Goal: Task Accomplishment & Management: Complete application form

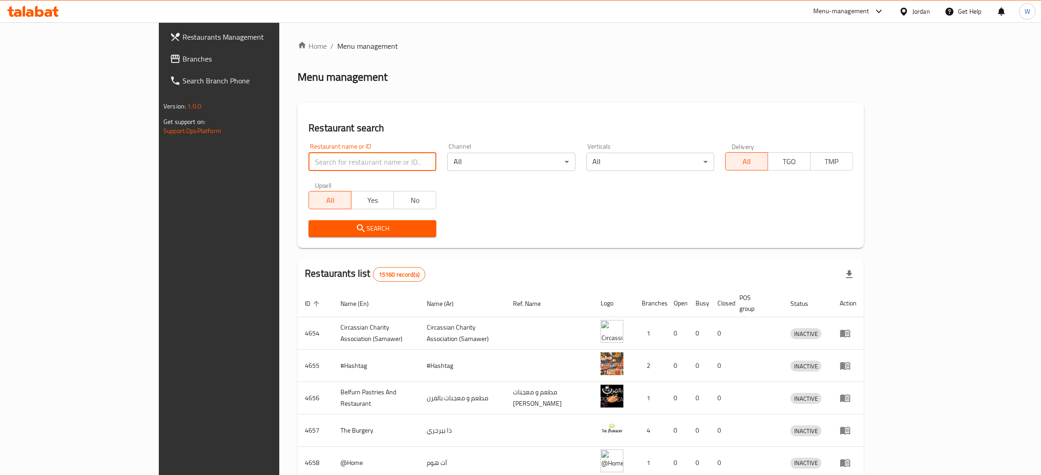
click at [326, 165] on input "search" at bounding box center [372, 162] width 128 height 18
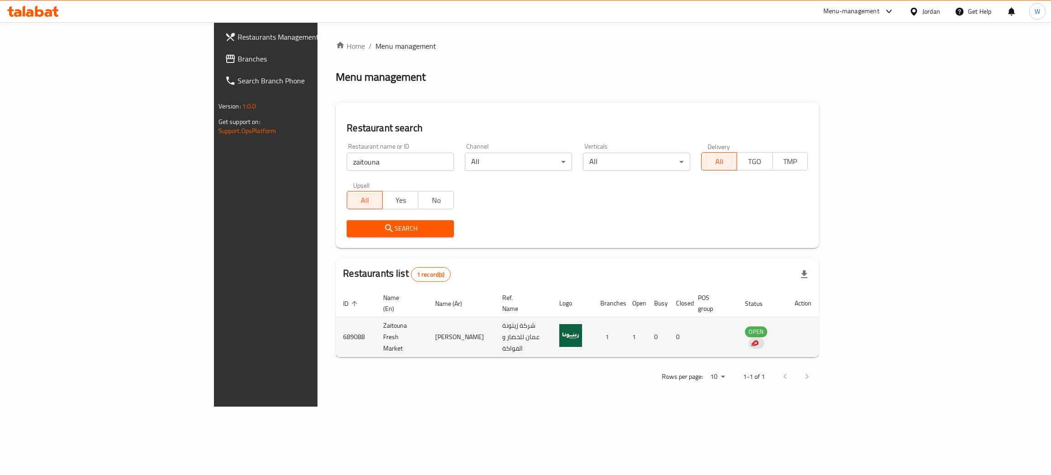
click at [336, 320] on td "689088" at bounding box center [356, 338] width 40 height 40
copy td "689088"
click at [376, 325] on td "Zaitouna Fresh Market" at bounding box center [402, 338] width 52 height 40
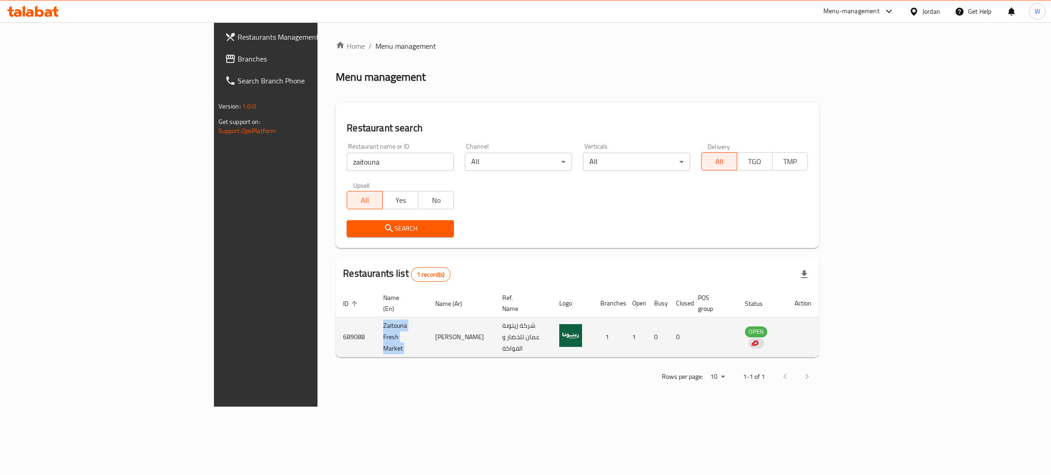
click at [376, 325] on td "Zaitouna Fresh Market" at bounding box center [402, 338] width 52 height 40
copy td "Zaitouna Fresh Market"
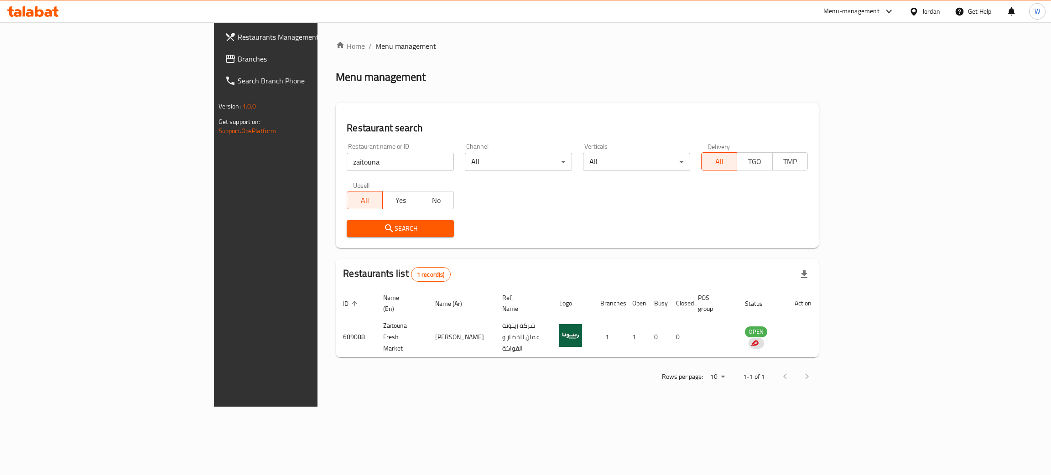
click at [381, 398] on div "Home / Menu management Menu management Restaurant search Restaurant name or ID …" at bounding box center [578, 214] width 520 height 385
drag, startPoint x: 261, startPoint y: 148, endPoint x: 183, endPoint y: 146, distance: 78.0
click at [318, 146] on div "Home / Menu management Menu management Restaurant search Restaurant name or ID …" at bounding box center [578, 214] width 520 height 385
click at [347, 161] on input "zaitouna" at bounding box center [400, 162] width 107 height 18
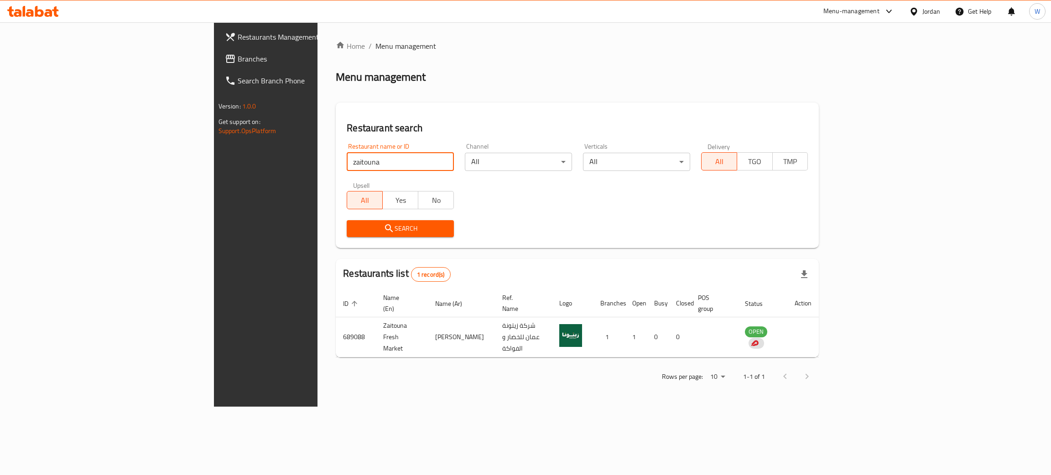
drag, startPoint x: 195, startPoint y: 167, endPoint x: 133, endPoint y: 171, distance: 62.6
click at [214, 171] on div "Restaurants Management Branches Search Branch Phone Version: 1.0.0 Get support …" at bounding box center [526, 214] width 624 height 385
type input "w"
click at [347, 164] on input "search" at bounding box center [400, 162] width 107 height 18
type input "w"
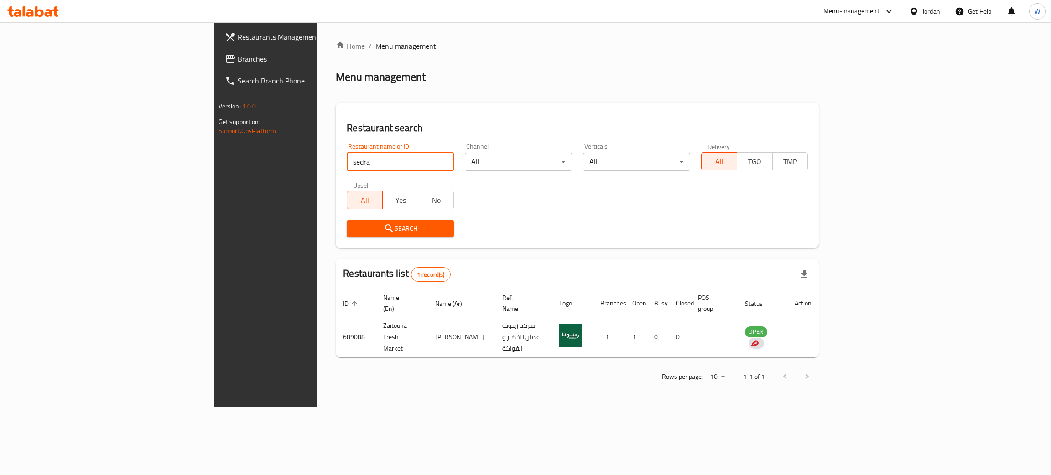
type input "sedra"
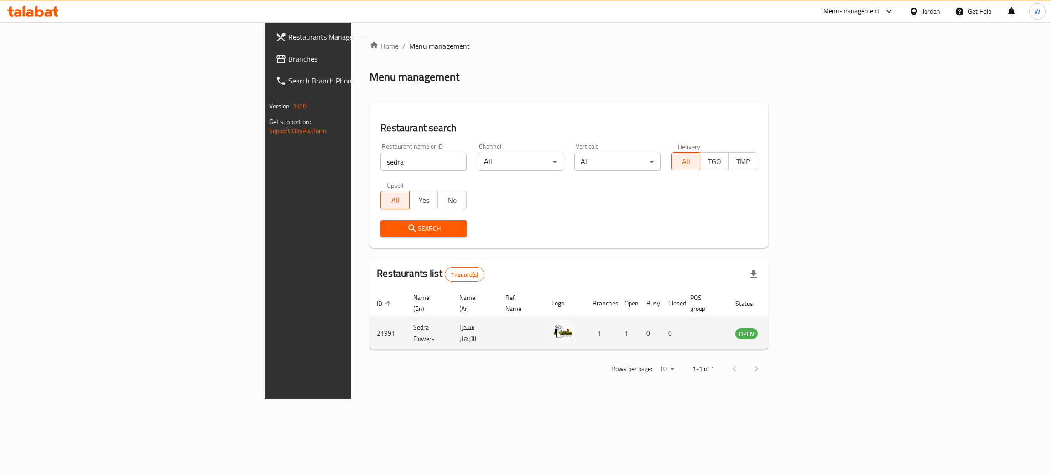
click at [794, 328] on icon "enhanced table" at bounding box center [788, 333] width 11 height 11
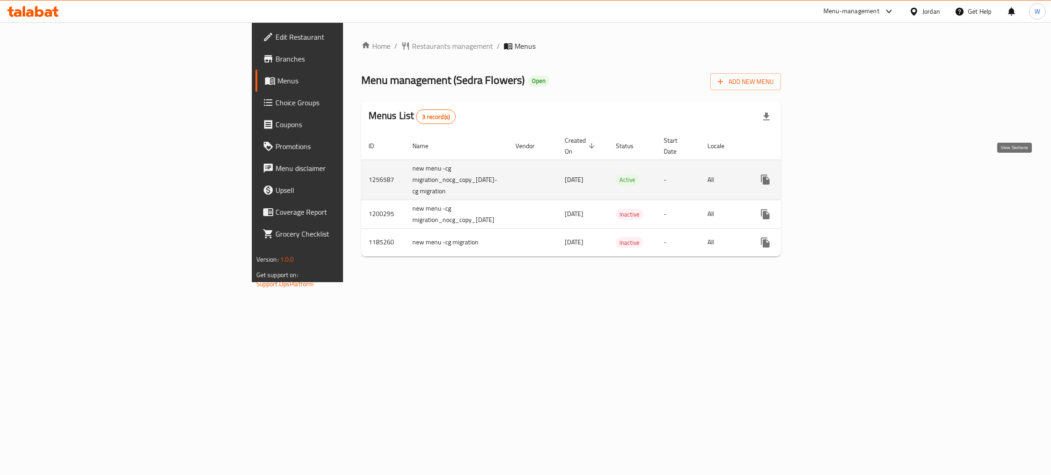
click at [842, 169] on link "enhanced table" at bounding box center [831, 180] width 22 height 22
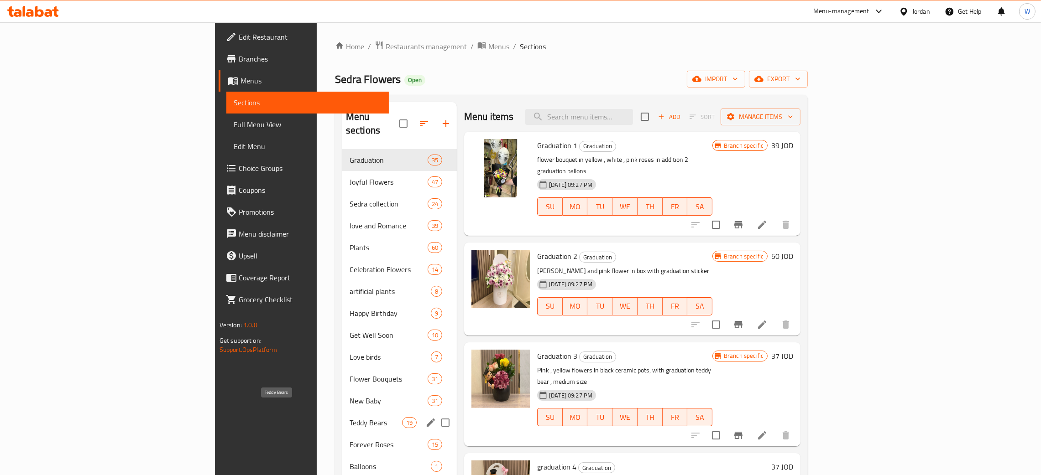
click at [349, 417] on span "Teddy Bears" at bounding box center [375, 422] width 52 height 11
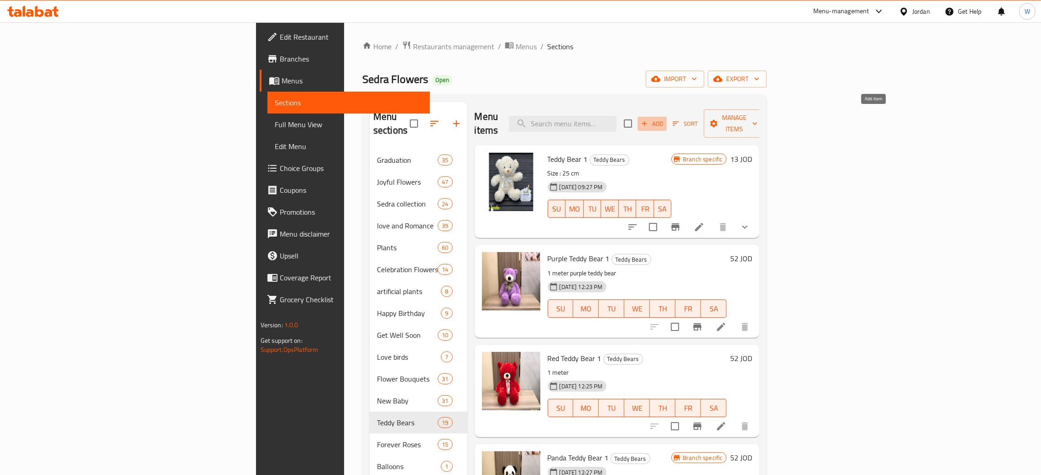
click at [664, 119] on span "Add" at bounding box center [652, 124] width 25 height 10
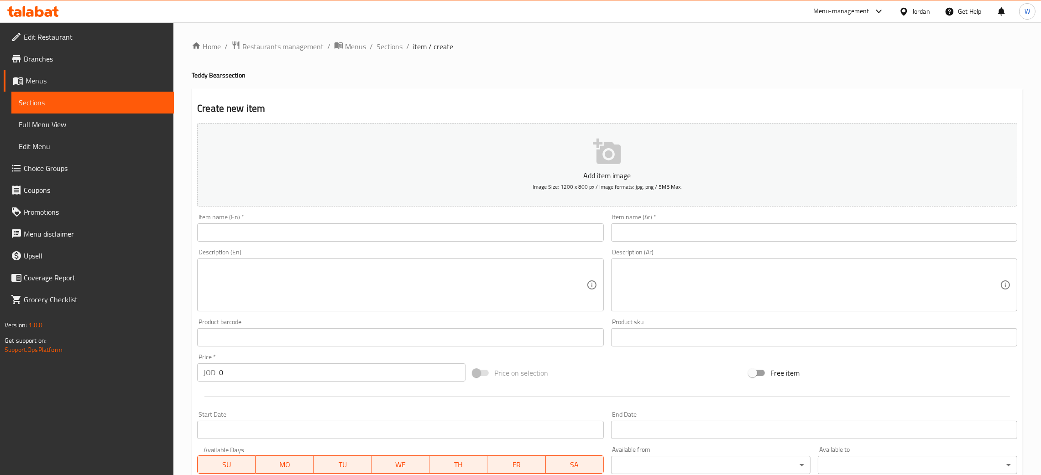
click at [298, 230] on input "text" at bounding box center [400, 233] width 406 height 18
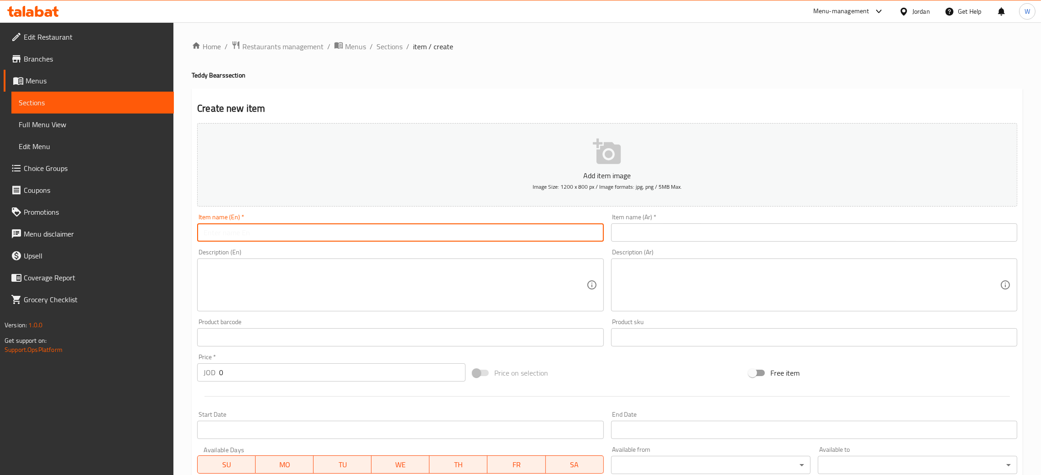
paste input "purple teddy bear 2"
type input "purple teddy bear 2"
click at [654, 232] on input "text" at bounding box center [814, 233] width 406 height 18
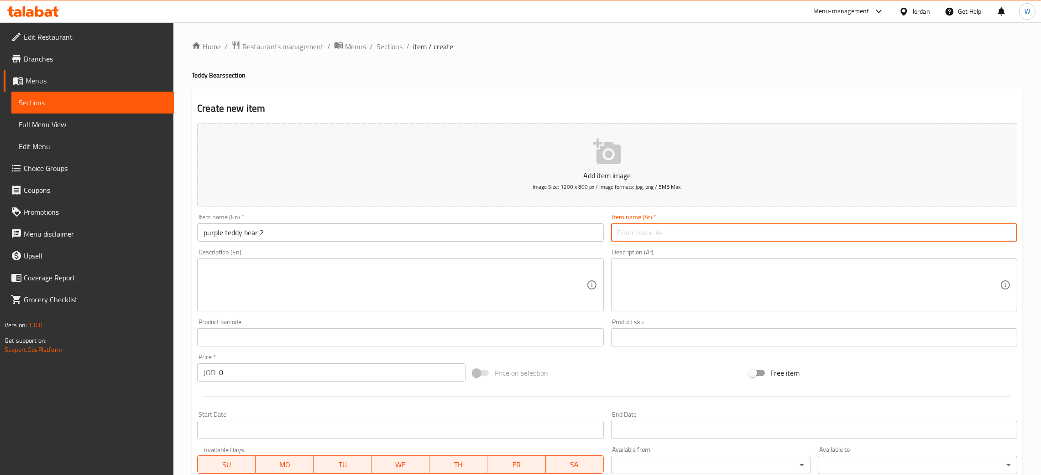
paste input "دمية دب بنفسجي٢"
type input "دمية دب بنفسجي٢"
click at [346, 292] on textarea at bounding box center [394, 285] width 382 height 43
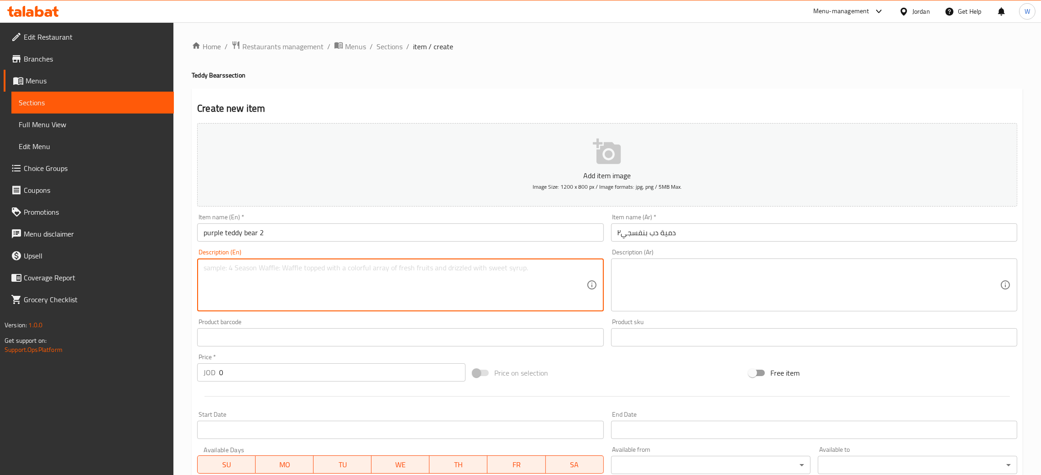
paste textarea "purple teddy bear 160 cm"
type textarea "purple teddy bear 160 cm"
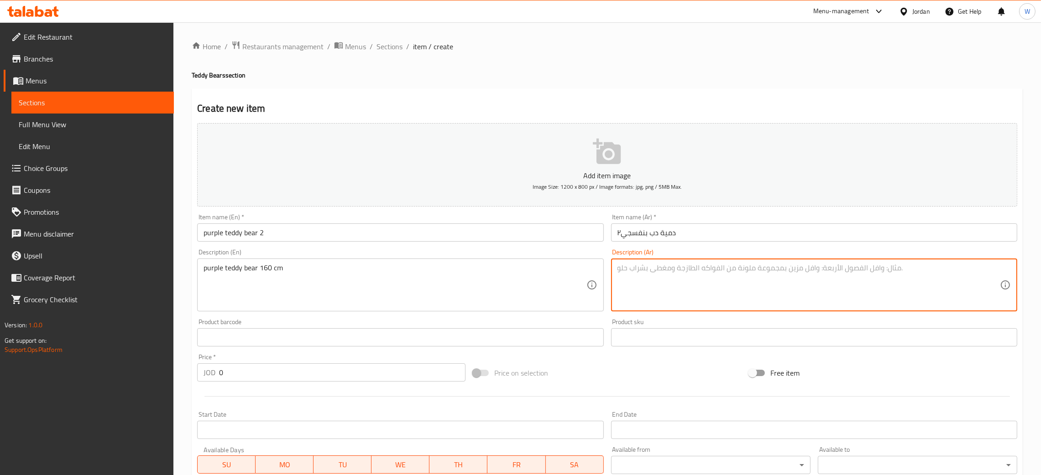
click at [663, 286] on textarea at bounding box center [808, 285] width 382 height 43
paste textarea "دمية دب بنفسجي ١٦٠سم"
type textarea "دمية دب بنفسجي ١٦٠سم"
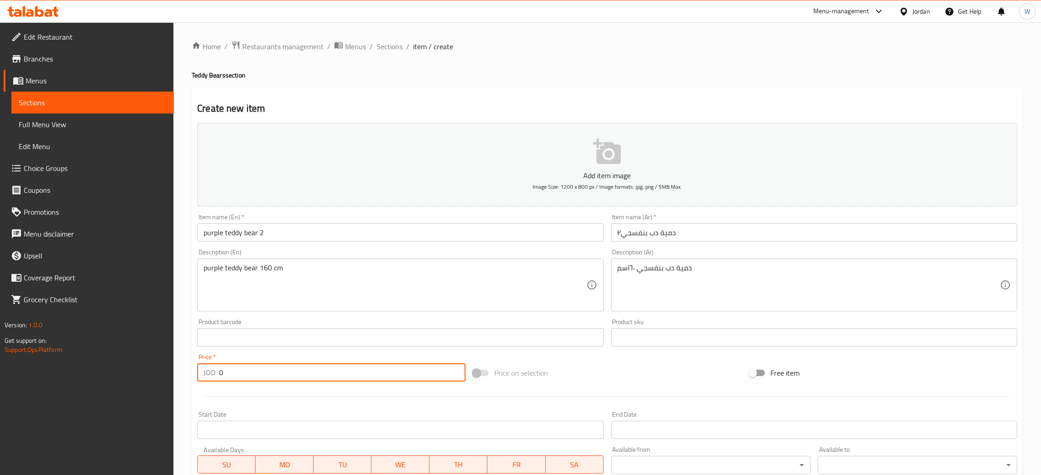
click at [321, 369] on input "0" at bounding box center [342, 373] width 246 height 18
drag, startPoint x: 237, startPoint y: 376, endPoint x: 177, endPoint y: 371, distance: 60.4
click at [177, 371] on div "Home / Restaurants management / Menus / Sections / item / create Teddy Bears se…" at bounding box center [606, 333] width 867 height 622
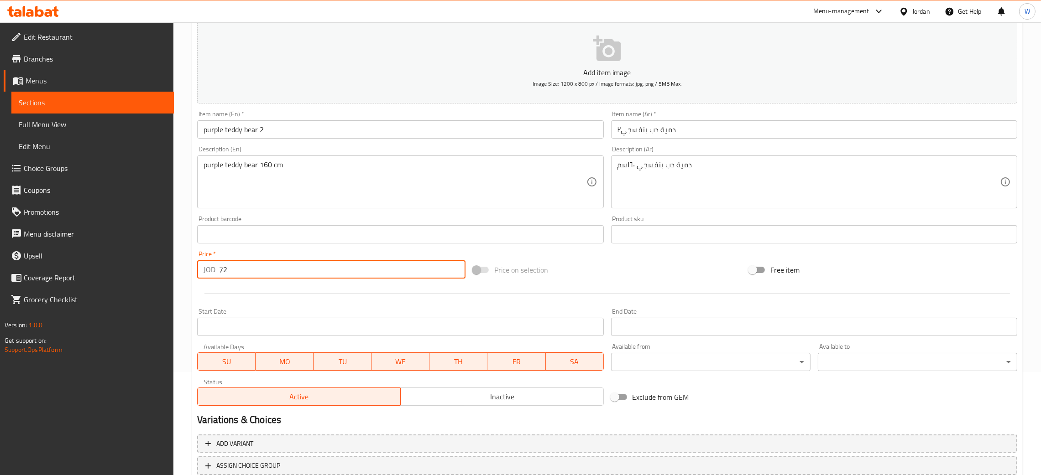
scroll to position [167, 0]
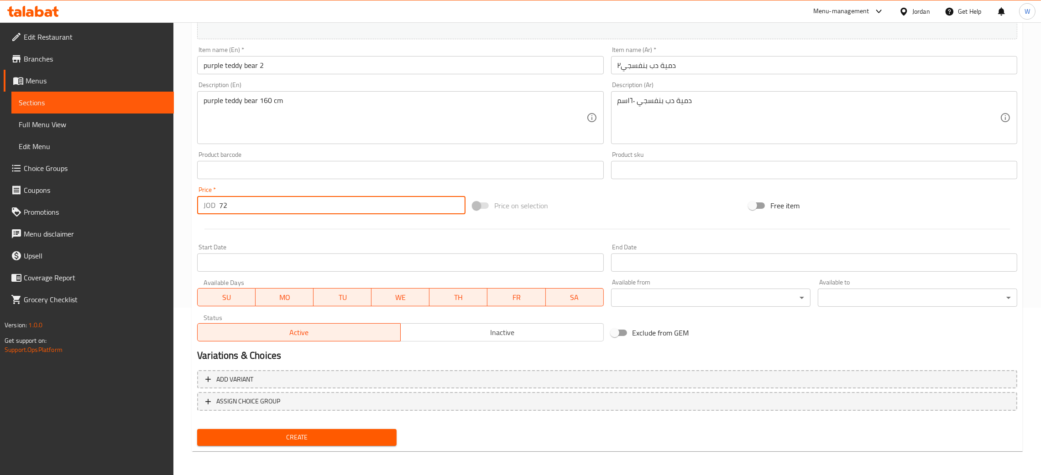
type input "72"
click at [197, 429] on button "Create" at bounding box center [296, 437] width 199 height 17
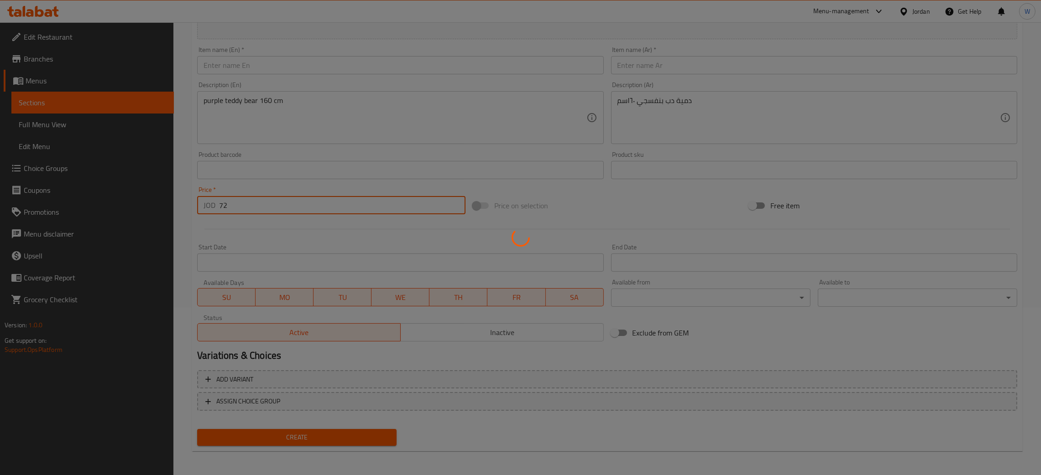
type input "0"
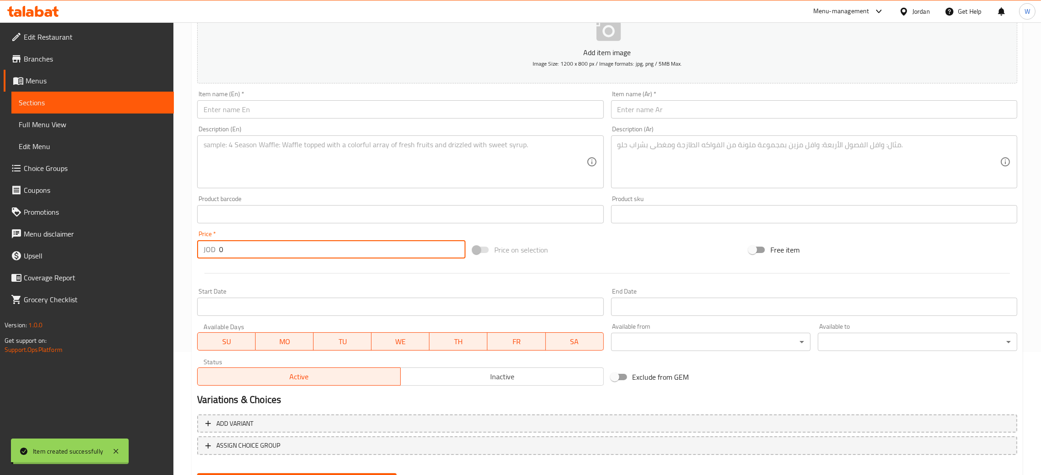
scroll to position [99, 0]
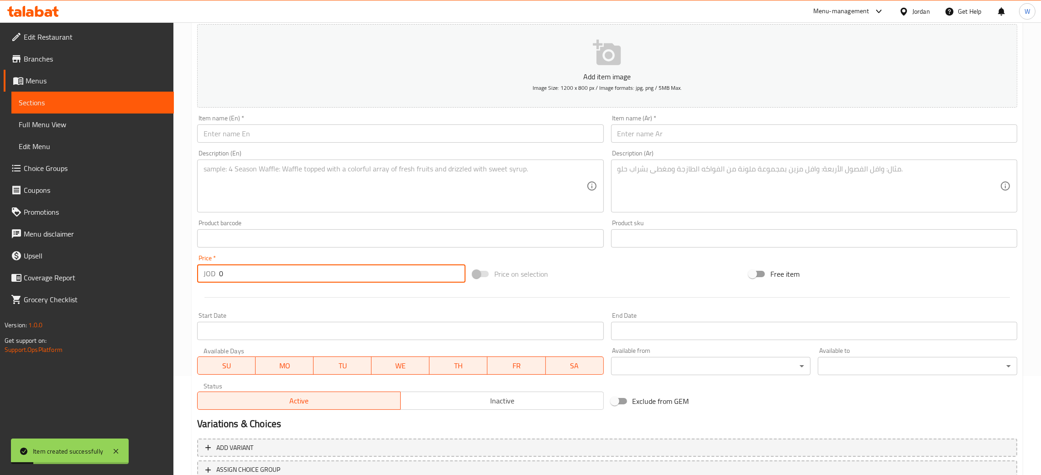
click at [396, 128] on input "text" at bounding box center [400, 134] width 406 height 18
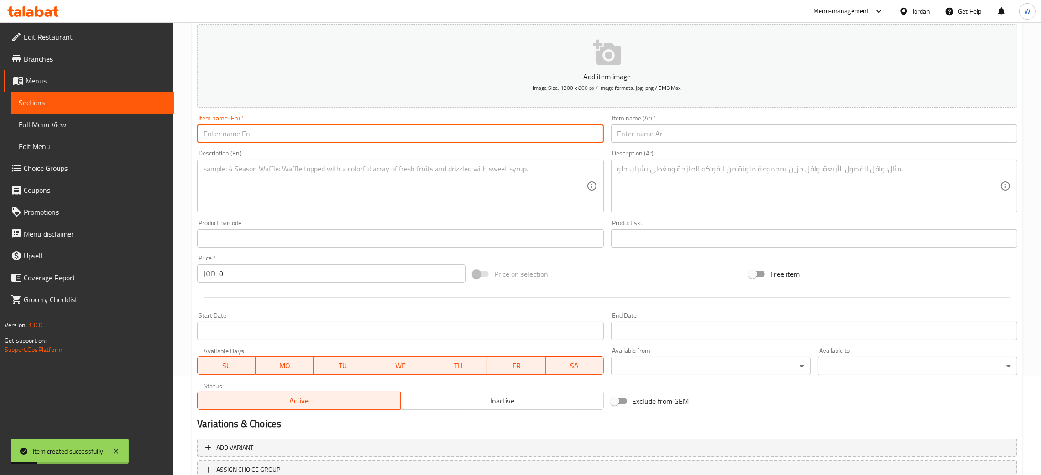
paste input "blue teddy bear 2"
type input "blue teddy bear 2"
click at [726, 131] on input "text" at bounding box center [814, 134] width 406 height 18
paste input "دمية دب ازرق ٢"
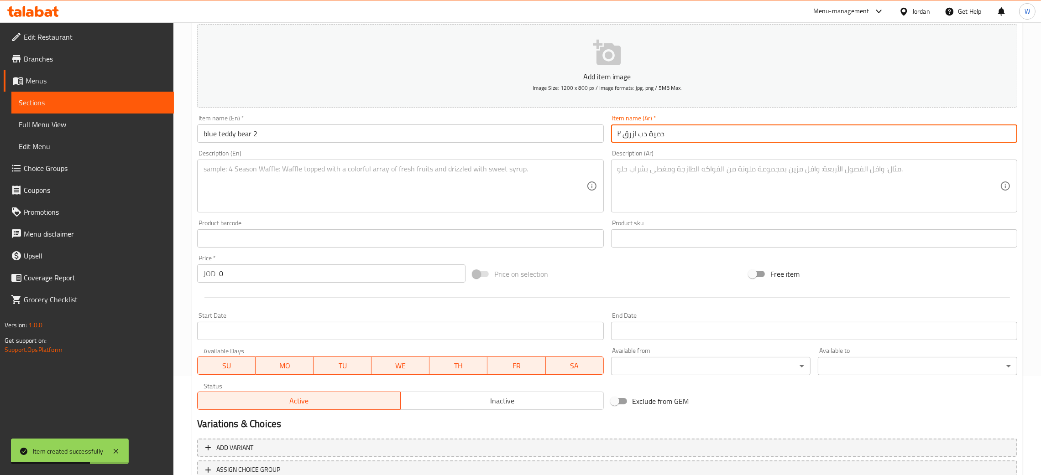
type input "دمية دب ازرق ٢"
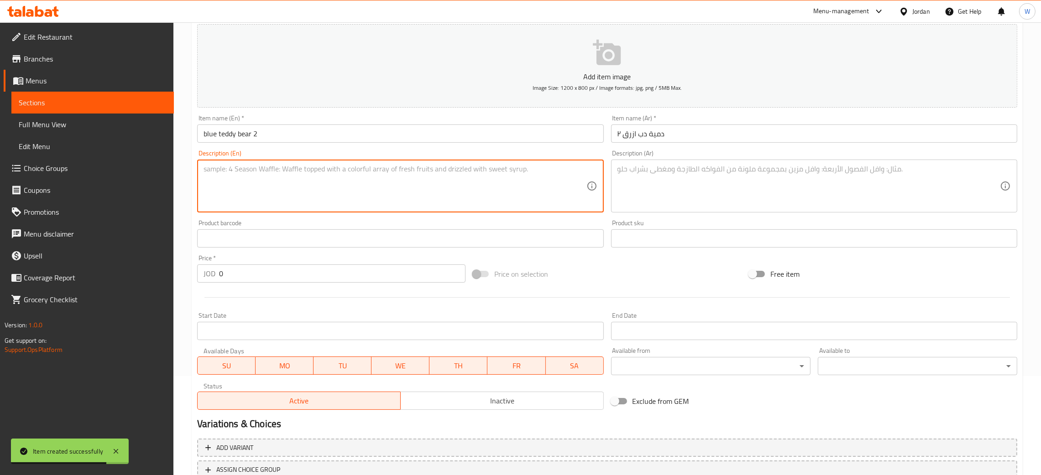
click at [385, 191] on textarea at bounding box center [394, 186] width 382 height 43
paste textarea "blue teddy bear 160 cm"
type textarea "blue teddy bear 160 cm"
click at [659, 201] on textarea at bounding box center [808, 186] width 382 height 43
paste textarea "دمية دب ازرق ١٦٠سم"
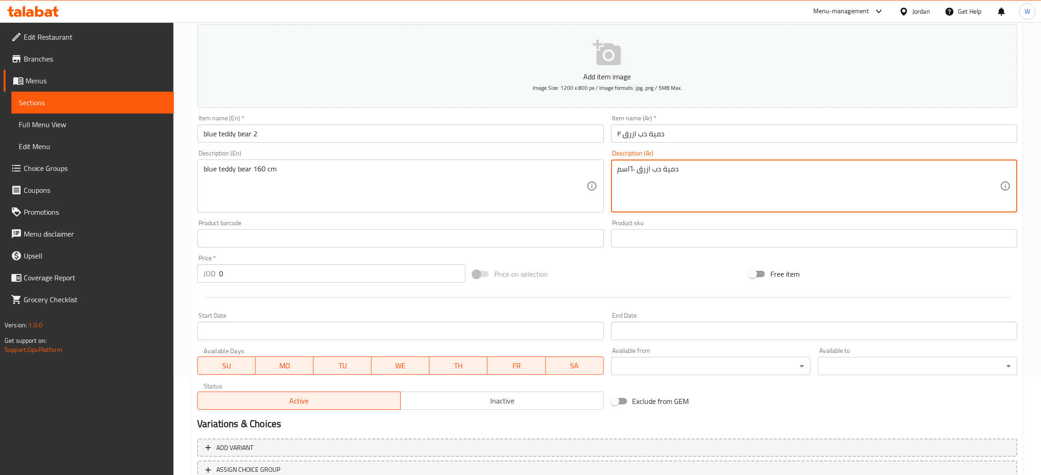
type textarea "دمية دب ازرق ١٦٠سم"
drag, startPoint x: 264, startPoint y: 270, endPoint x: 61, endPoint y: 241, distance: 204.6
click at [80, 243] on div "Edit Restaurant Branches Menus Sections Full Menu View Edit Menu Choice Groups …" at bounding box center [520, 234] width 1041 height 622
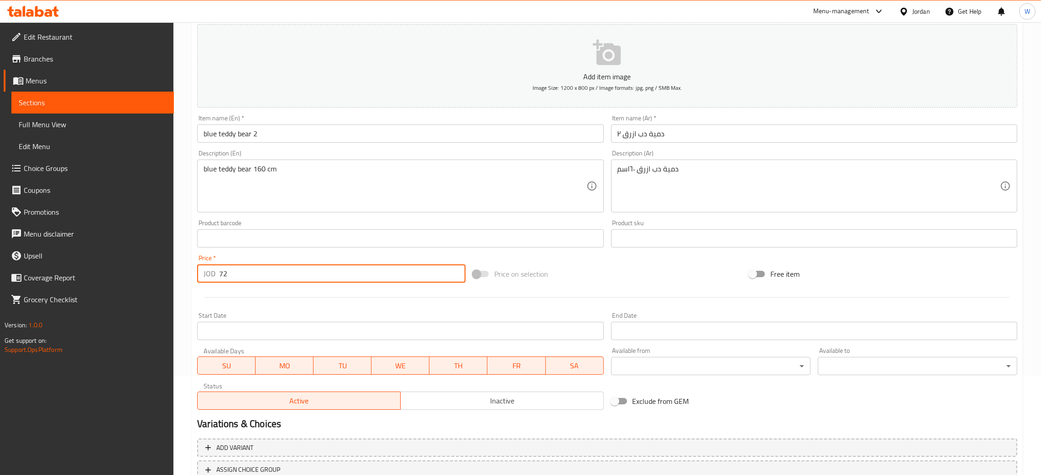
type input "72"
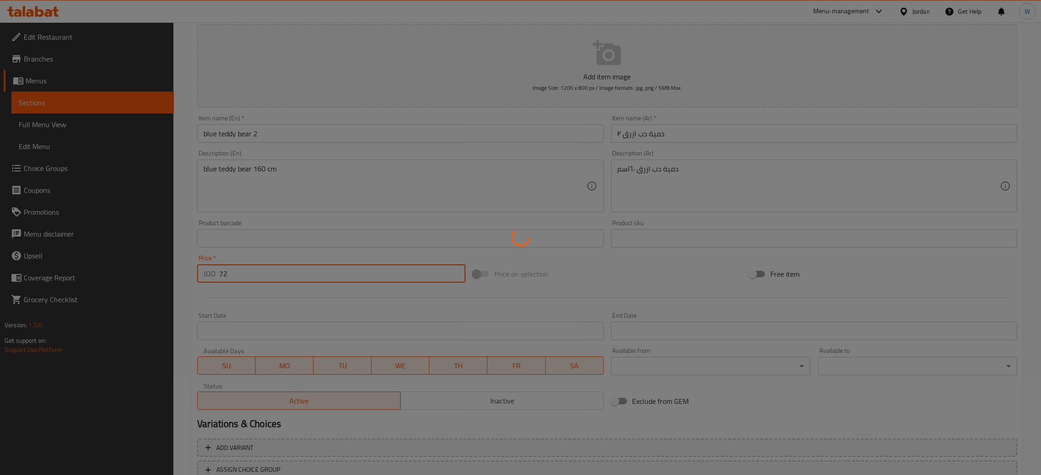
type input "0"
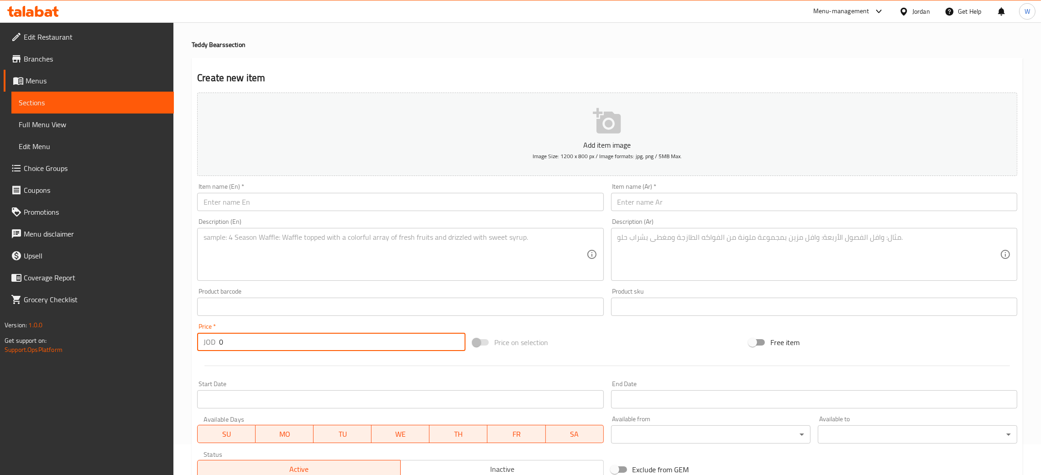
scroll to position [0, 0]
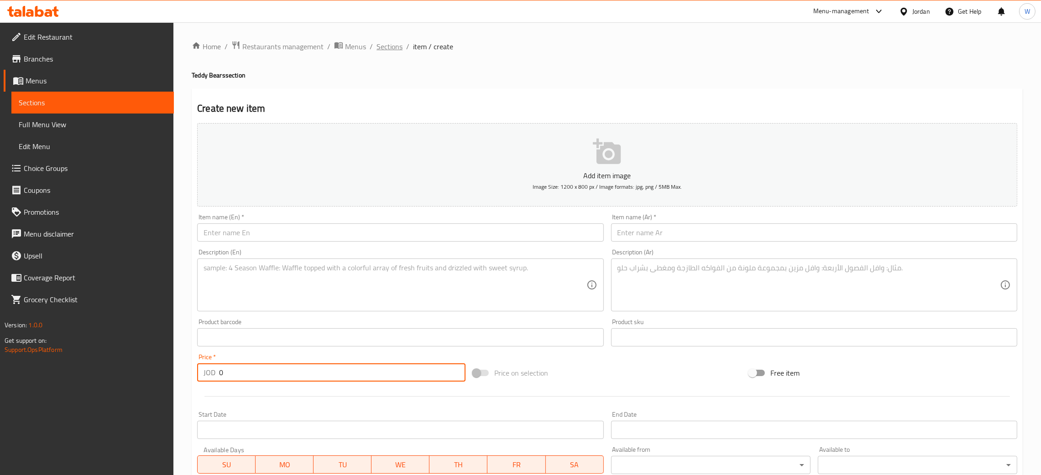
click at [385, 47] on span "Sections" at bounding box center [389, 46] width 26 height 11
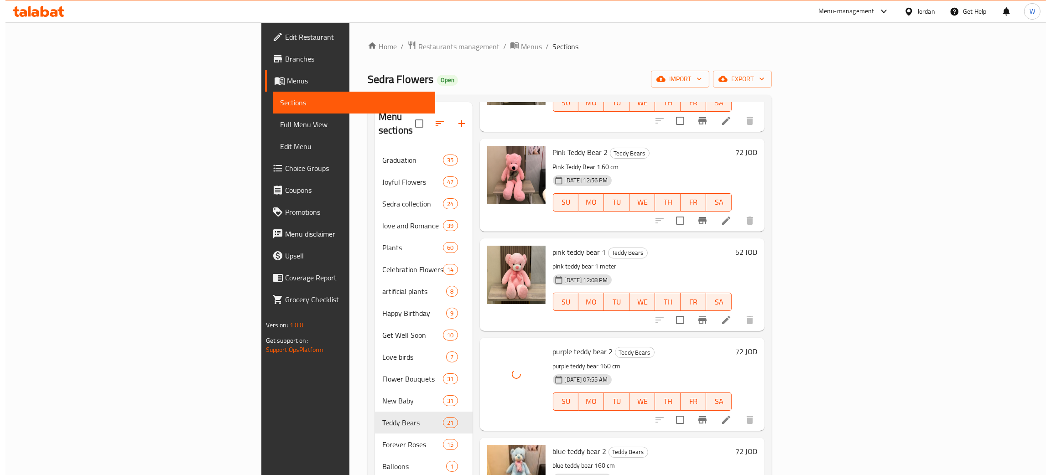
scroll to position [889, 0]
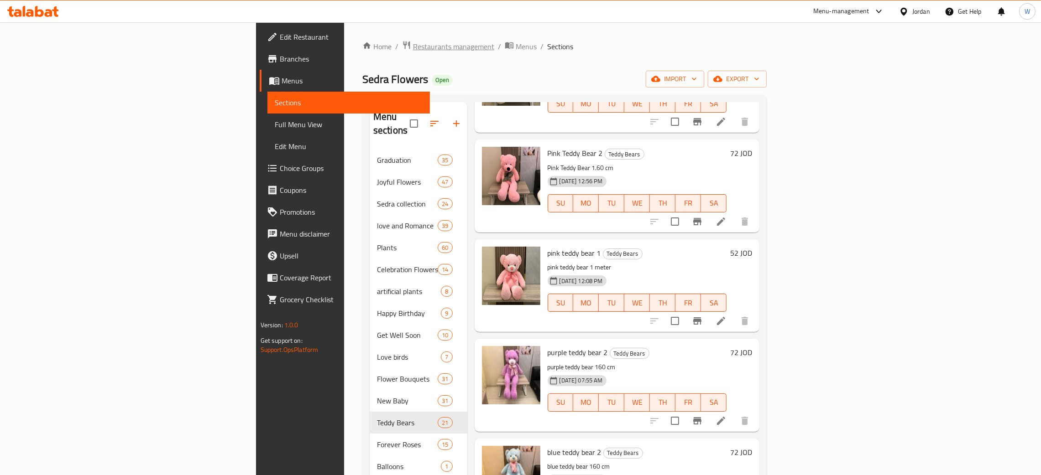
click at [413, 50] on span "Restaurants management" at bounding box center [453, 46] width 81 height 11
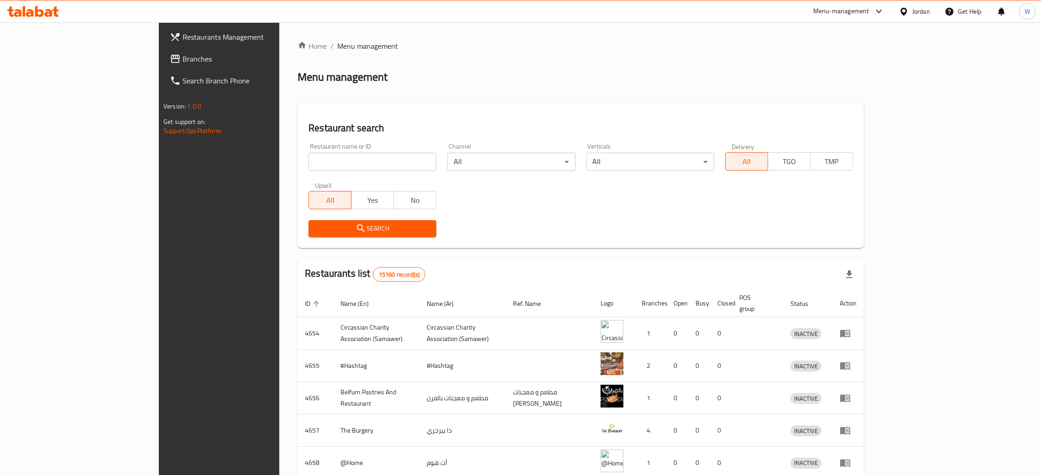
click at [308, 165] on input "search" at bounding box center [372, 162] width 128 height 18
paste input "The pet Castle"
type input "The pet Castle"
click button "Search" at bounding box center [372, 228] width 128 height 17
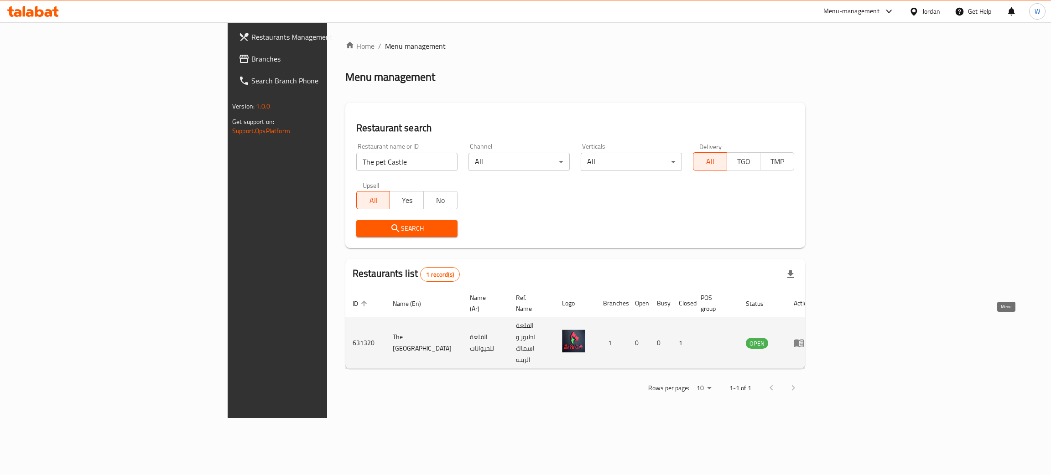
click at [804, 340] on icon "enhanced table" at bounding box center [799, 344] width 10 height 8
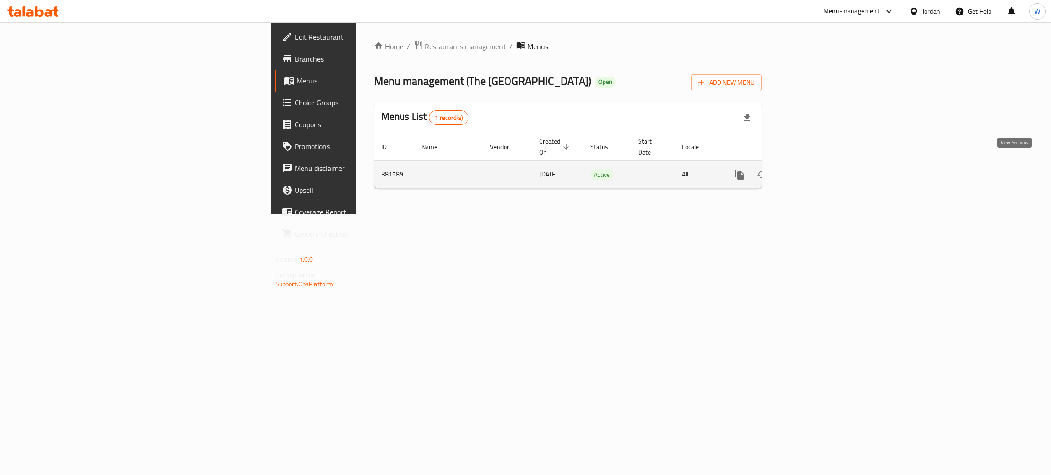
click at [811, 169] on icon "enhanced table" at bounding box center [805, 174] width 11 height 11
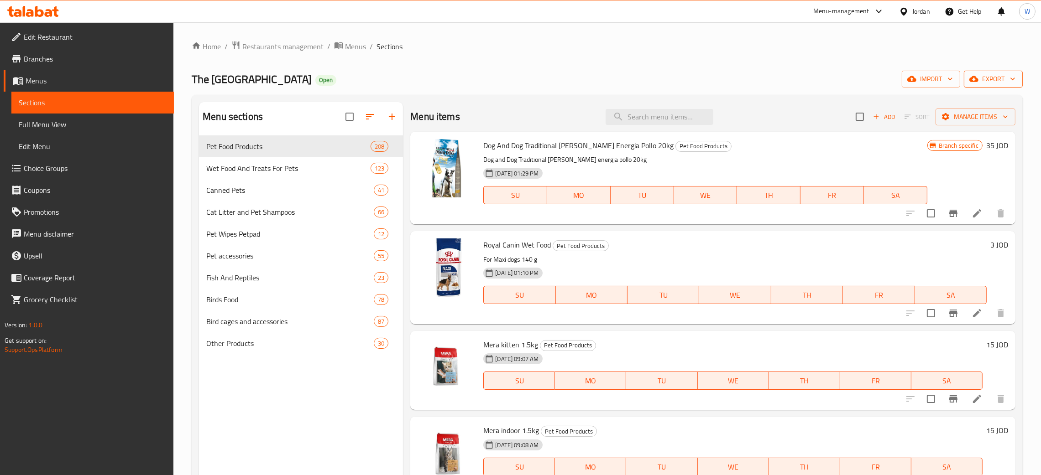
click at [988, 83] on span "export" at bounding box center [993, 78] width 44 height 11
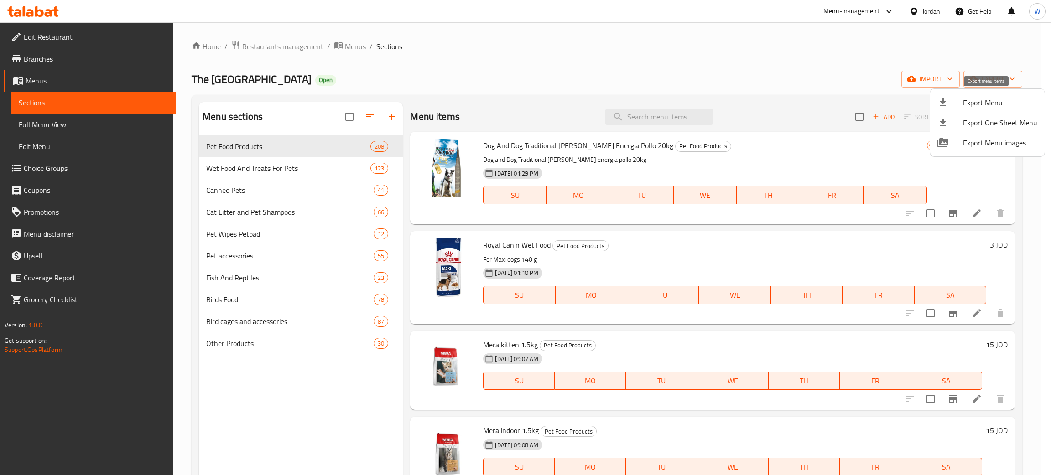
click at [1016, 99] on span "Export Menu" at bounding box center [1000, 102] width 74 height 11
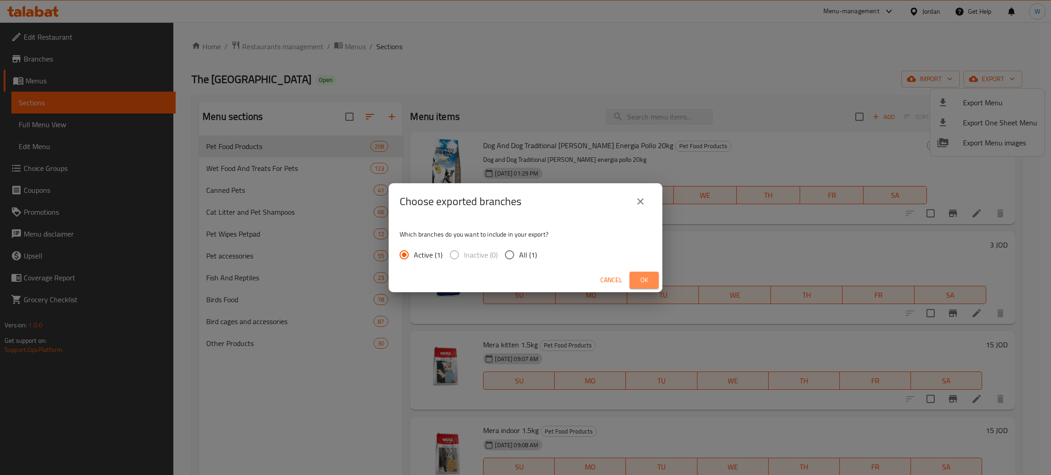
click at [647, 282] on span "Ok" at bounding box center [644, 280] width 15 height 11
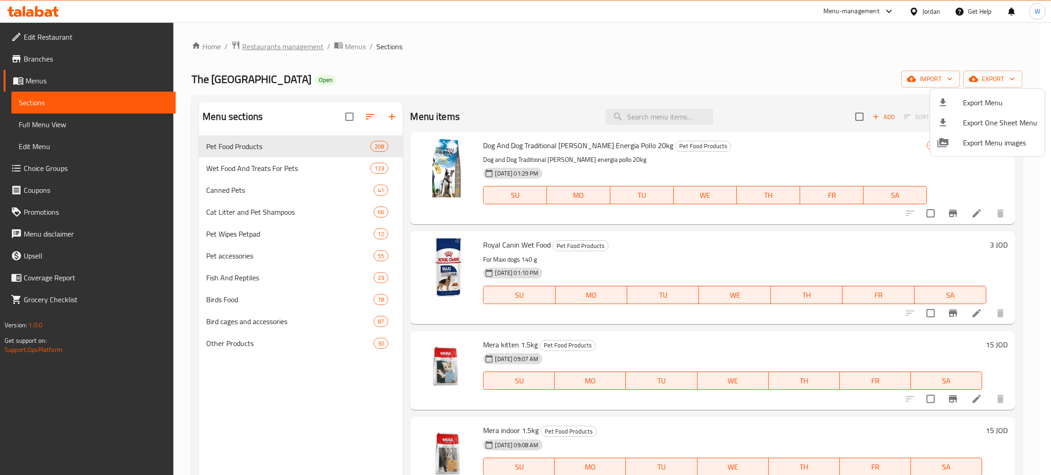
click at [262, 45] on div at bounding box center [525, 237] width 1051 height 475
click at [262, 45] on span "Restaurants management" at bounding box center [282, 46] width 81 height 11
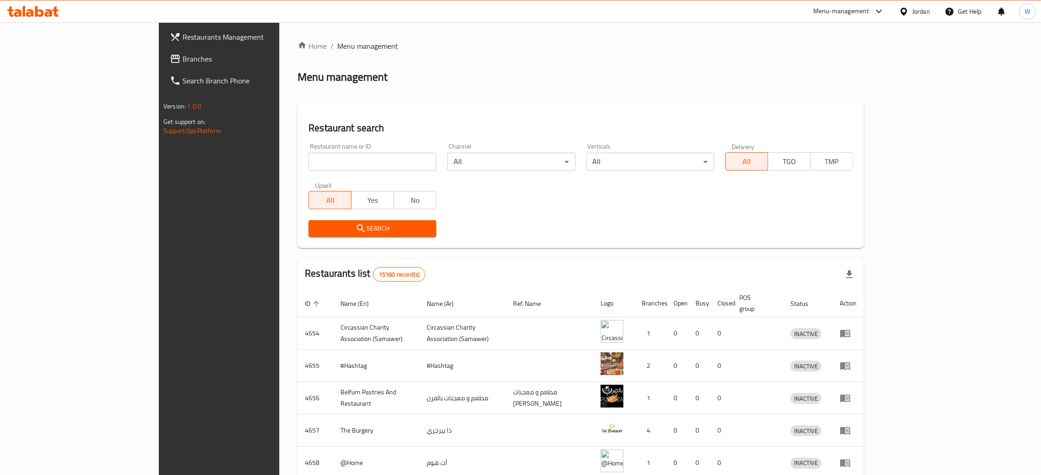
click at [308, 155] on div "Restaurant name or ID Restaurant name or ID" at bounding box center [372, 157] width 128 height 28
click at [308, 163] on input "search" at bounding box center [372, 162] width 128 height 18
type input "kiwi fruits and"
click at [316, 226] on span "Search" at bounding box center [372, 228] width 113 height 11
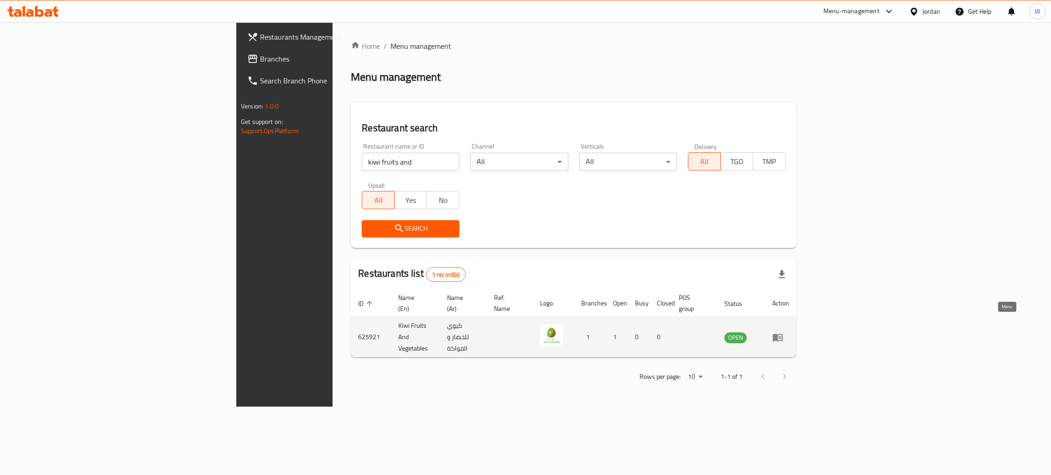
click at [783, 334] on icon "enhanced table" at bounding box center [778, 338] width 10 height 8
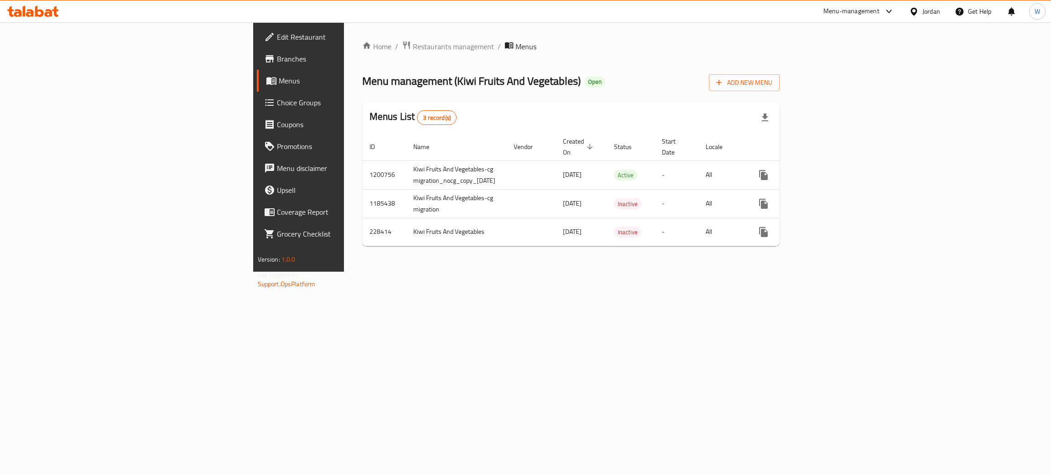
click at [257, 52] on link "Branches" at bounding box center [343, 59] width 172 height 22
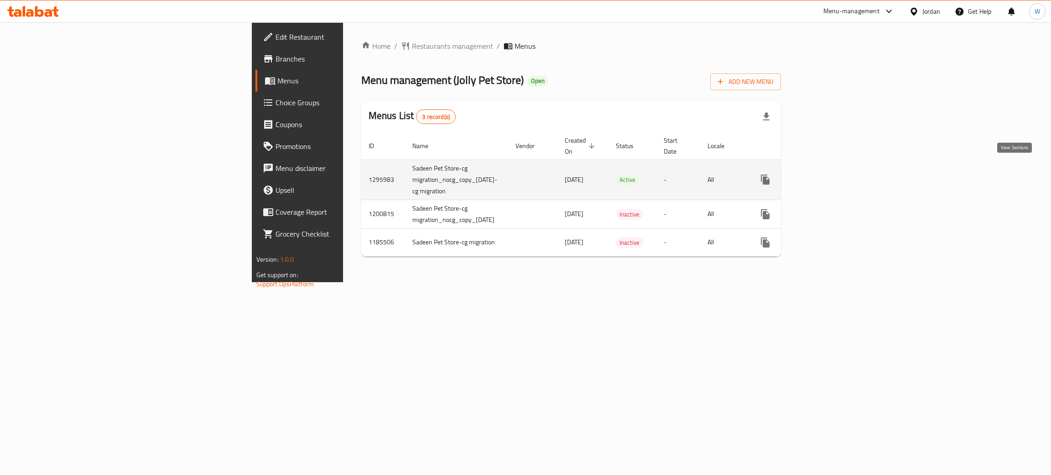
click at [835, 176] on icon "enhanced table" at bounding box center [831, 180] width 8 height 8
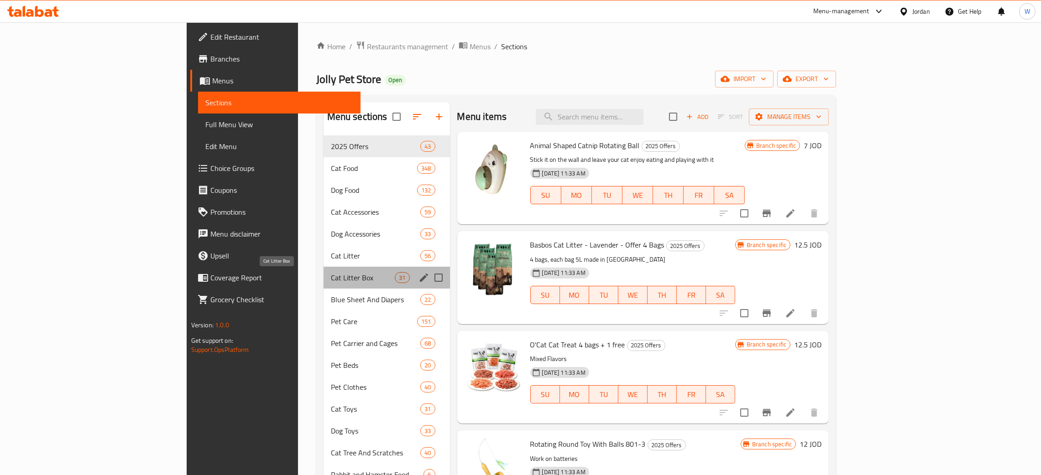
click at [331, 276] on span "Cat Litter Box" at bounding box center [363, 277] width 64 height 11
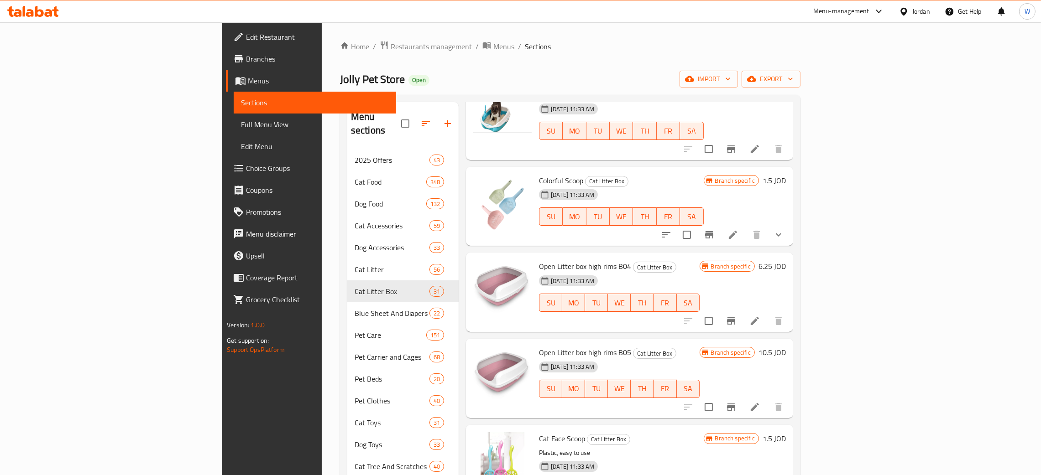
scroll to position [1710, 0]
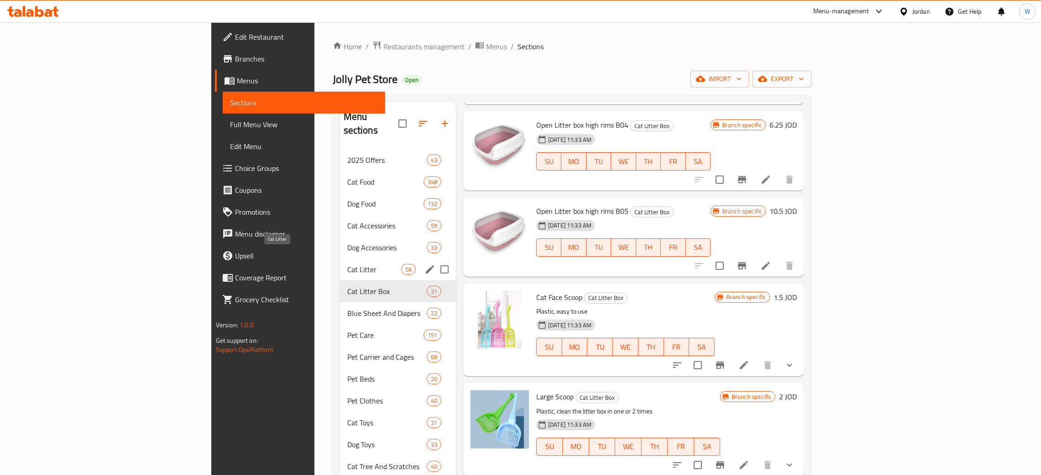
click at [347, 264] on span "Cat Litter" at bounding box center [374, 269] width 54 height 11
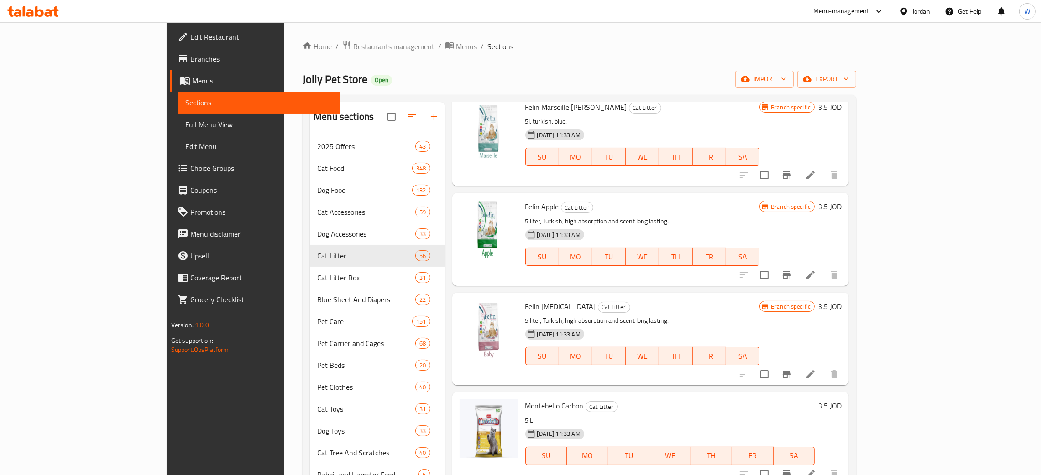
scroll to position [3764, 0]
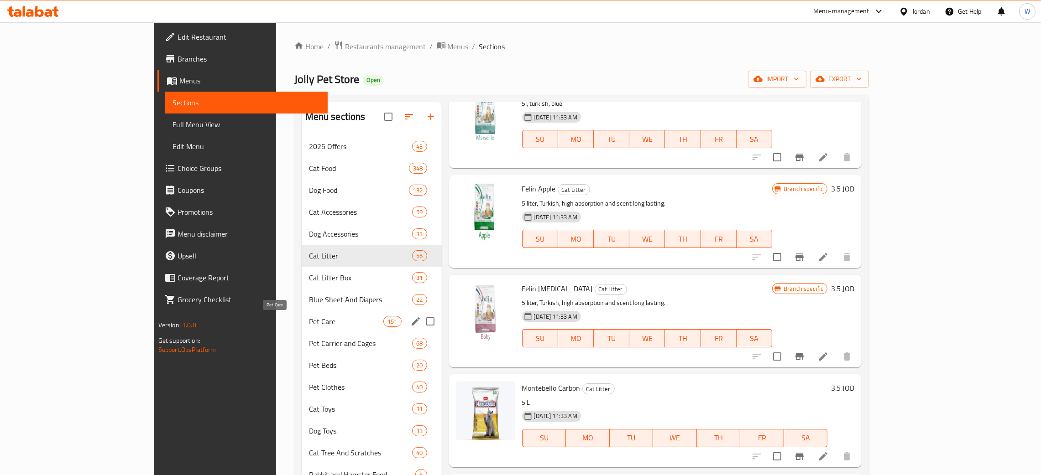
click at [309, 327] on span "Pet Care" at bounding box center [346, 321] width 74 height 11
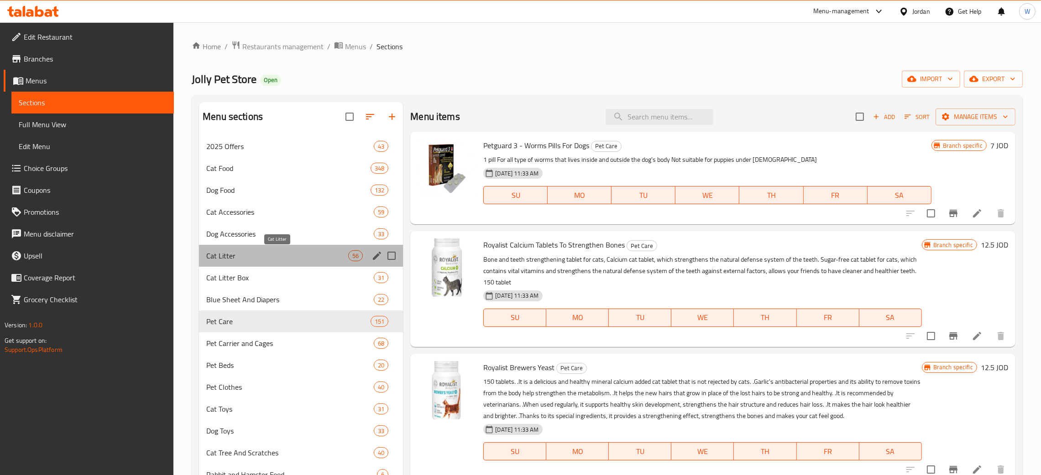
click at [251, 251] on span "Cat Litter" at bounding box center [277, 255] width 142 height 11
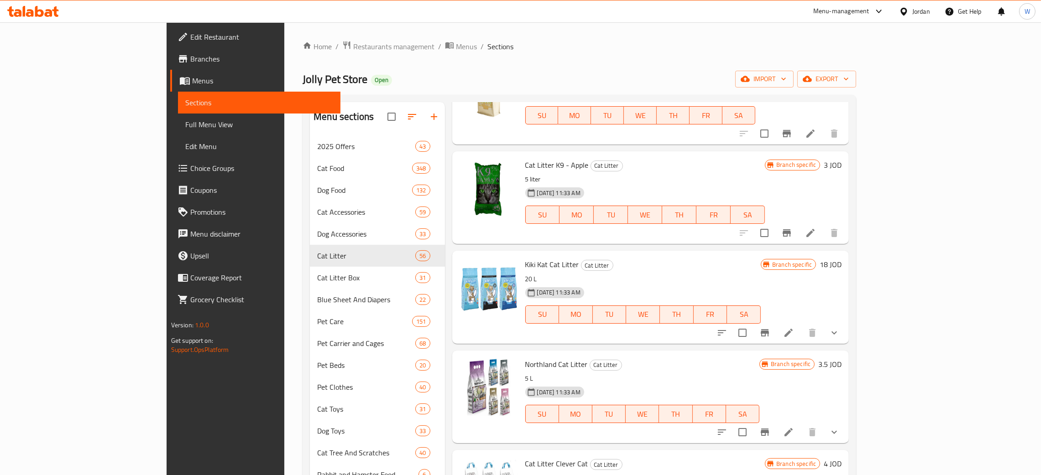
scroll to position [137, 0]
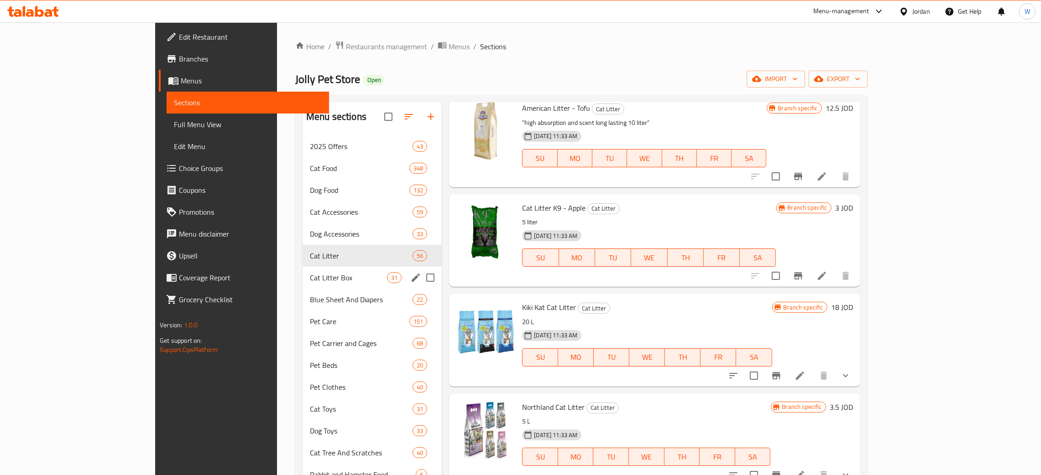
click at [302, 270] on div "Cat Litter Box 31" at bounding box center [371, 278] width 139 height 22
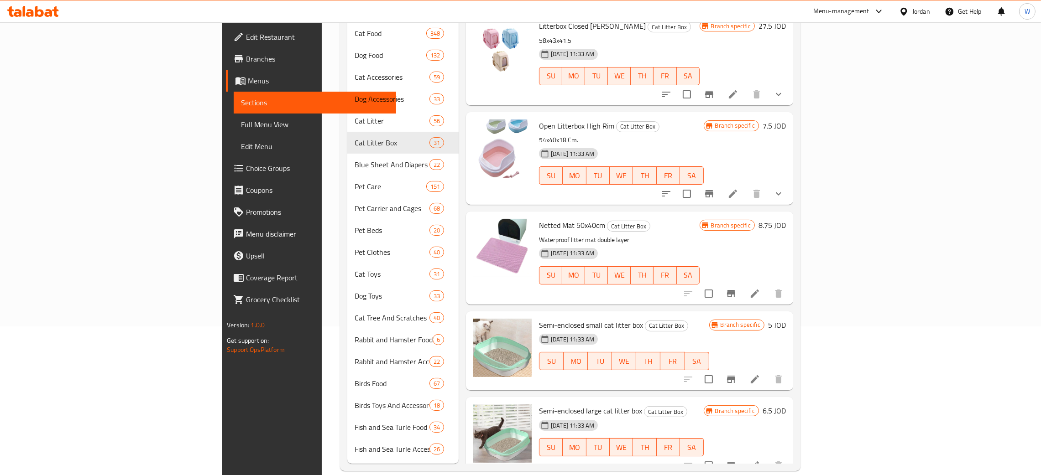
scroll to position [115, 0]
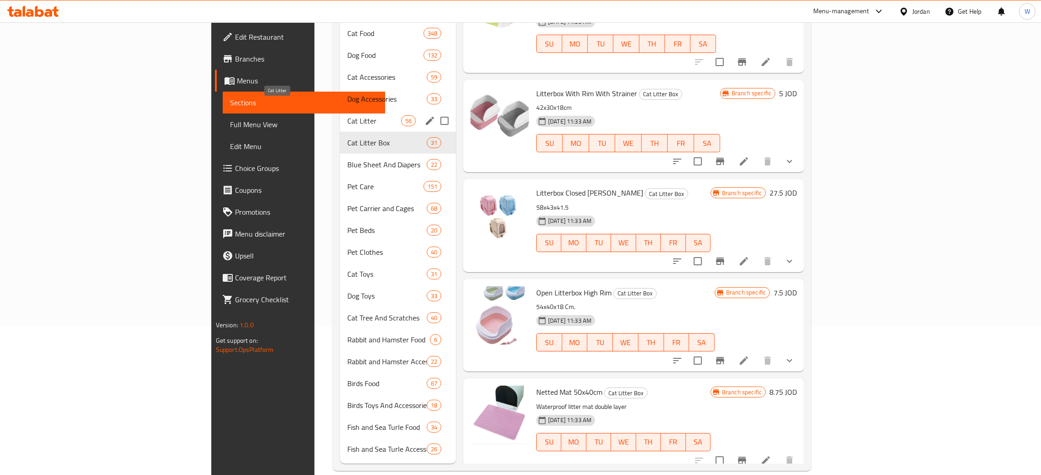
click at [347, 115] on span "Cat Litter" at bounding box center [374, 120] width 54 height 11
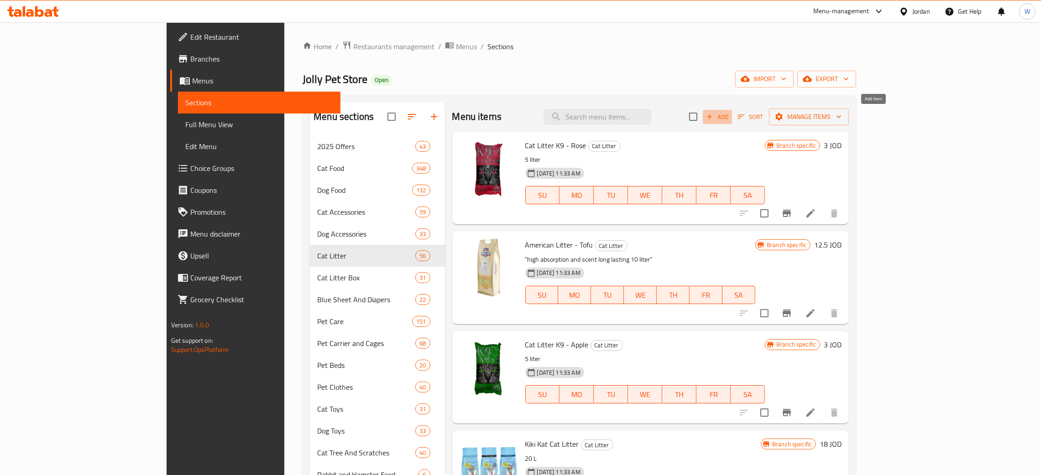
click at [729, 119] on span "Add" at bounding box center [717, 117] width 25 height 10
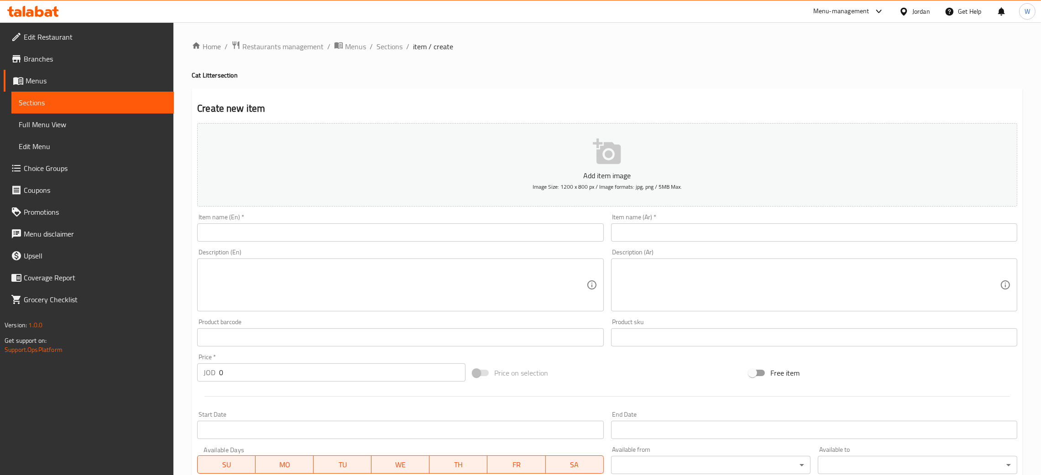
click at [664, 229] on input "text" at bounding box center [814, 233] width 406 height 18
paste input "رمل قطط الترا كير أيونات الفضة للقطط الحساسة"
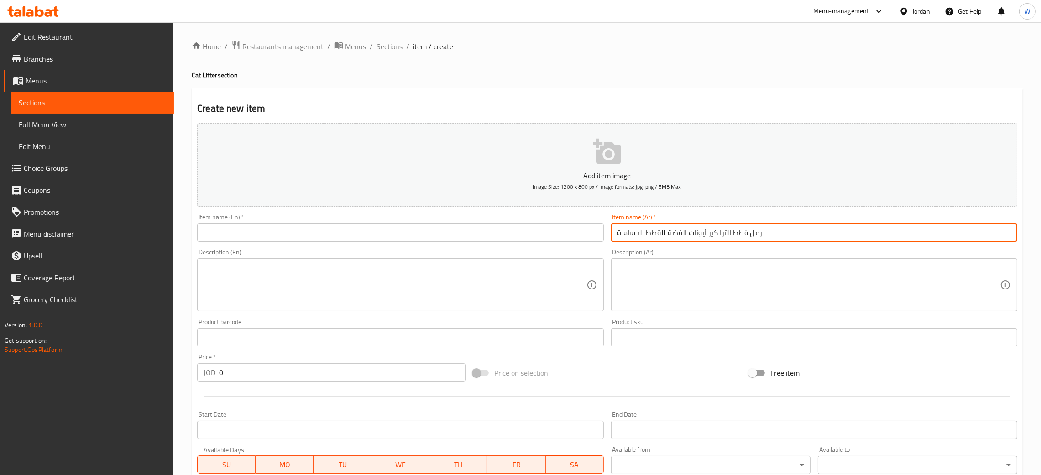
type input "رمل قطط الترا كير أيونات الفضة للقطط الحساسة"
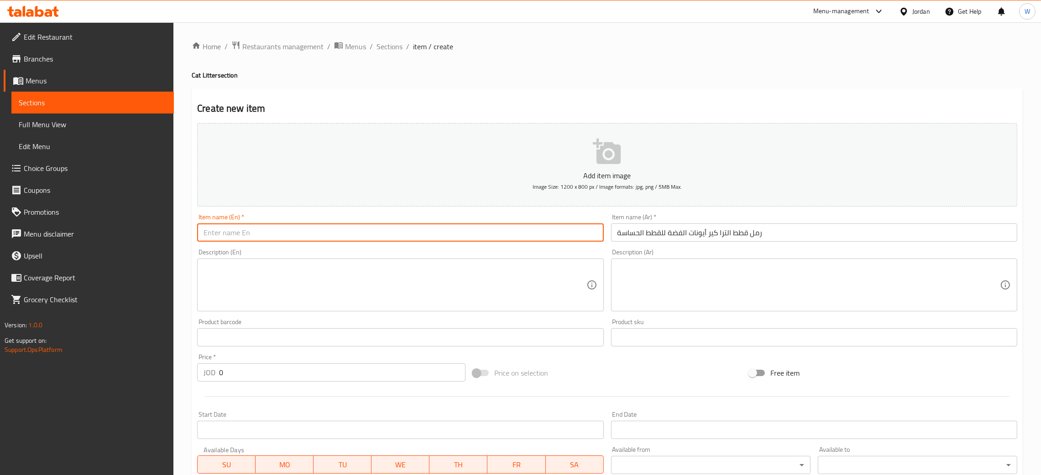
click at [358, 238] on input "text" at bounding box center [400, 233] width 406 height 18
paste input "Ultra care cat litter sliver ions for sensitive cats."
type input "Ultra care cat litter sliver ions for sensitive cats."
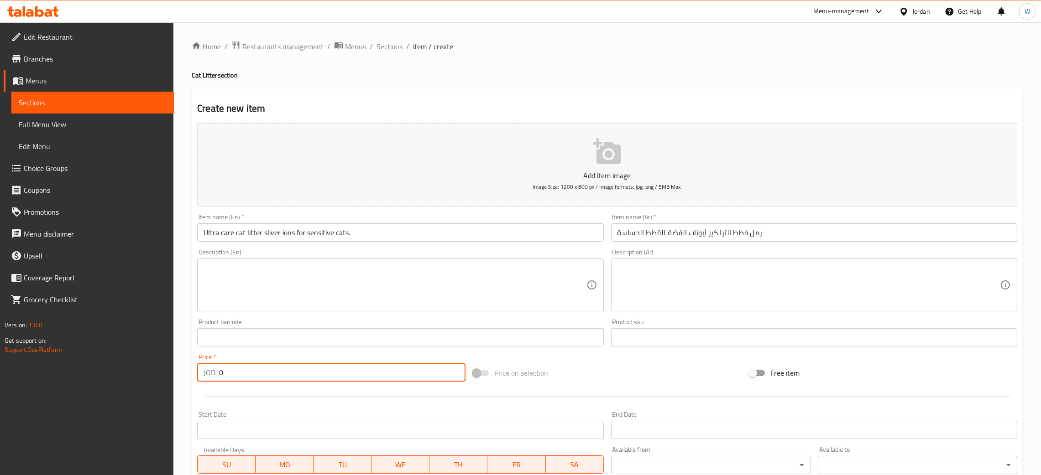
drag, startPoint x: 286, startPoint y: 379, endPoint x: 154, endPoint y: 371, distance: 132.5
click at [181, 376] on div "Home / Restaurants management / Menus / Sections / item / create Cat Litter sec…" at bounding box center [606, 333] width 867 height 622
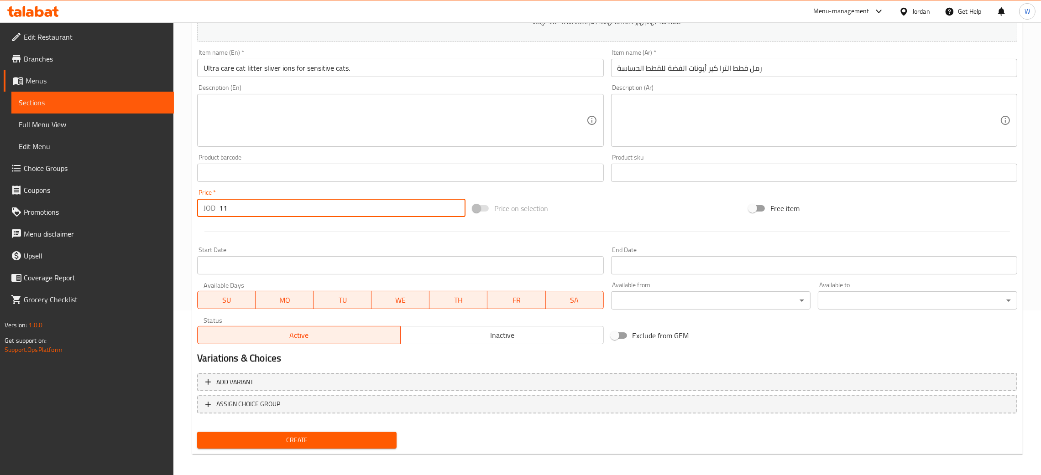
scroll to position [167, 0]
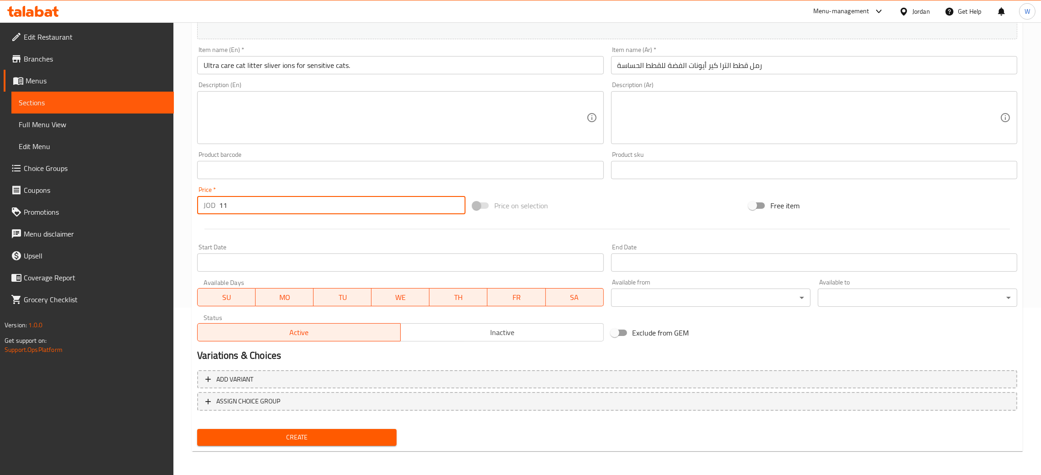
type input "11"
click at [345, 437] on span "Create" at bounding box center [296, 437] width 185 height 11
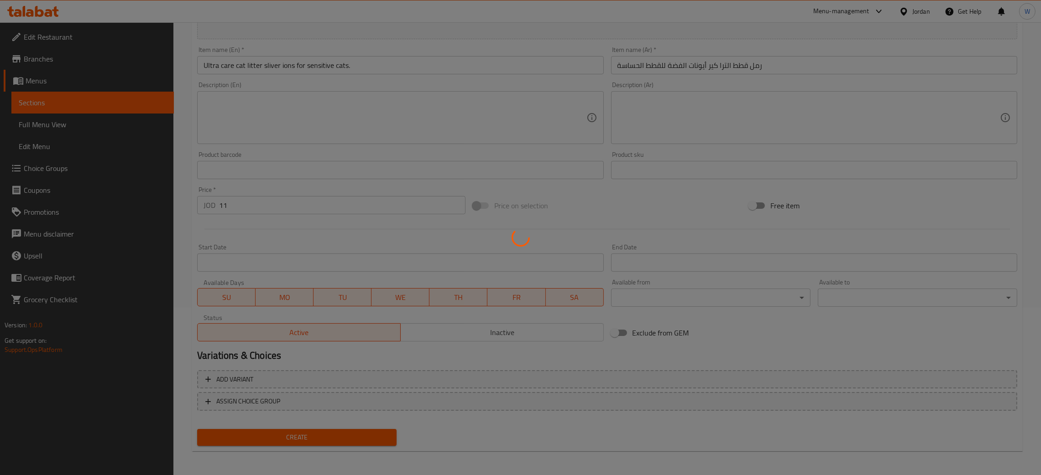
type input "0"
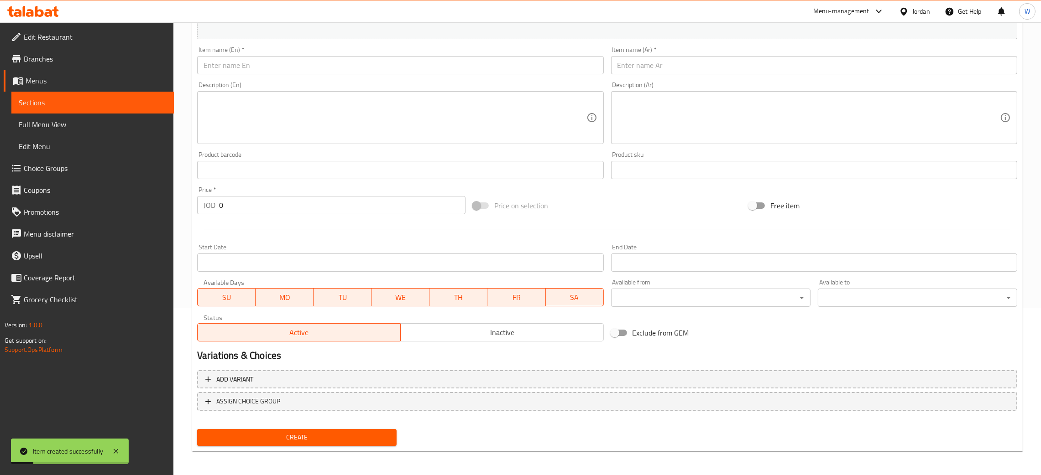
scroll to position [31, 0]
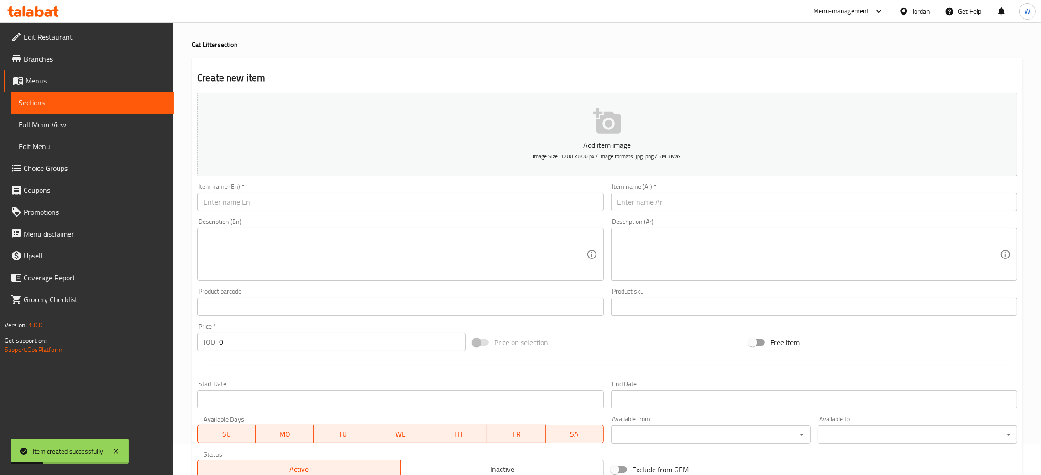
click at [648, 205] on input "text" at bounding box center [814, 202] width 406 height 18
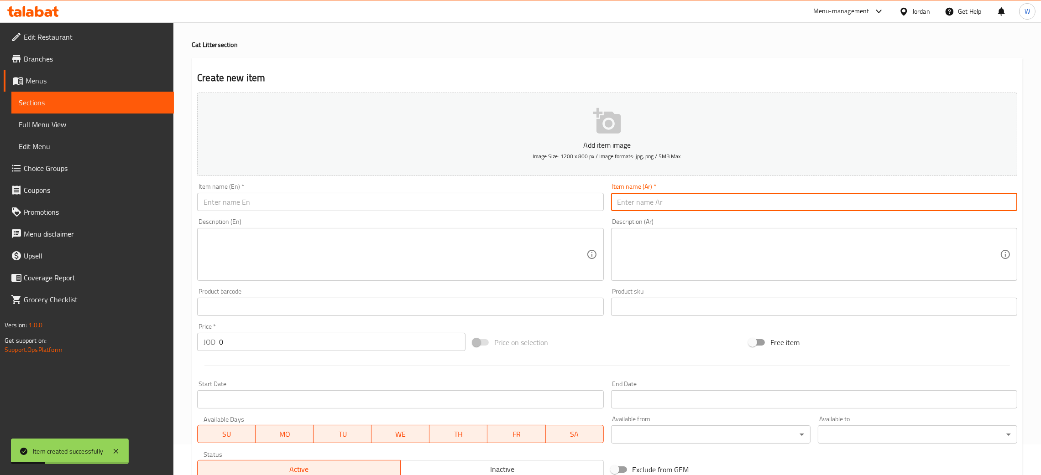
paste input "رمل قطط الترا كير خشن للقطط الكبيرة شعر طويل"
type input "رمل قطط الترا كير خشن للقطط الكبيرة شعر طويل"
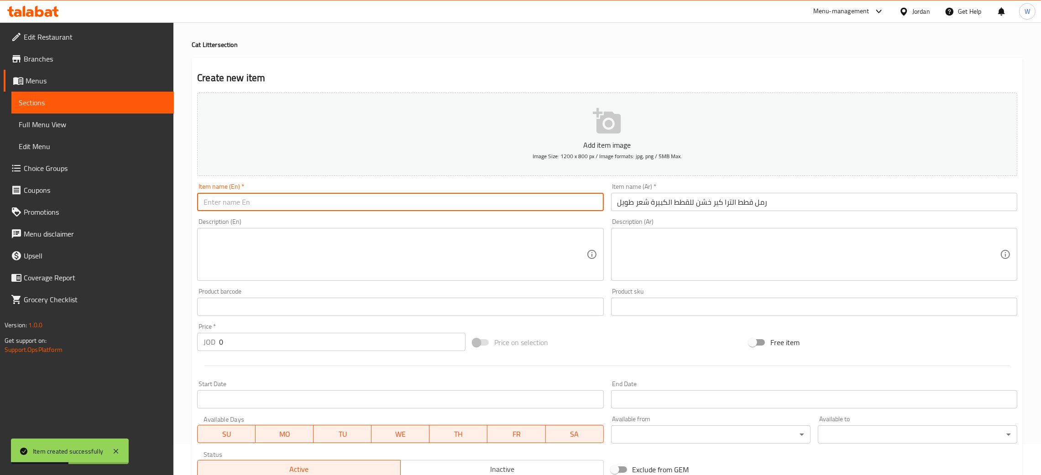
click at [464, 199] on input "text" at bounding box center [400, 202] width 406 height 18
paste input "Ultra care cat litter sliver ions for sensitive cats."
type input "Ultra care cat litter sliver ions for sensitive cats."
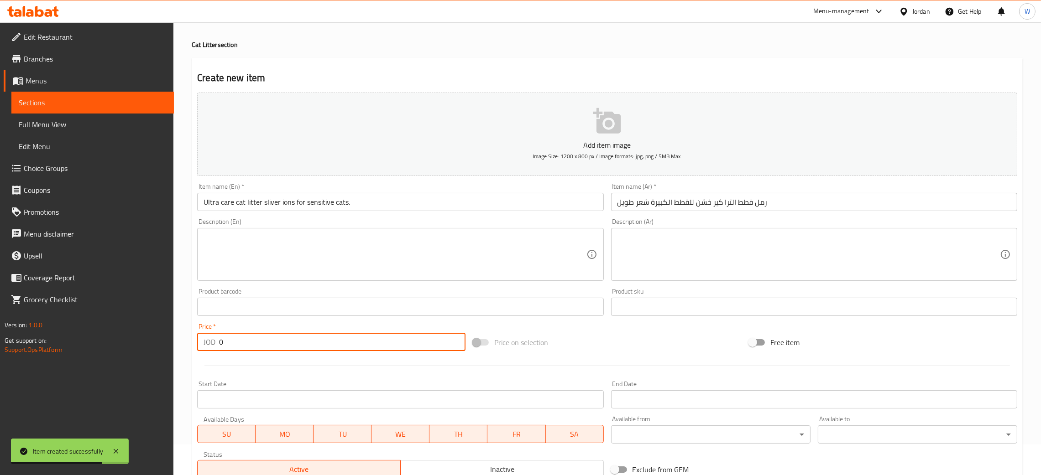
drag, startPoint x: 248, startPoint y: 344, endPoint x: 165, endPoint y: 347, distance: 83.5
click at [168, 347] on div "Edit Restaurant Branches Menus Sections Full Menu View Edit Menu Choice Groups …" at bounding box center [520, 303] width 1041 height 622
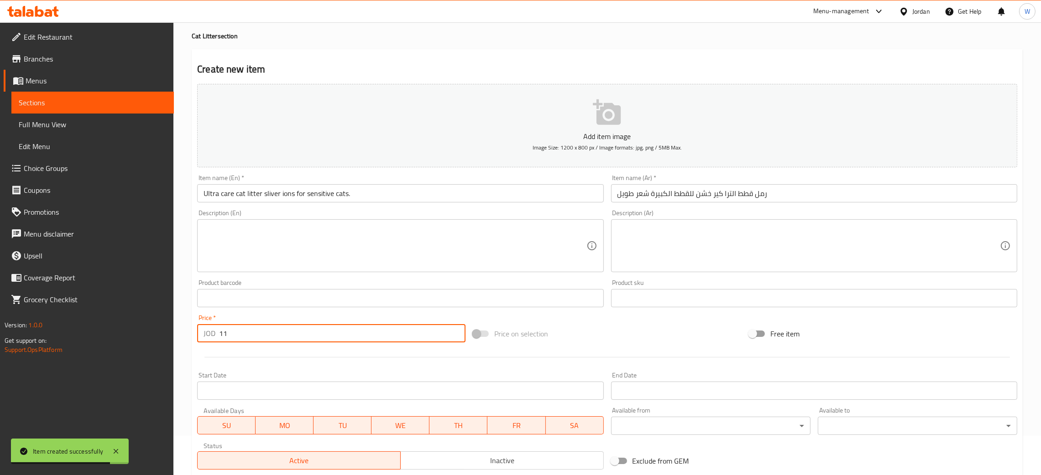
scroll to position [137, 0]
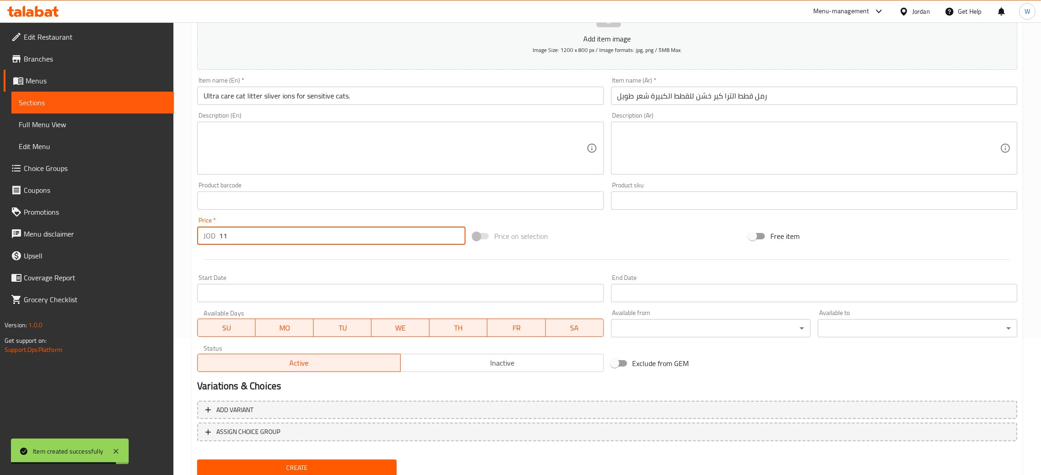
type input "11"
click at [197, 460] on button "Create" at bounding box center [296, 468] width 199 height 17
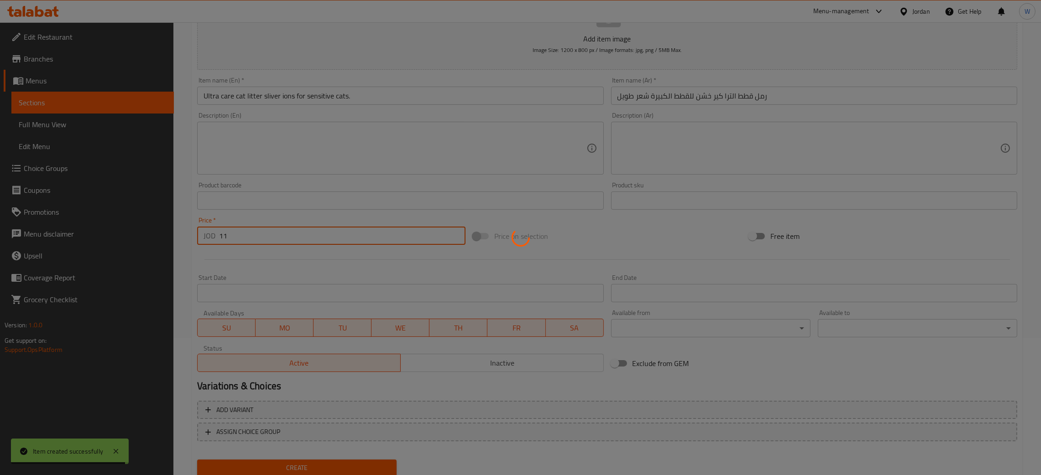
type input "0"
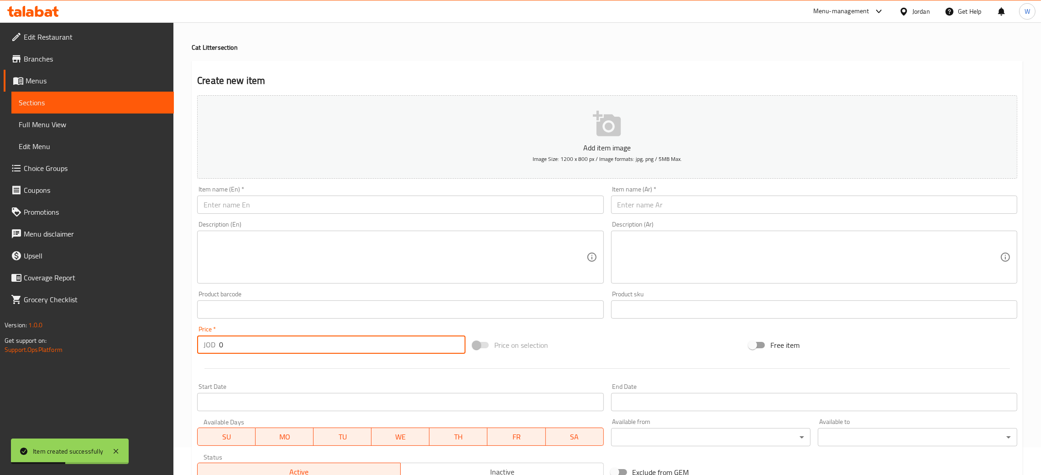
scroll to position [0, 0]
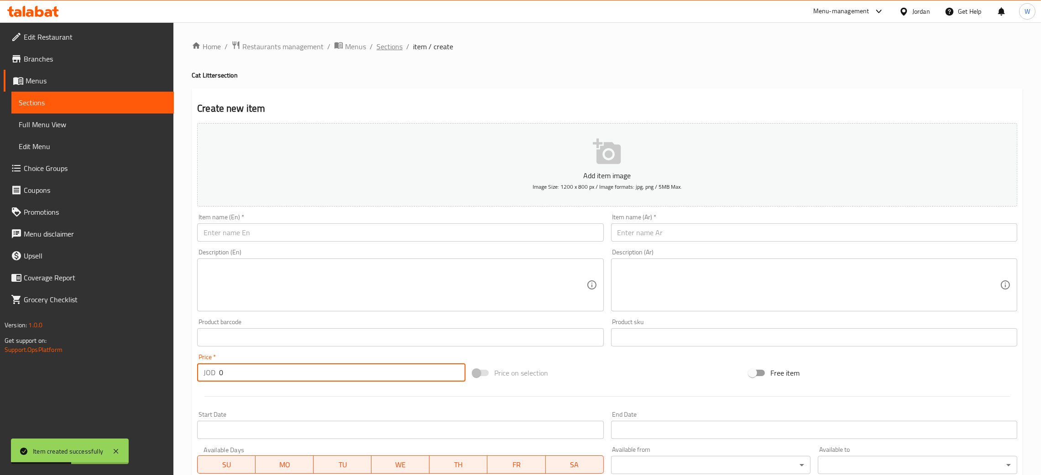
click at [390, 48] on span "Sections" at bounding box center [389, 46] width 26 height 11
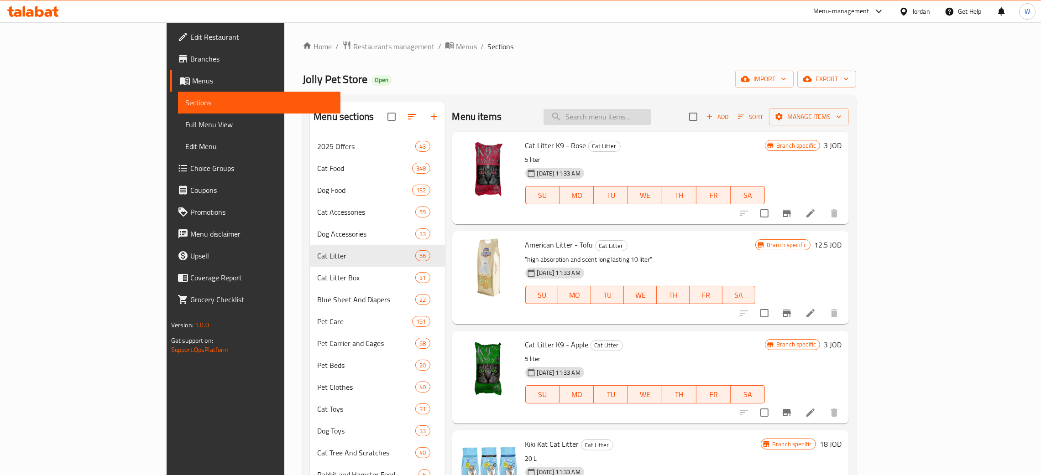
click at [651, 119] on input "search" at bounding box center [597, 117] width 108 height 16
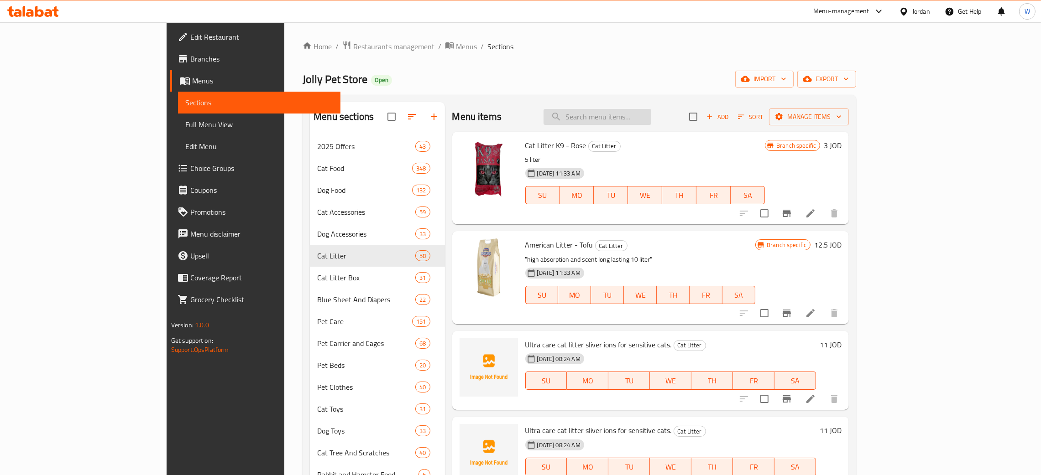
paste input "Ultra care cat litter sliver ions for sensitive cats."
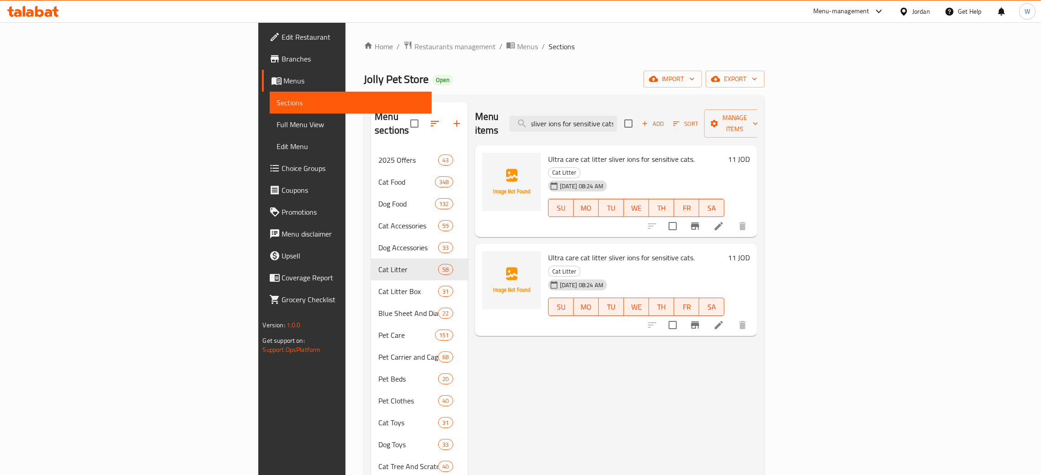
type input "Ultra care cat litter sliver ions for sensitive cats."
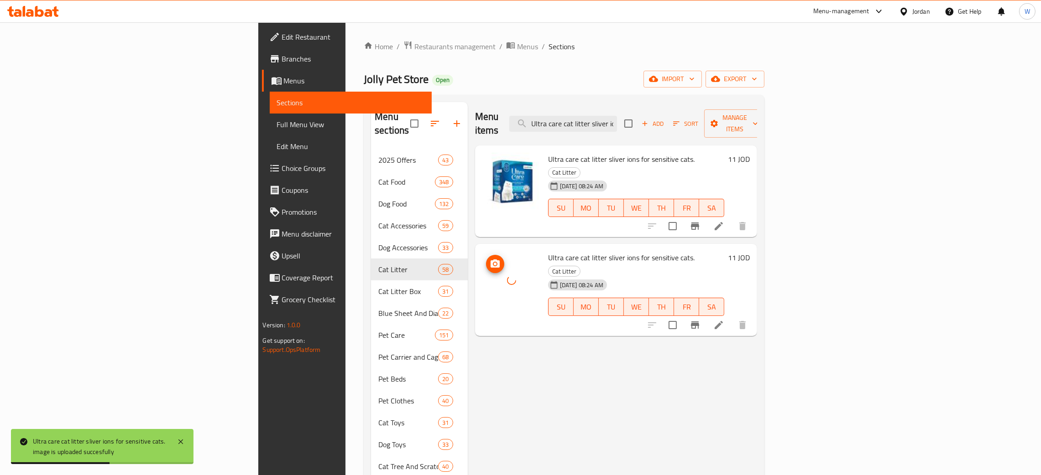
click at [544, 234] on div "Ultra care cat litter sliver ions for sensitive cats. Cat Litter 17-08-2025 08:…" at bounding box center [636, 191] width 184 height 85
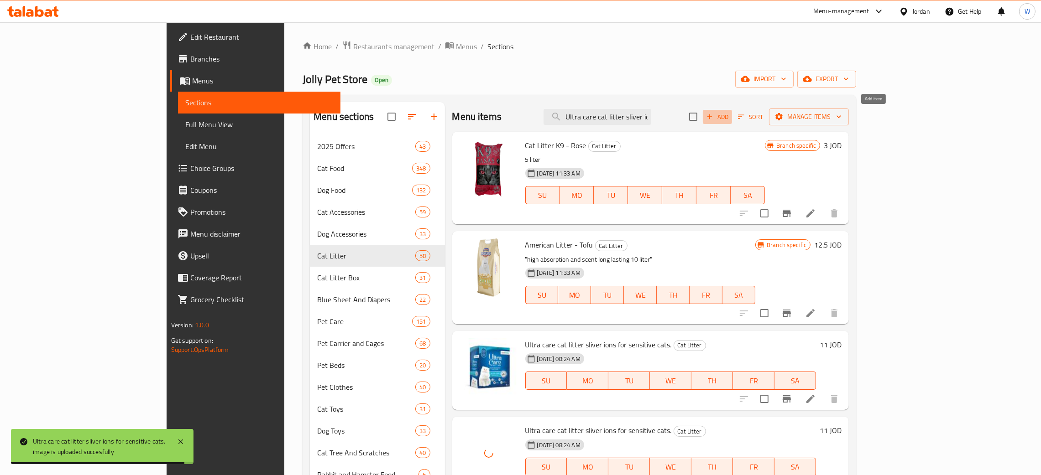
click at [729, 116] on span "Add" at bounding box center [717, 117] width 25 height 10
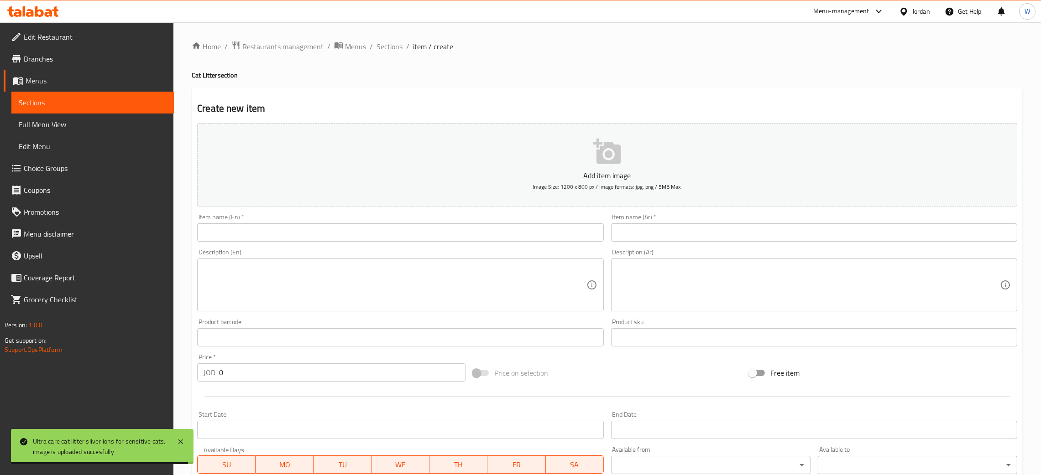
click at [685, 229] on input "text" at bounding box center [814, 233] width 406 height 18
paste input "رمل قطط الترا كير خاص للقطط الصغيرة"
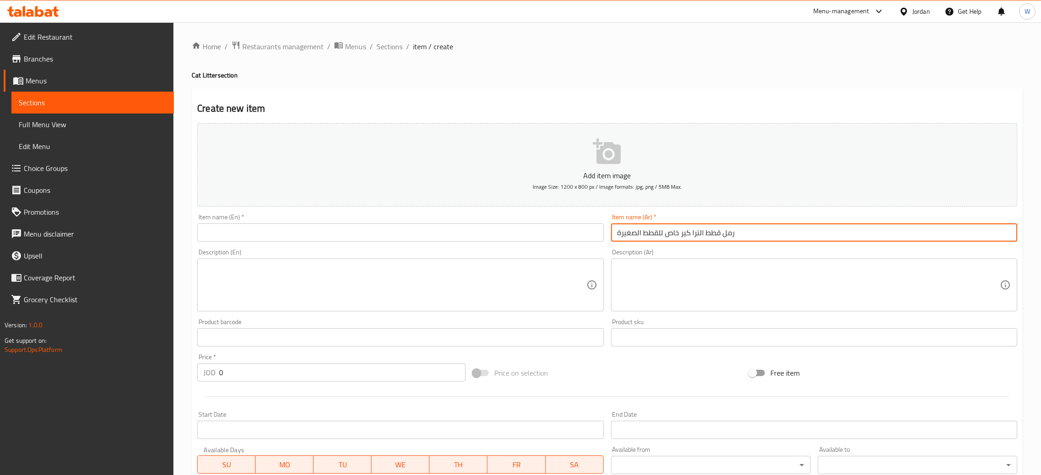
type input "رمل قطط الترا كير خاص للقطط الصغيرة"
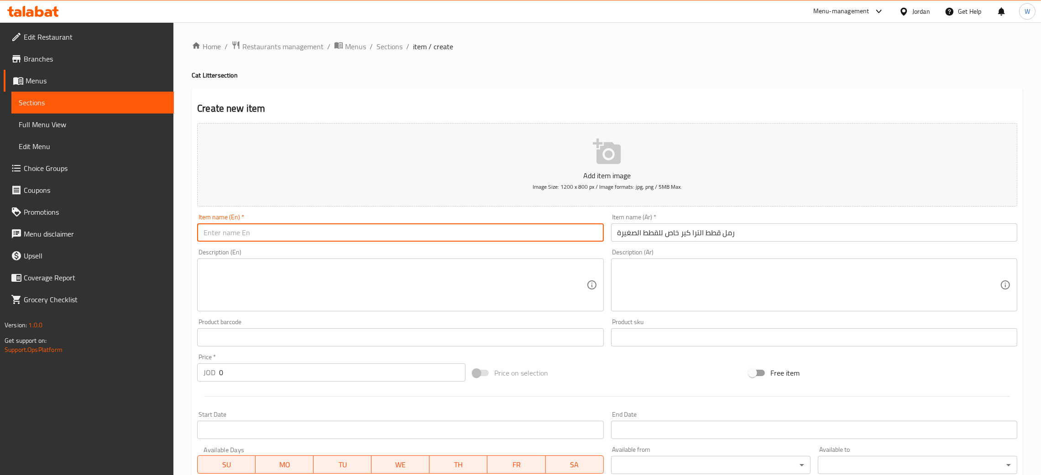
click at [437, 236] on input "text" at bounding box center [400, 233] width 406 height 18
paste input "Ultra care cat litter for small cats and kittens"
paste input "8 لتر"
drag, startPoint x: 361, startPoint y: 232, endPoint x: 341, endPoint y: 233, distance: 20.1
click at [341, 233] on input "Ultra care cat litter for small cats and kittens 8 لتر" at bounding box center [400, 233] width 406 height 18
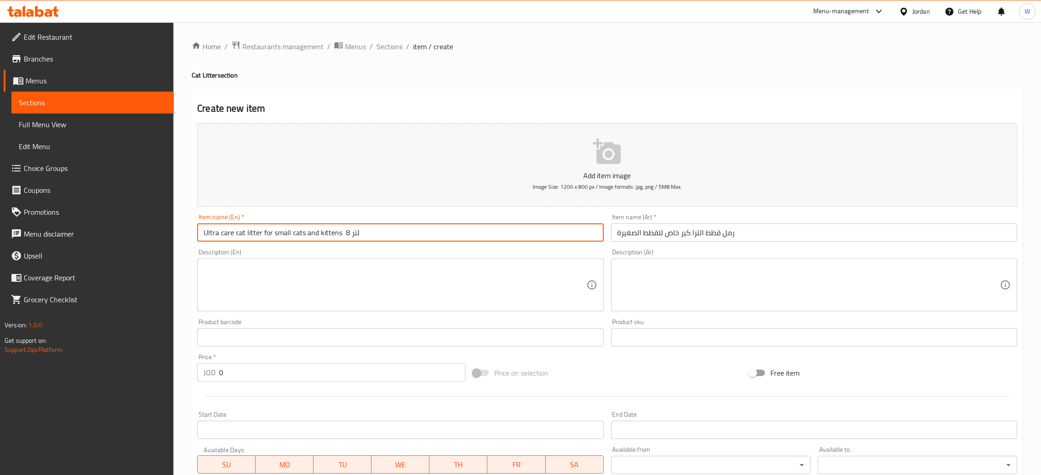
type input "Ultra care cat litter for small cats and kittens"
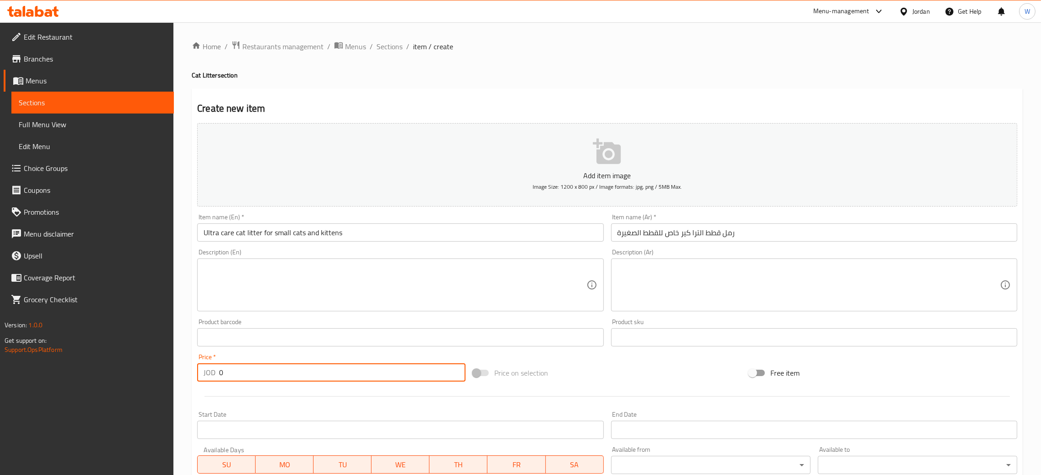
drag, startPoint x: 214, startPoint y: 365, endPoint x: 201, endPoint y: 366, distance: 13.7
click at [206, 365] on div "JOD 0 Price *" at bounding box center [331, 373] width 268 height 18
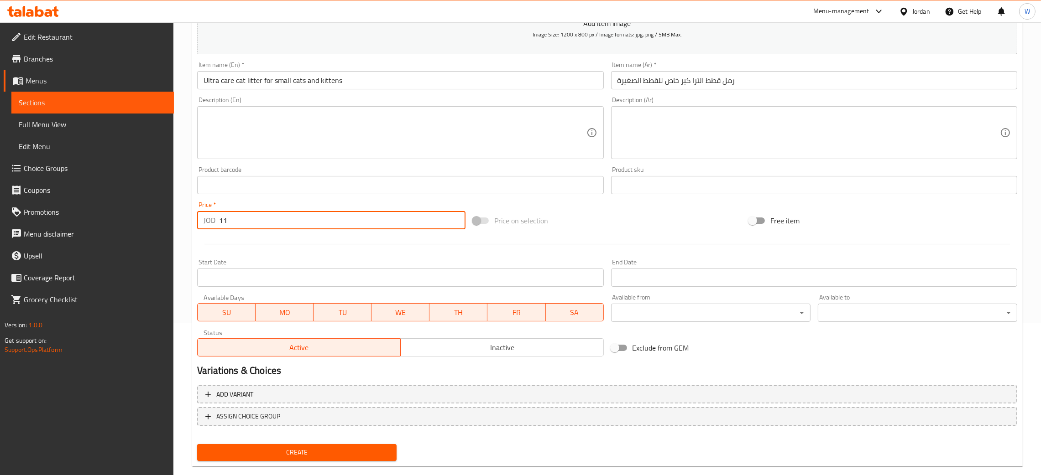
scroll to position [167, 0]
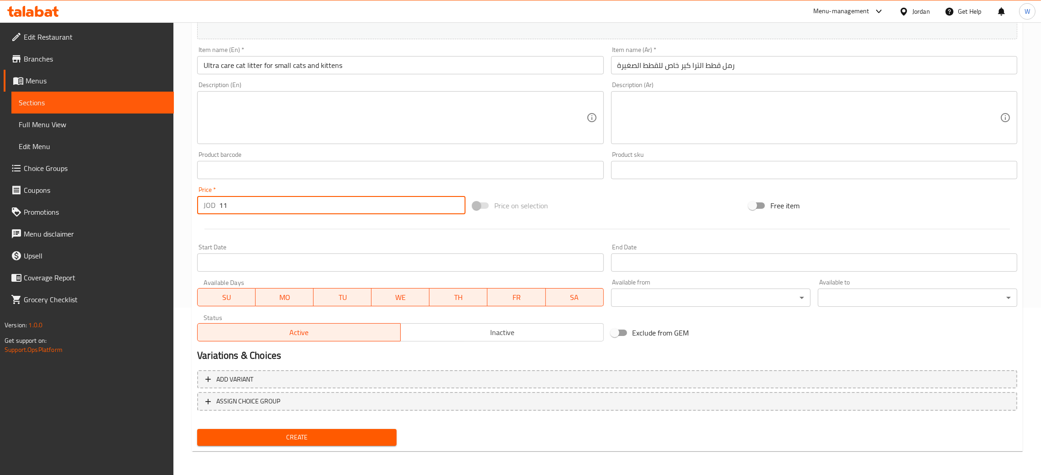
type input "11"
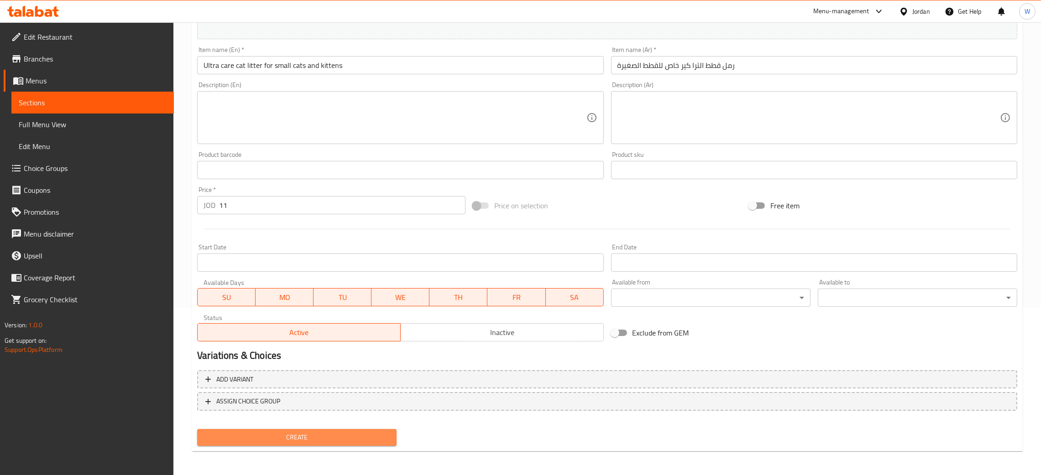
click at [346, 433] on span "Create" at bounding box center [296, 437] width 185 height 11
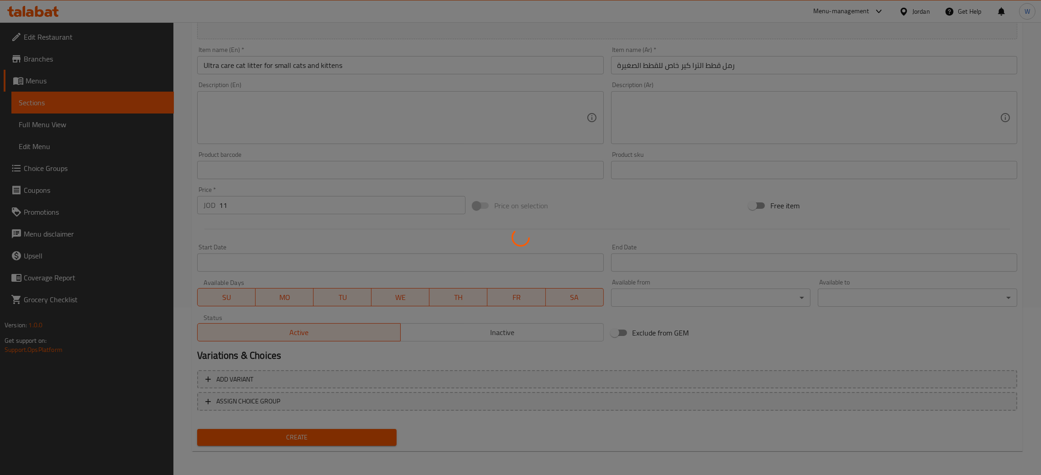
type input "0"
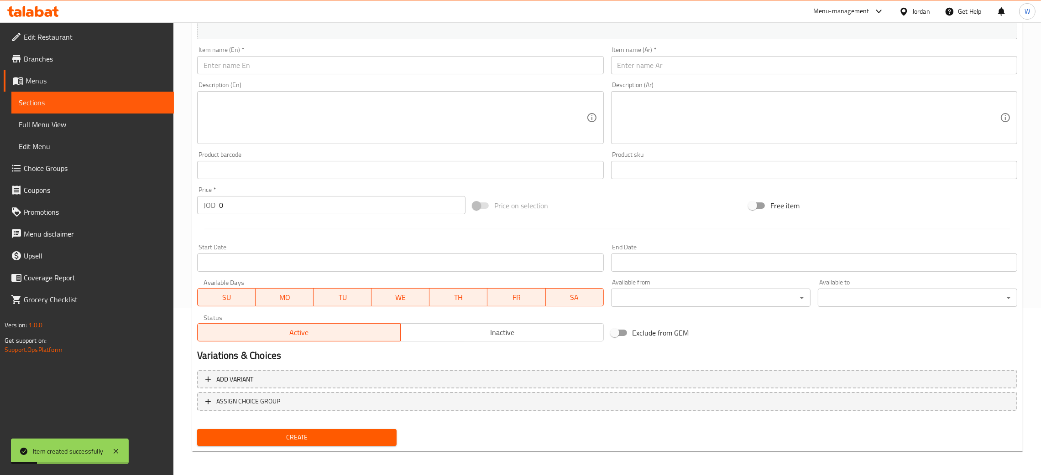
click at [645, 67] on input "text" at bounding box center [814, 65] width 406 height 18
paste input "رمل قطط الترا كير كربون نشط ضد الروائح الكريهة"
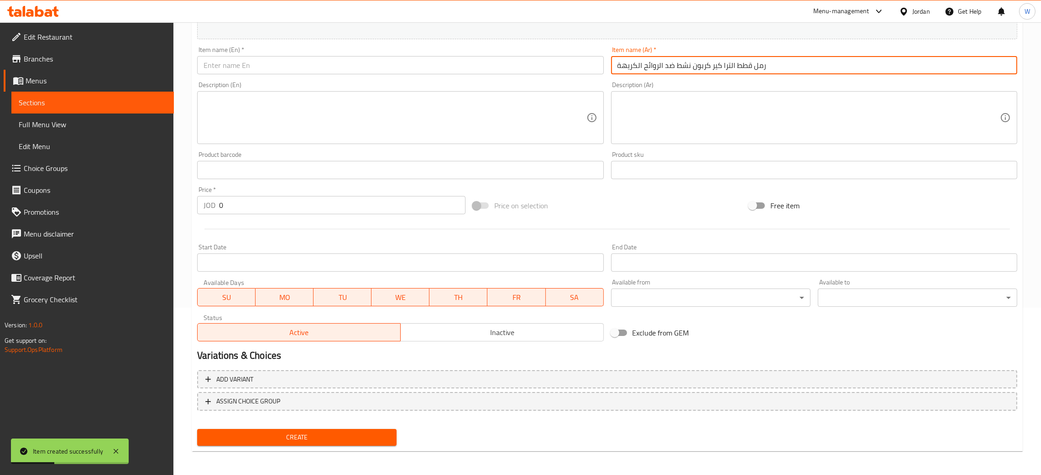
type input "رمل قطط الترا كير كربون نشط ضد الروائح الكريهة"
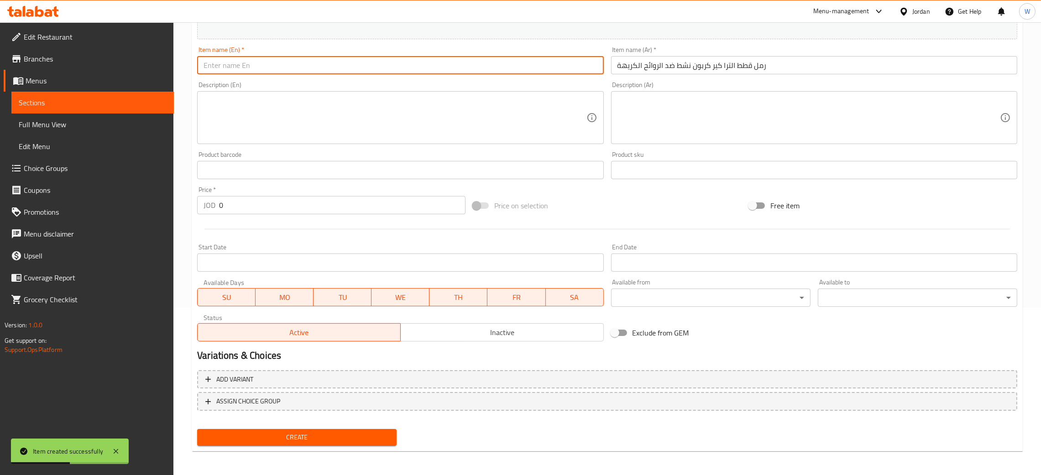
click at [289, 62] on input "text" at bounding box center [400, 65] width 406 height 18
paste input "Ultra care cat litter with activated carbon for odor control"
type input "Ultra care cat litter with activated carbon for odor control"
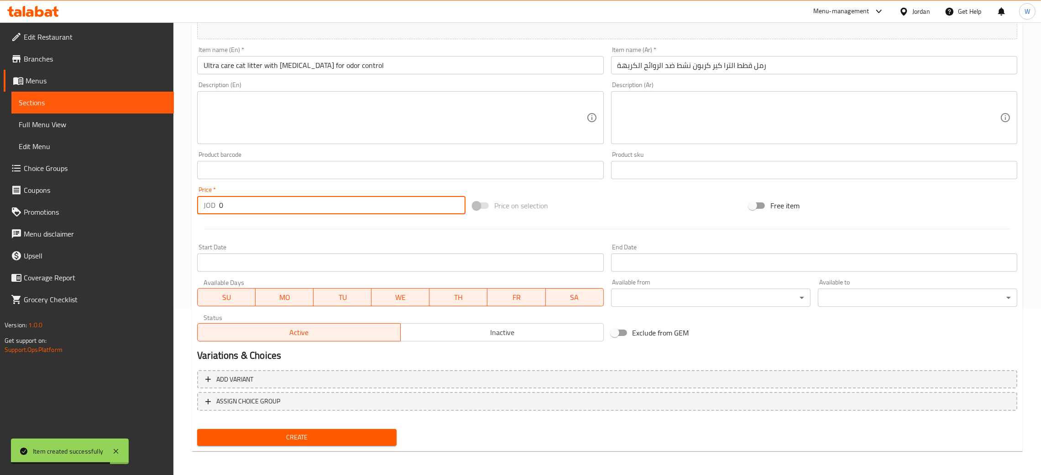
drag, startPoint x: 267, startPoint y: 196, endPoint x: 72, endPoint y: 210, distance: 195.3
click at [120, 211] on div "Edit Restaurant Branches Menus Sections Full Menu View Edit Menu Choice Groups …" at bounding box center [520, 166] width 1041 height 622
type input "11"
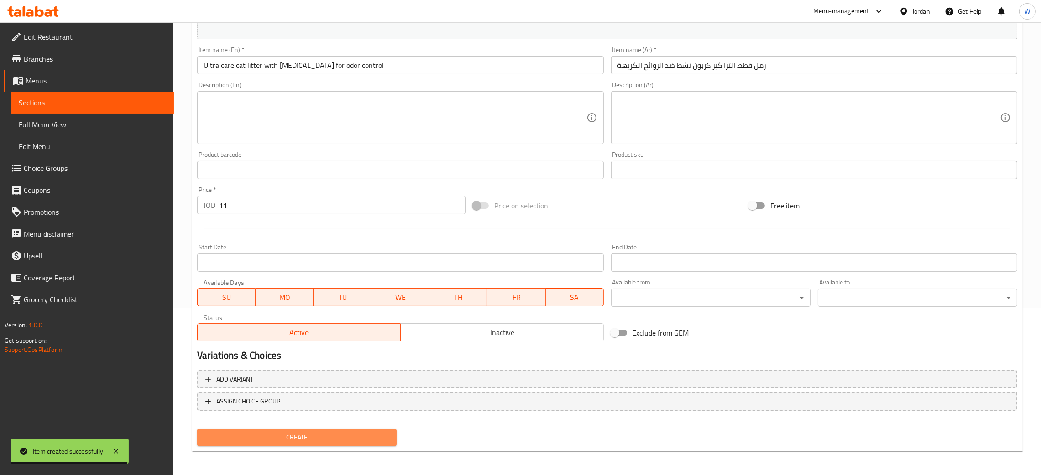
click at [341, 434] on span "Create" at bounding box center [296, 437] width 185 height 11
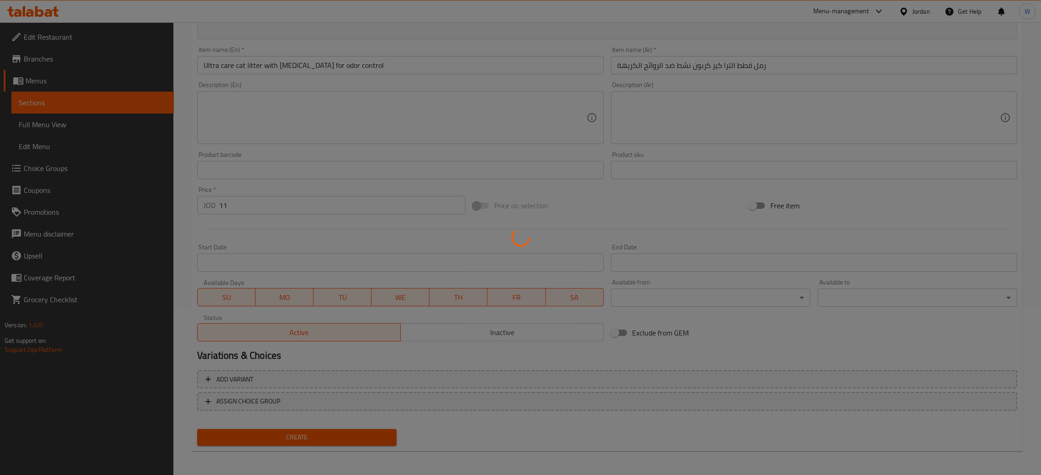
type input "0"
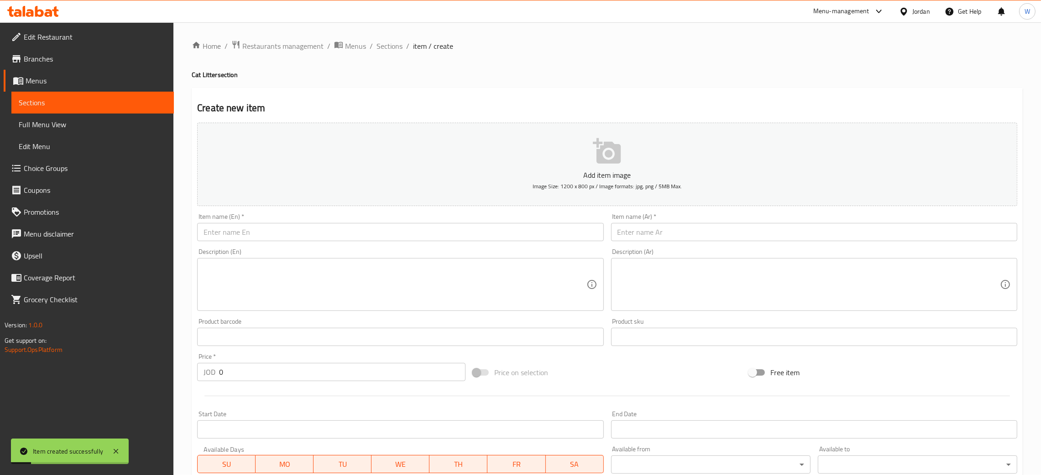
scroll to position [0, 0]
click at [387, 46] on span "Sections" at bounding box center [389, 46] width 26 height 11
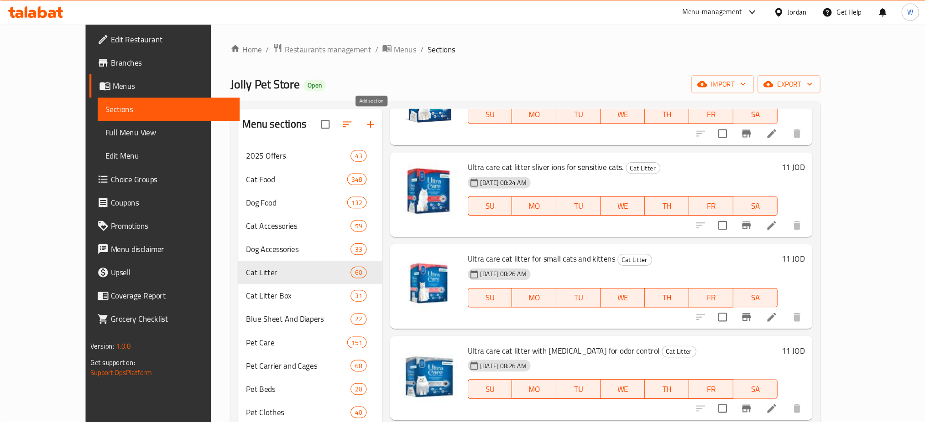
scroll to position [274, 0]
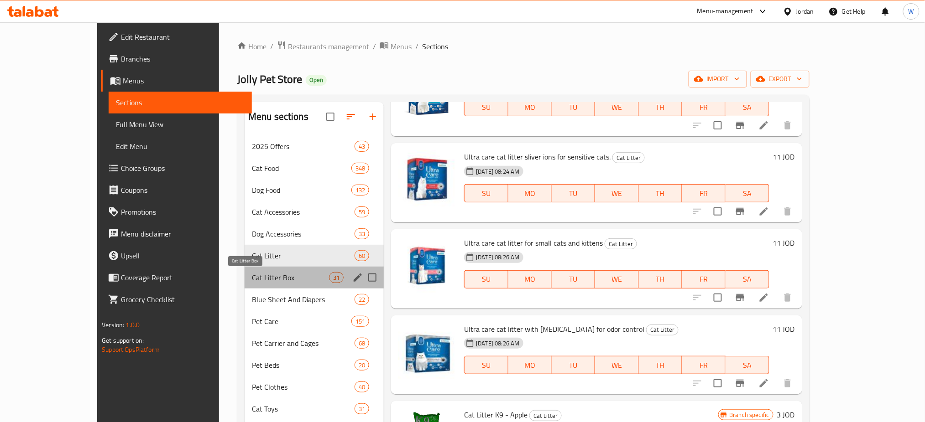
click at [252, 274] on span "Cat Litter Box" at bounding box center [290, 277] width 77 height 11
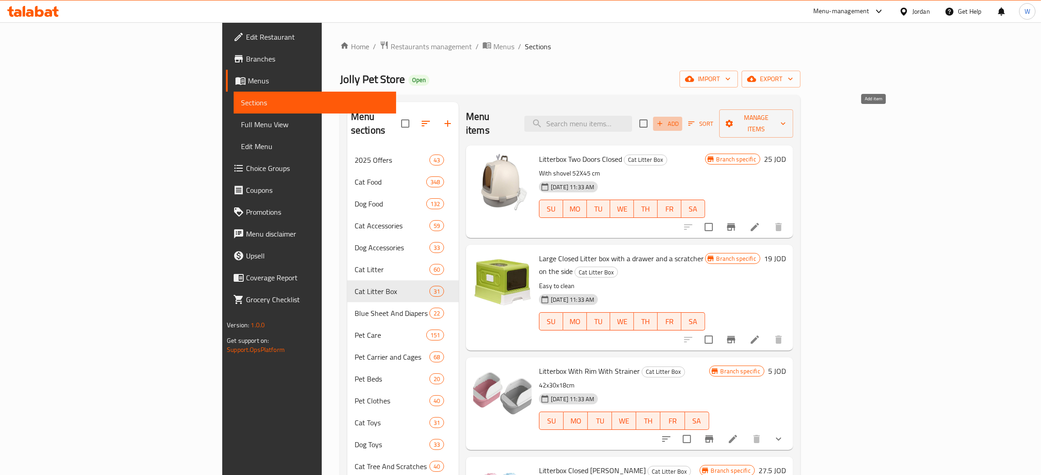
click at [680, 120] on span "Add" at bounding box center [667, 124] width 25 height 10
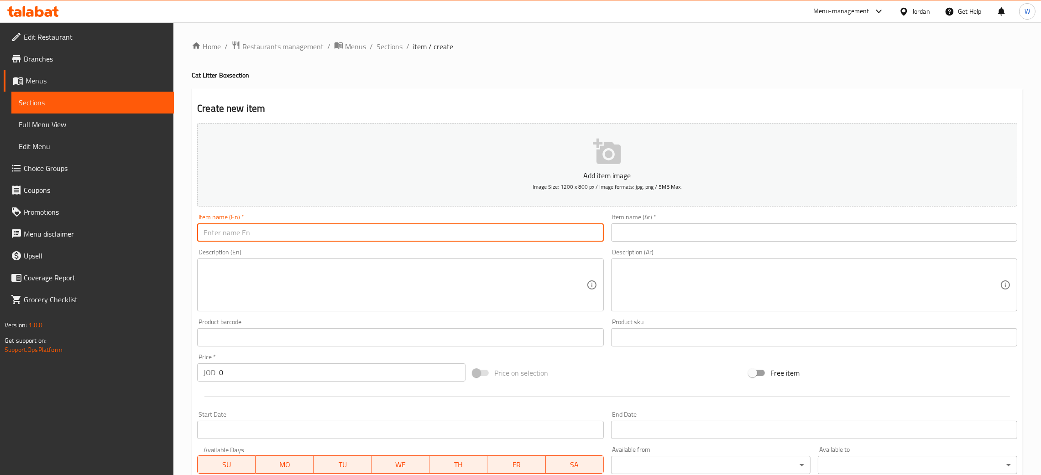
click at [436, 237] on input "text" at bounding box center [400, 233] width 406 height 18
paste input "صندوق رمل مفتوح للقطط"
type input "صندوق رمل مفتوح للقطط"
drag, startPoint x: 433, startPoint y: 238, endPoint x: 0, endPoint y: 183, distance: 436.3
click at [0, 183] on div "Edit Restaurant Branches Menus Sections Full Menu View Edit Menu Choice Groups …" at bounding box center [520, 333] width 1041 height 622
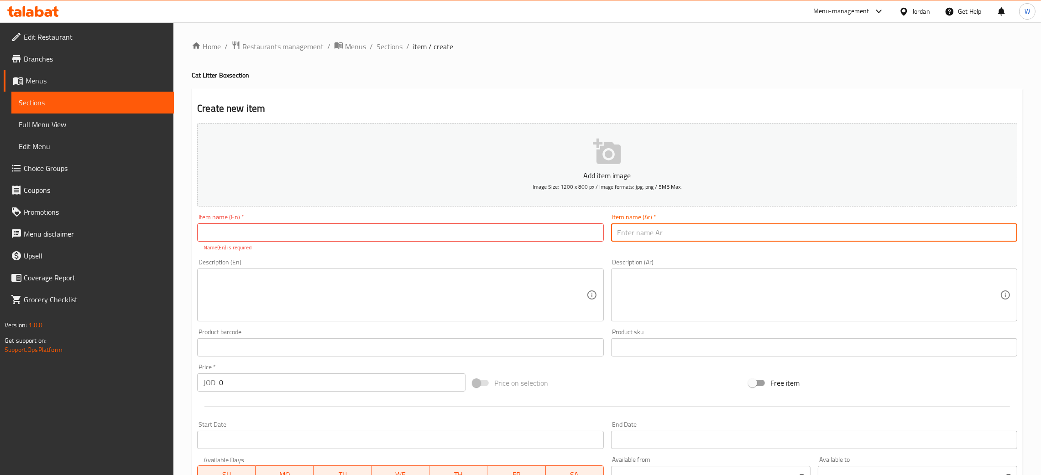
click at [652, 227] on input "text" at bounding box center [814, 233] width 406 height 18
paste input "صندوق رمل مفتوح للقطط"
type input "صندوق رمل مفتوح للقطط"
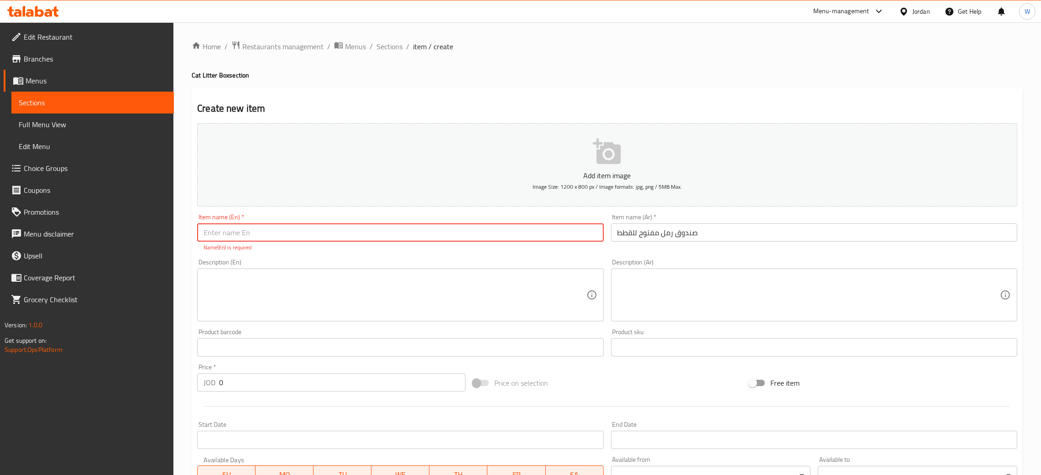
click at [524, 231] on input "text" at bounding box center [400, 233] width 406 height 18
paste input "Open letter box"
type input "Open letter box"
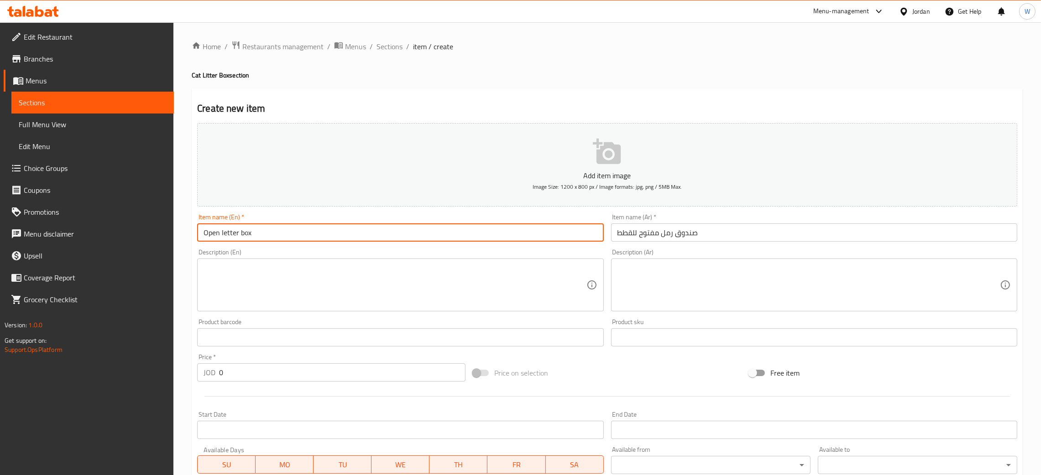
click at [210, 376] on div "JOD 0 Price *" at bounding box center [331, 373] width 268 height 18
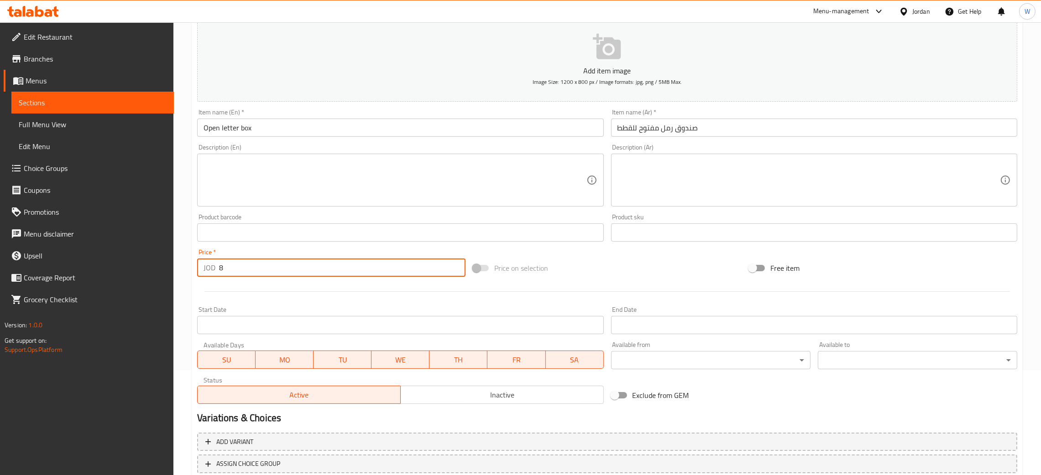
scroll to position [167, 0]
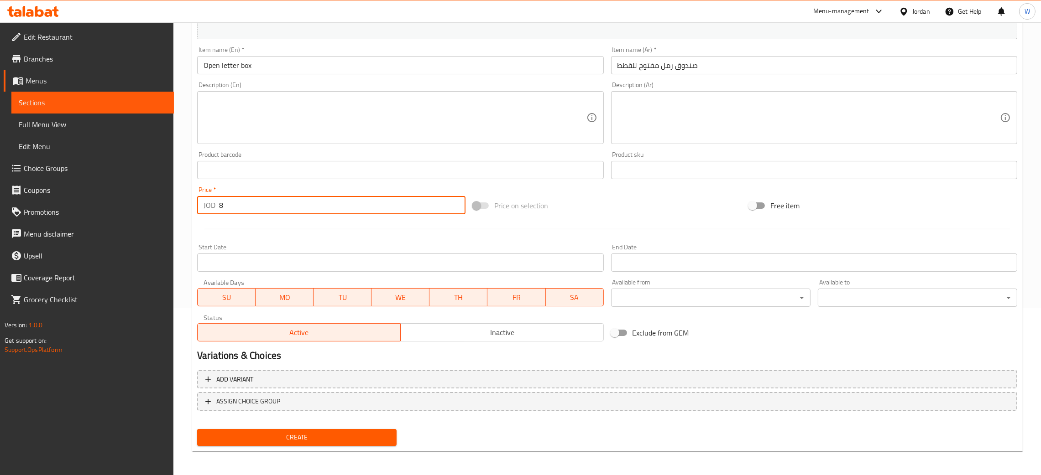
type input "8"
click at [300, 433] on span "Create" at bounding box center [296, 437] width 185 height 11
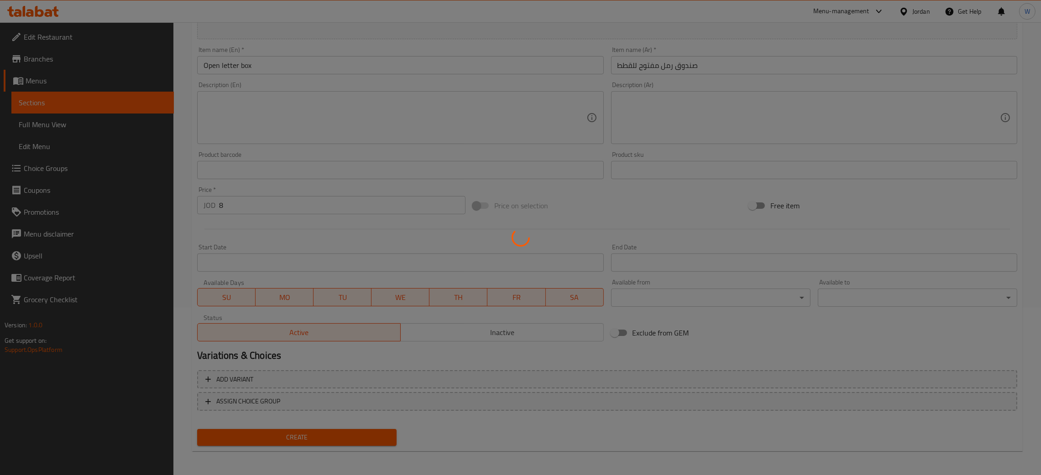
type input "0"
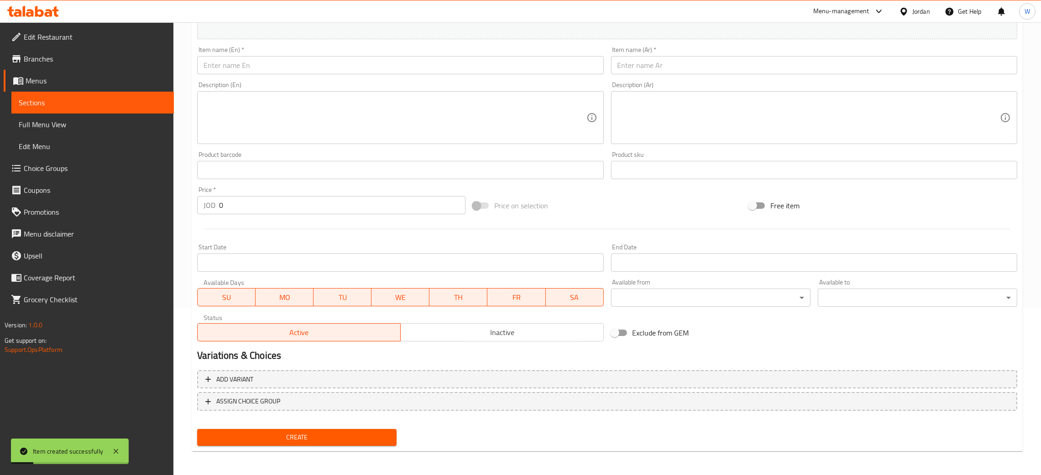
click at [661, 64] on input "text" at bounding box center [814, 65] width 406 height 18
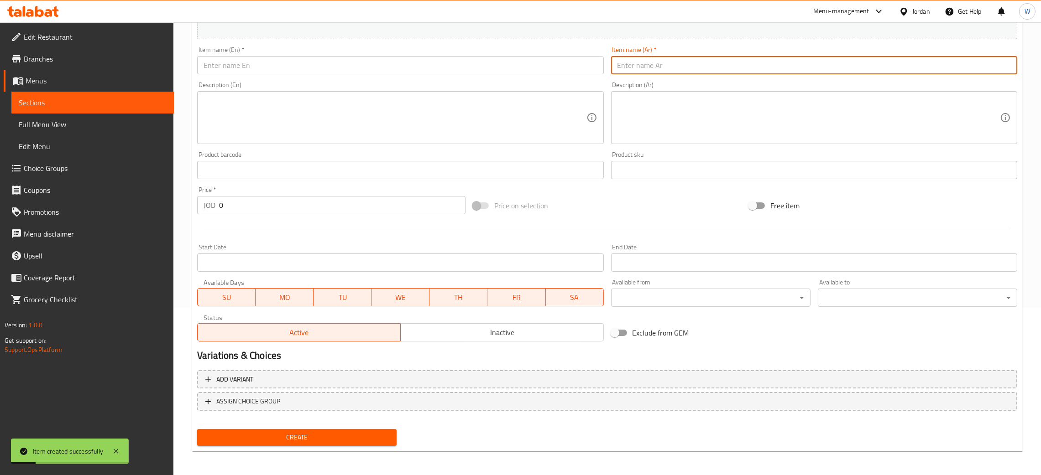
paste input "صندوق رمل بيضاوي كبير"
type input "صندوق رمل بيضاوي كبير"
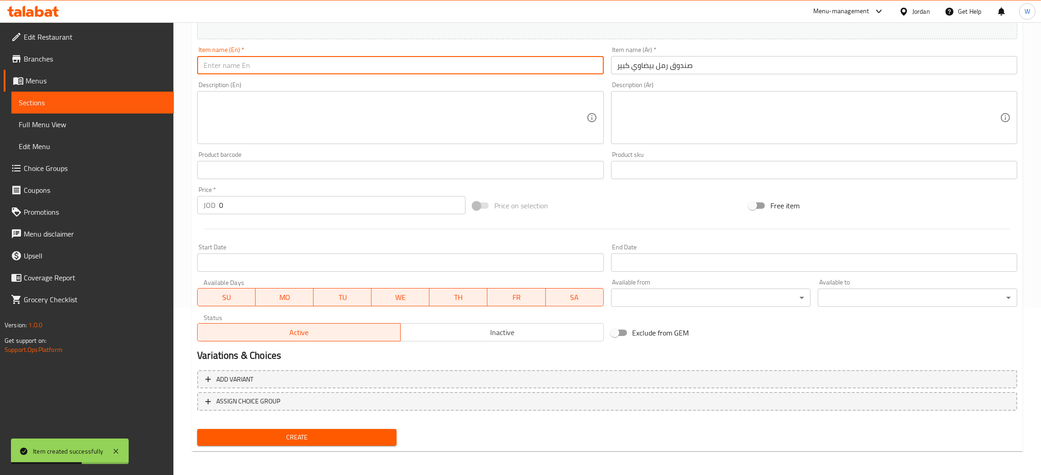
click at [333, 58] on input "text" at bounding box center [400, 65] width 406 height 18
paste input "Oval large letter box"
type input "Oval large letter box"
drag, startPoint x: 156, startPoint y: 213, endPoint x: 111, endPoint y: 213, distance: 44.7
click at [133, 213] on div "Edit Restaurant Branches Menus Sections Full Menu View Edit Menu Choice Groups …" at bounding box center [520, 166] width 1041 height 622
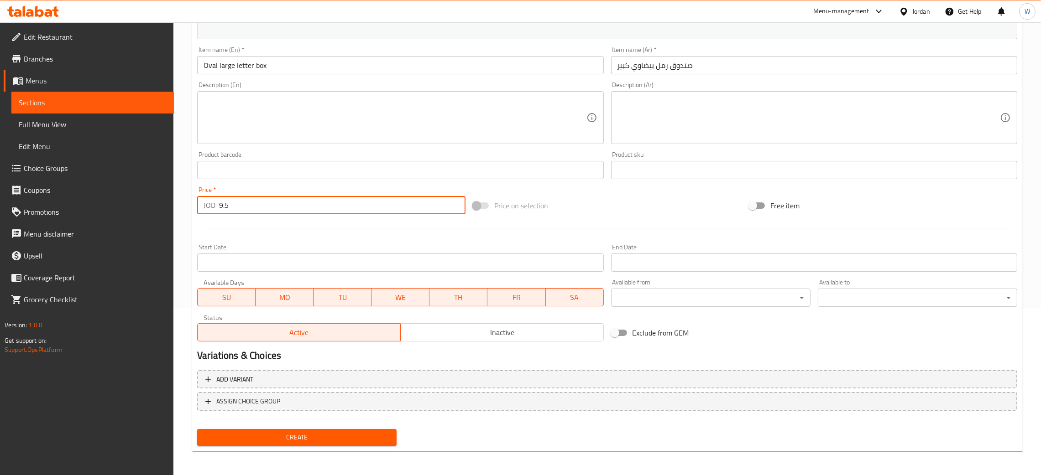
type input "9.5"
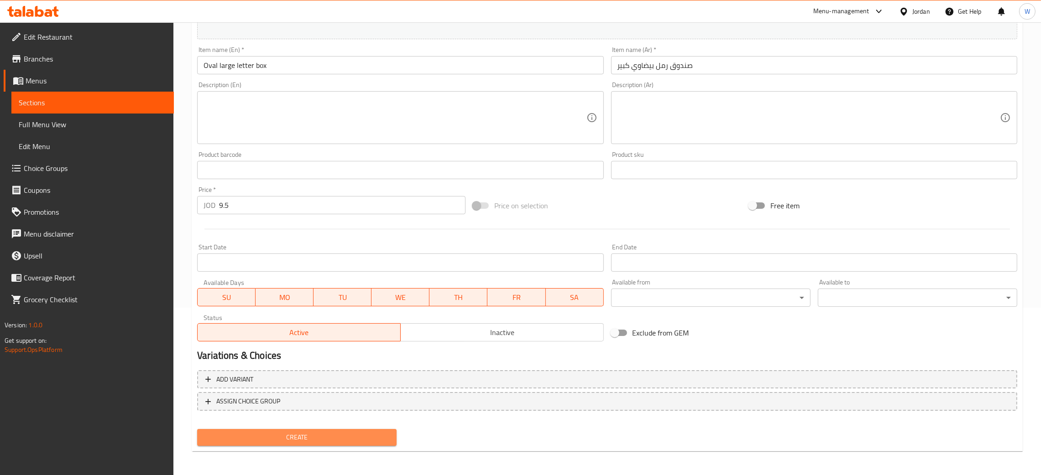
click at [354, 435] on span "Create" at bounding box center [296, 437] width 185 height 11
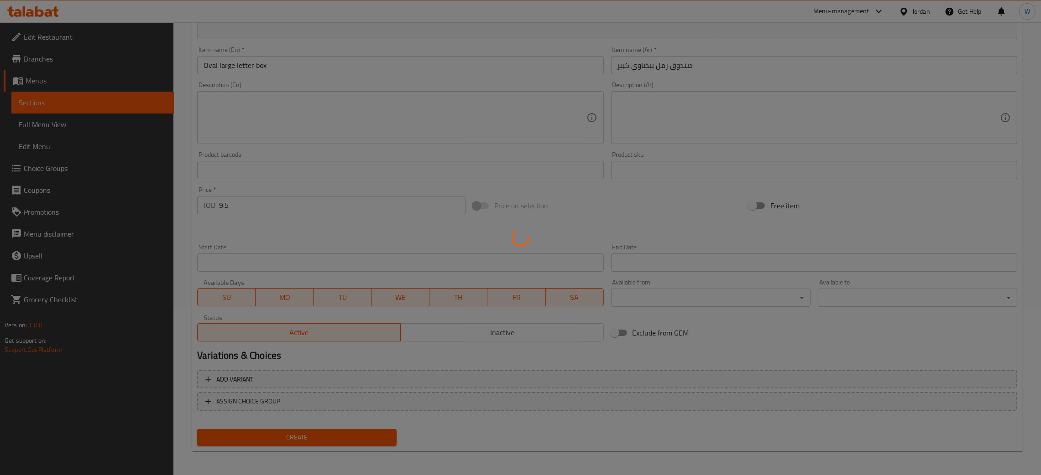
type input "0"
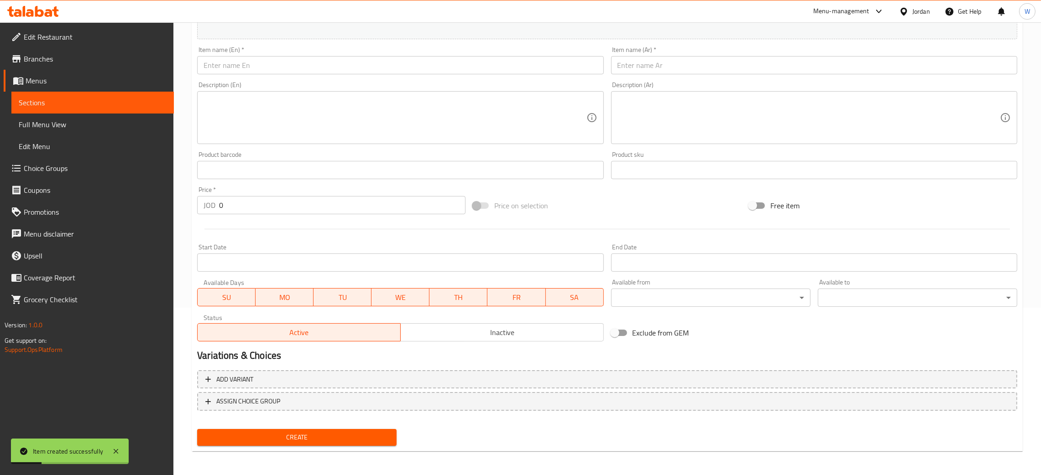
click at [671, 59] on input "text" at bounding box center [814, 65] width 406 height 18
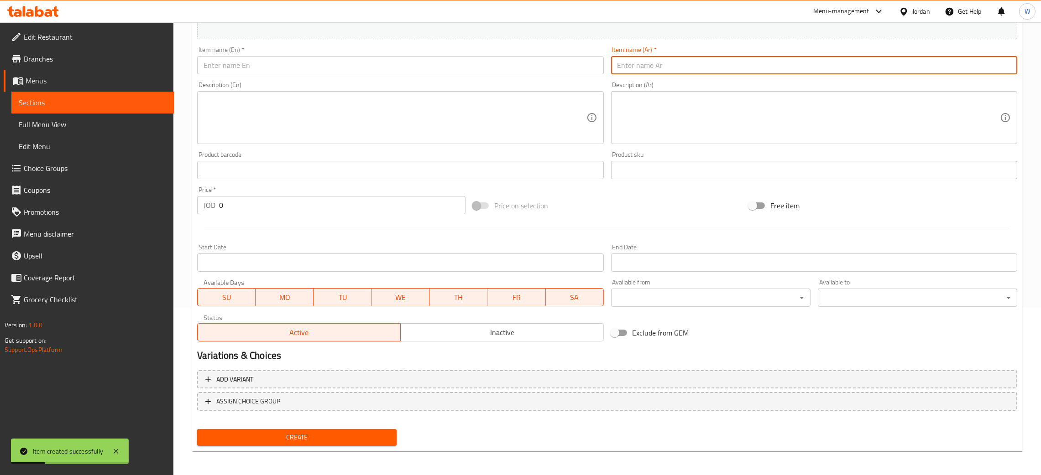
paste input "صندوق رمل بيضاوي صغير"
type input "صندوق رمل بيضاوي صغير"
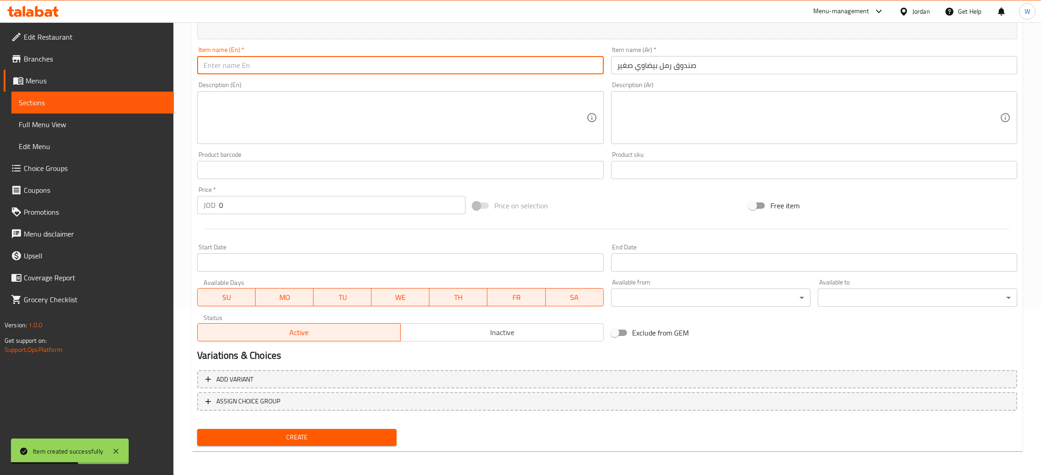
click at [389, 62] on input "text" at bounding box center [400, 65] width 406 height 18
paste input "Oval small letter box"
type input "Oval small letter box"
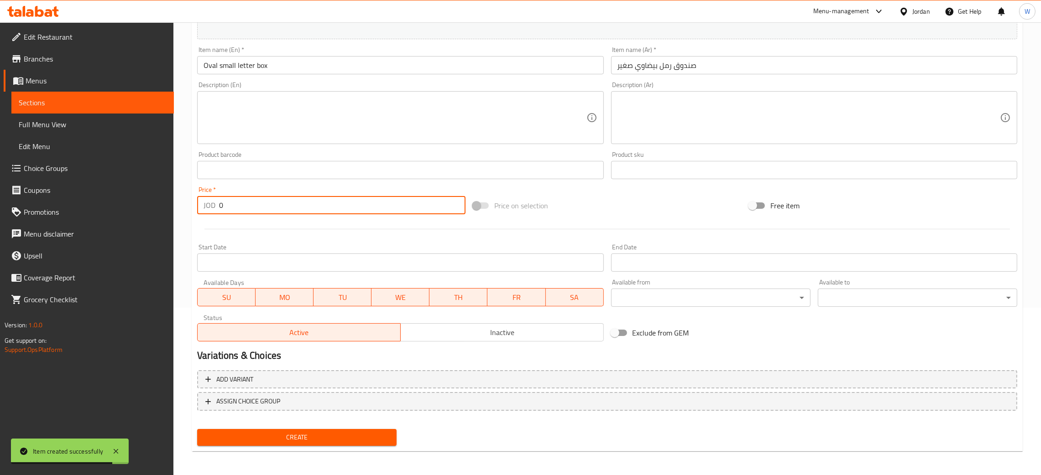
drag, startPoint x: 256, startPoint y: 204, endPoint x: 72, endPoint y: 180, distance: 185.9
click at [128, 193] on div "Edit Restaurant Branches Menus Sections Full Menu View Edit Menu Choice Groups …" at bounding box center [520, 166] width 1041 height 622
type input "6.5"
click at [347, 444] on button "Create" at bounding box center [296, 437] width 199 height 17
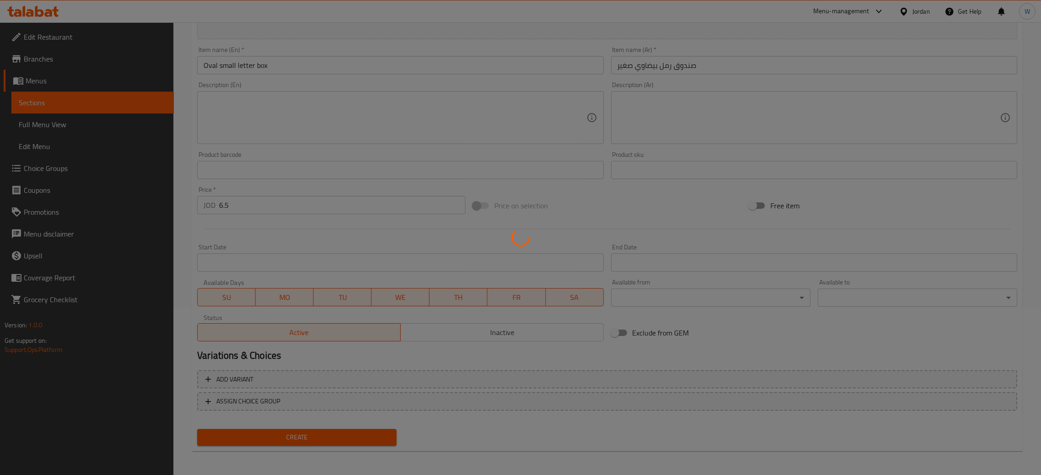
type input "0"
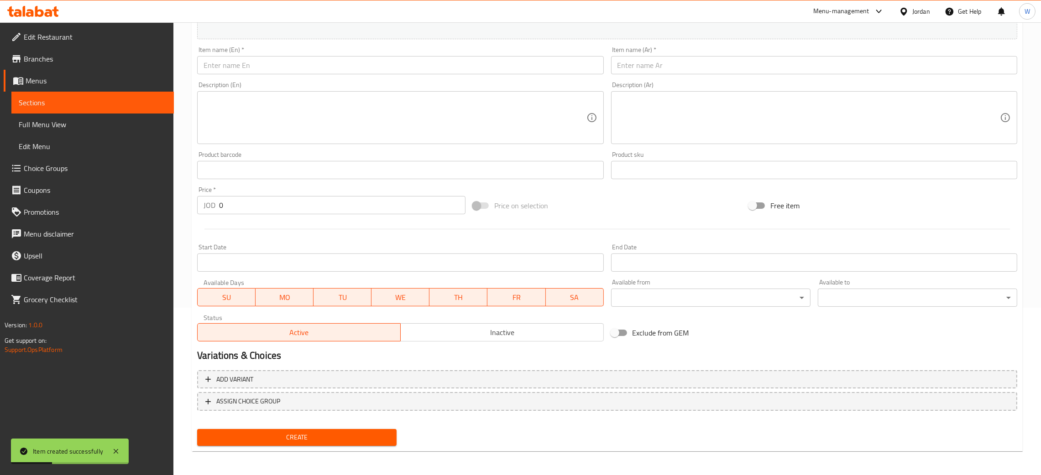
scroll to position [0, 0]
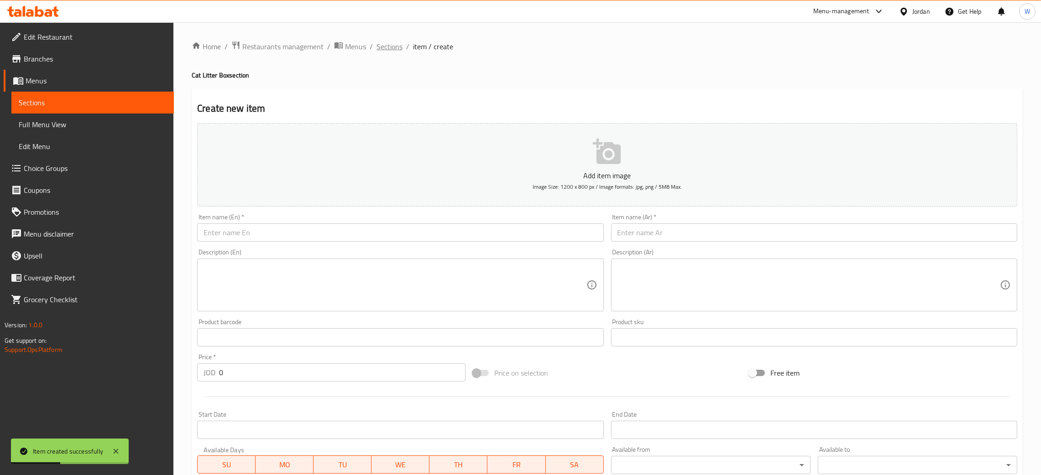
click at [388, 47] on span "Sections" at bounding box center [389, 46] width 26 height 11
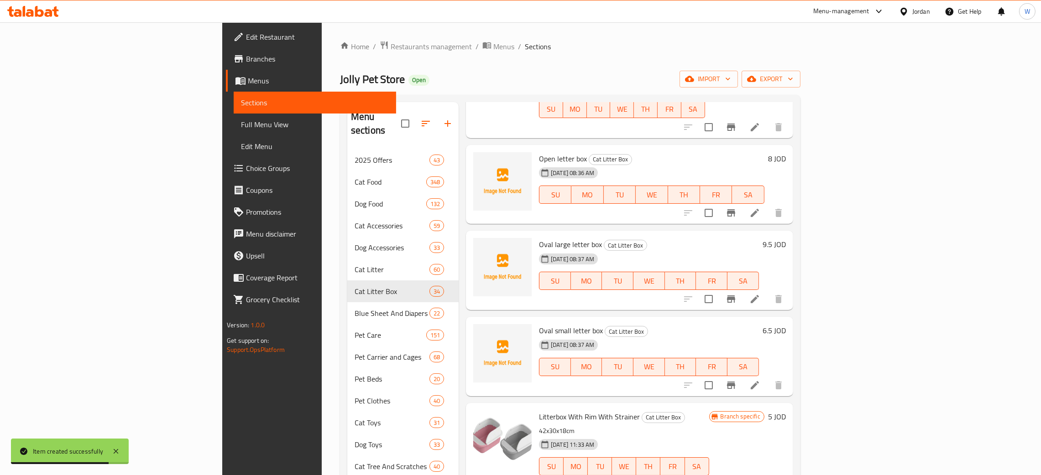
scroll to position [205, 0]
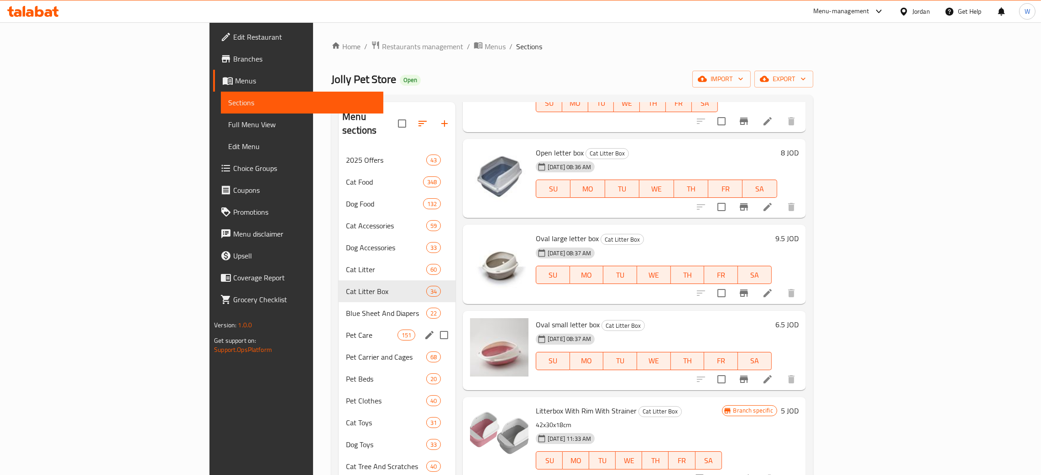
drag, startPoint x: 280, startPoint y: 314, endPoint x: 306, endPoint y: 296, distance: 32.4
click at [338, 324] on div "Pet Care 151" at bounding box center [396, 335] width 117 height 22
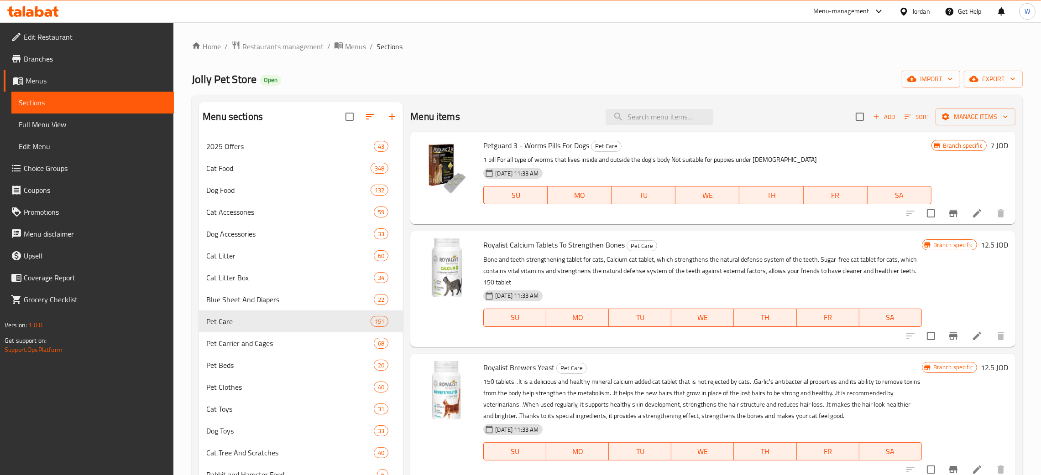
click at [880, 111] on button "Add" at bounding box center [883, 117] width 29 height 14
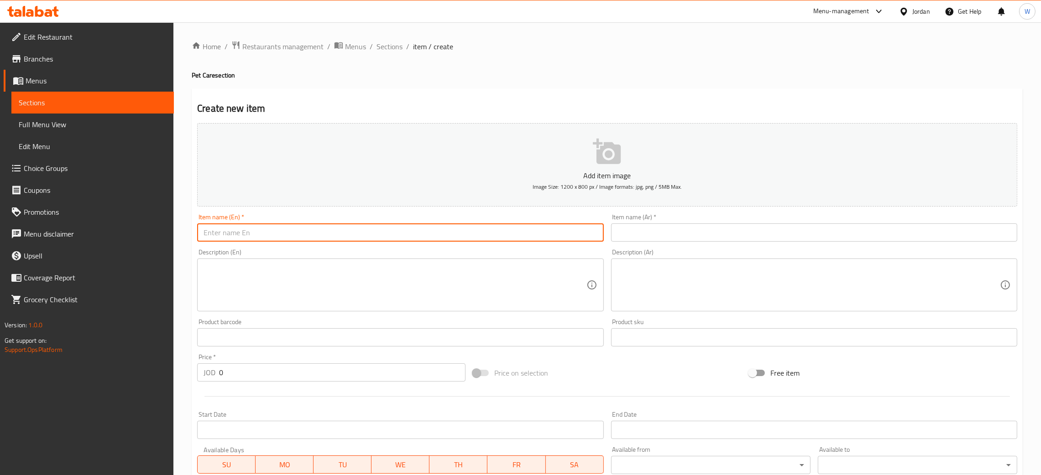
click at [273, 229] on input "text" at bounding box center [400, 233] width 406 height 18
paste input "قطرات فيبرونيل للقضاء على الحشرات للقطط"
type input "قطرات فيبرونيل للقضاء على الحشرات للقطط"
drag, startPoint x: 364, startPoint y: 224, endPoint x: 39, endPoint y: 228, distance: 324.8
click at [49, 226] on div "Edit Restaurant Branches Menus Sections Full Menu View Edit Menu Choice Groups …" at bounding box center [520, 333] width 1041 height 622
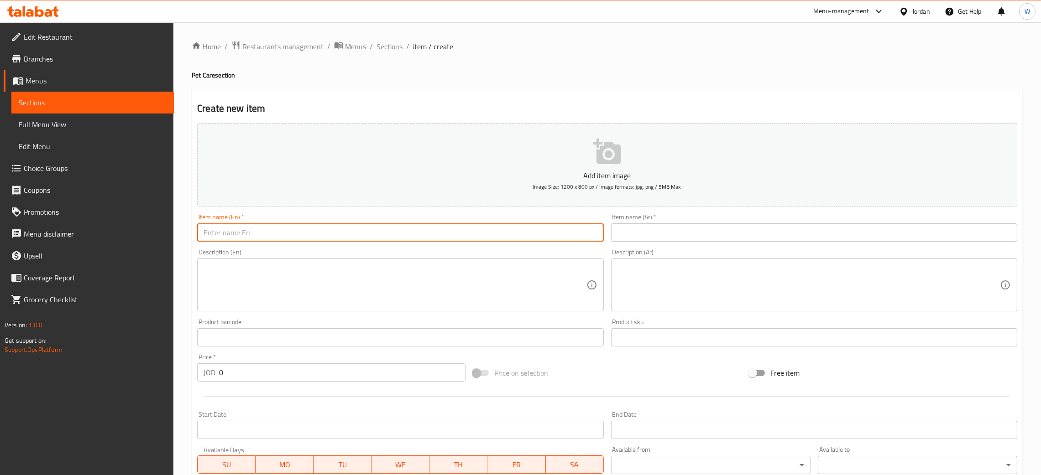
click at [690, 229] on input "text" at bounding box center [814, 233] width 406 height 18
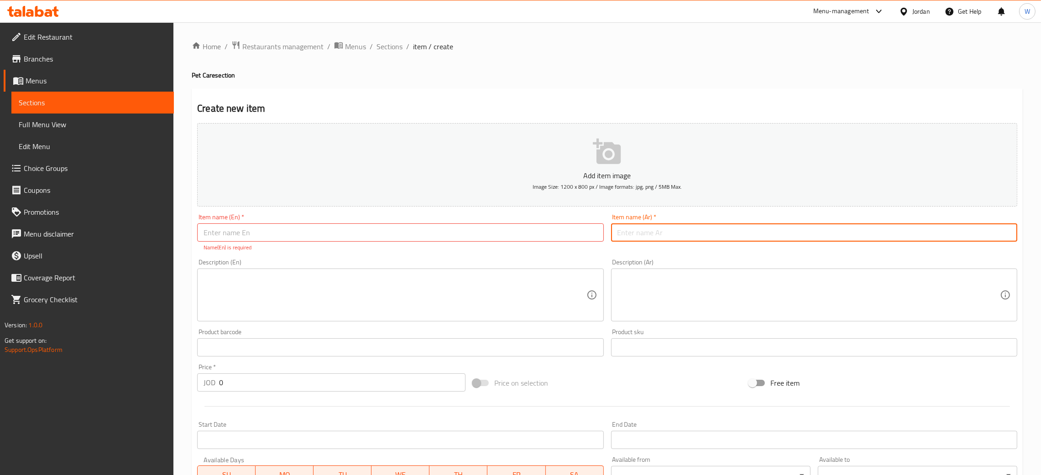
paste input "قطرات فيبرونيل للقضاء على الحشرات للقطط"
type input "قطرات فيبرونيل للقضاء على الحشرات للقطط"
click at [427, 244] on p "Name(En) is required" at bounding box center [399, 248] width 393 height 8
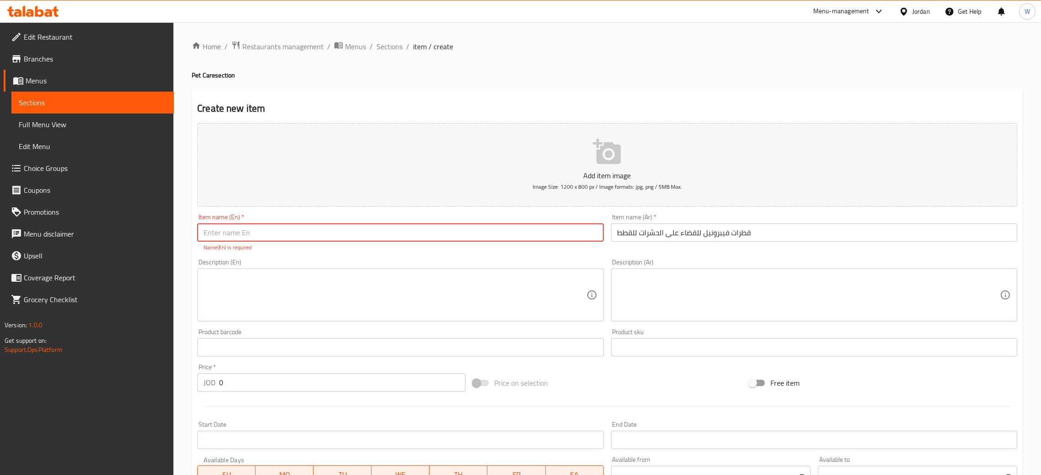
click at [427, 239] on input "text" at bounding box center [400, 233] width 406 height 18
paste input "Fipronil drops for eliminating parasites in cat"
type input "Fipronil drops for eliminating parasites in cat"
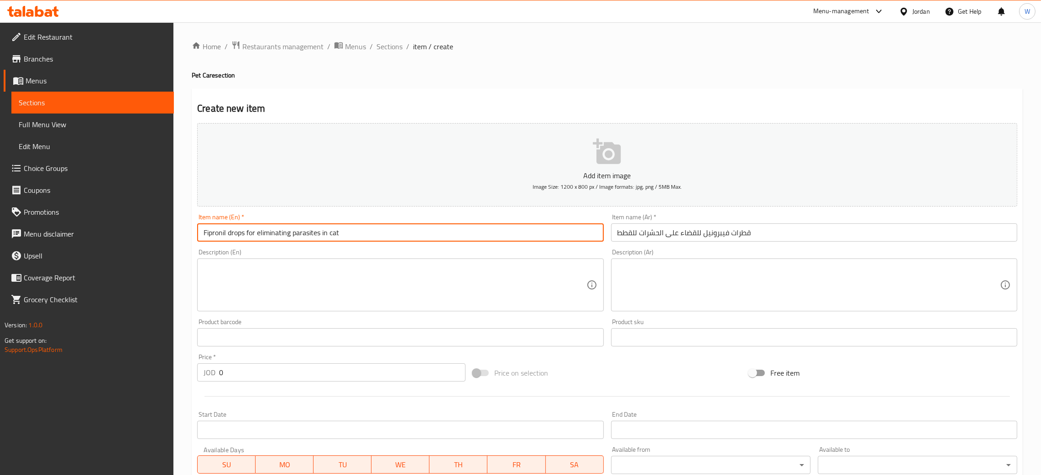
click at [245, 272] on textarea at bounding box center [394, 285] width 382 height 43
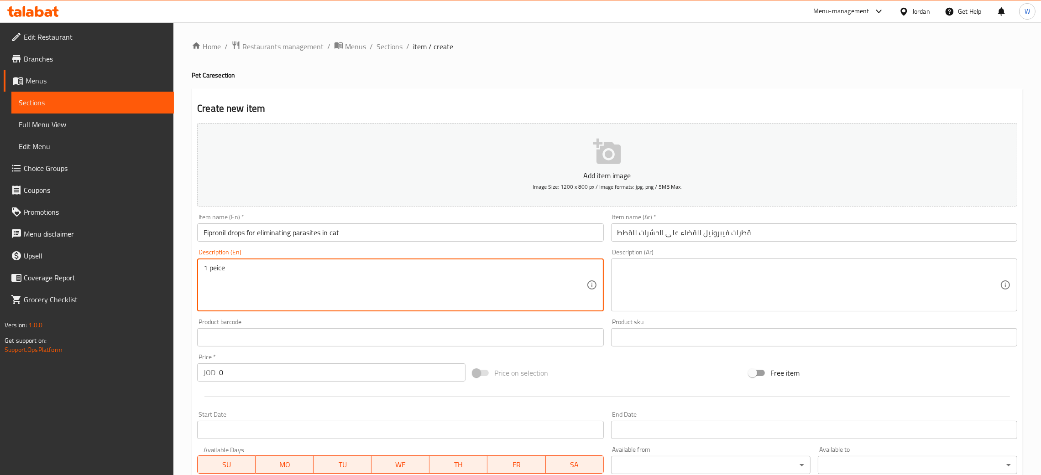
drag, startPoint x: 244, startPoint y: 271, endPoint x: 186, endPoint y: 269, distance: 58.4
click at [186, 269] on div "Home / Restaurants management / Menus / Sections / item / create Pet Care secti…" at bounding box center [606, 333] width 867 height 622
type textarea "1 piece"
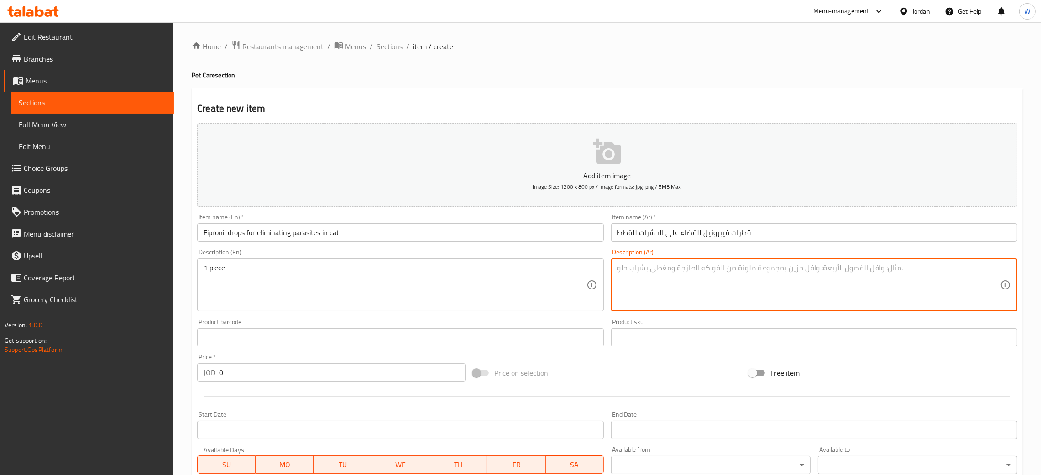
click at [691, 284] on textarea at bounding box center [808, 285] width 382 height 43
type textarea "قطرة واحدة"
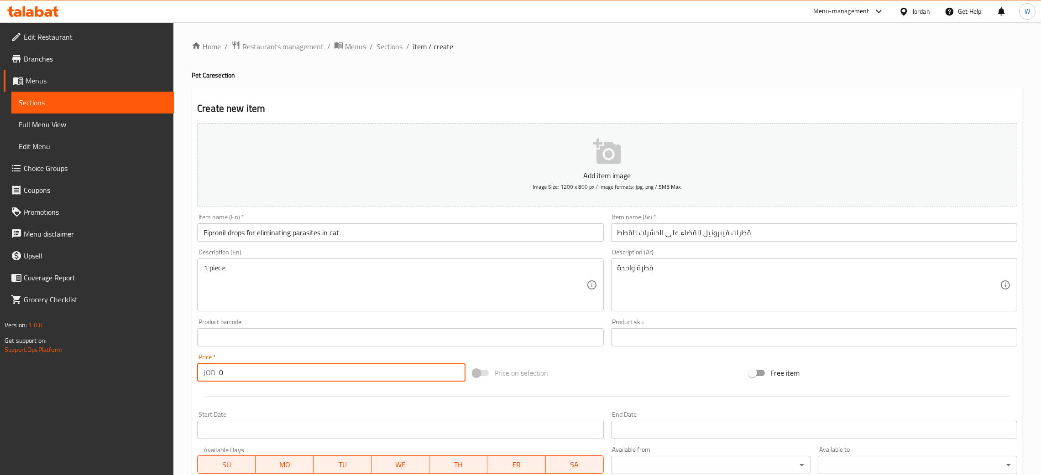
drag, startPoint x: 163, startPoint y: 374, endPoint x: 100, endPoint y: 376, distance: 63.5
click at [102, 376] on div "Edit Restaurant Branches Menus Sections Full Menu View Edit Menu Choice Groups …" at bounding box center [520, 333] width 1041 height 622
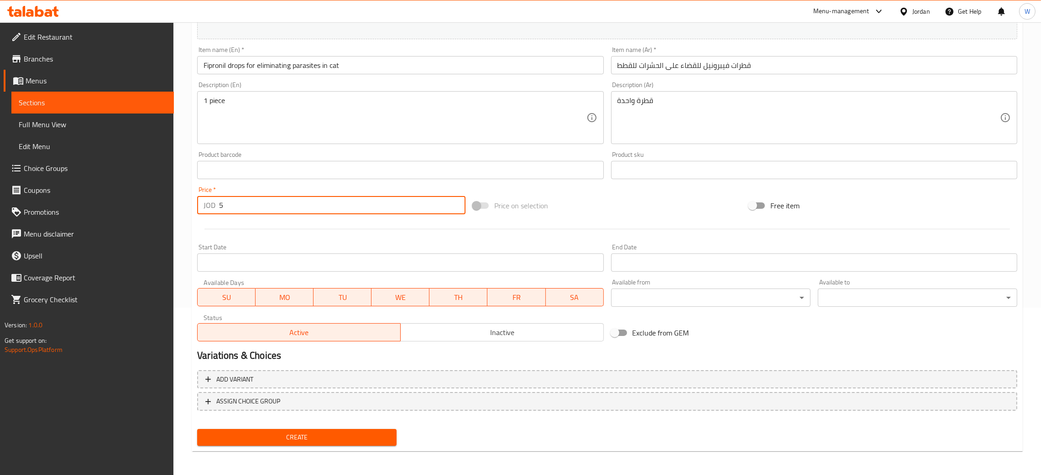
type input "5"
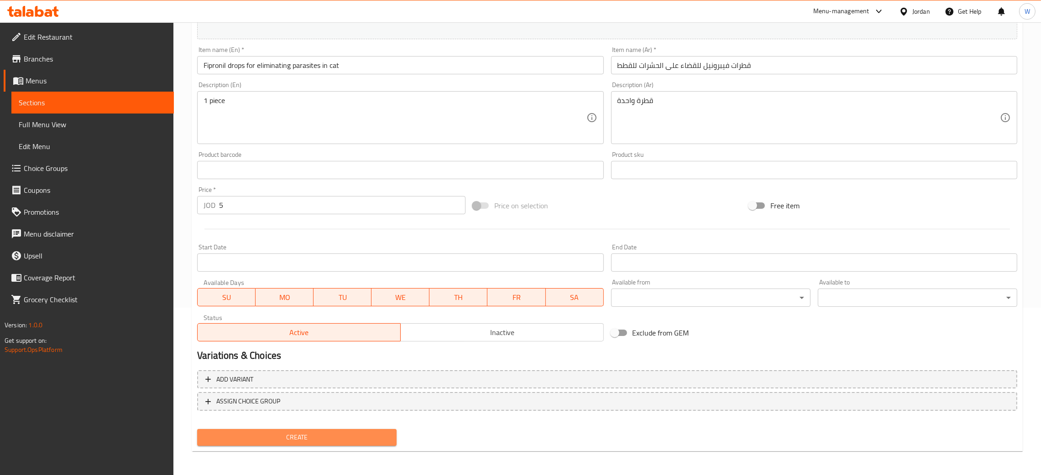
click at [369, 432] on span "Create" at bounding box center [296, 437] width 185 height 11
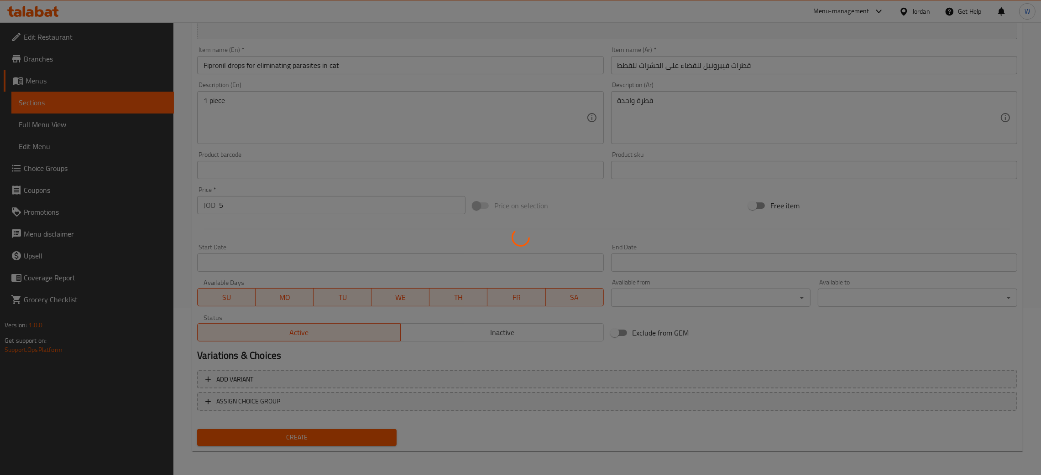
type input "0"
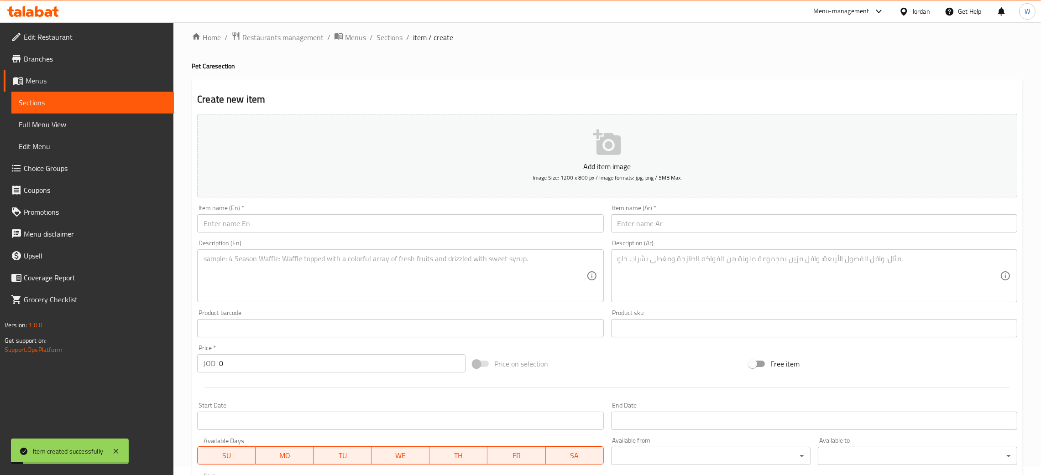
scroll to position [0, 0]
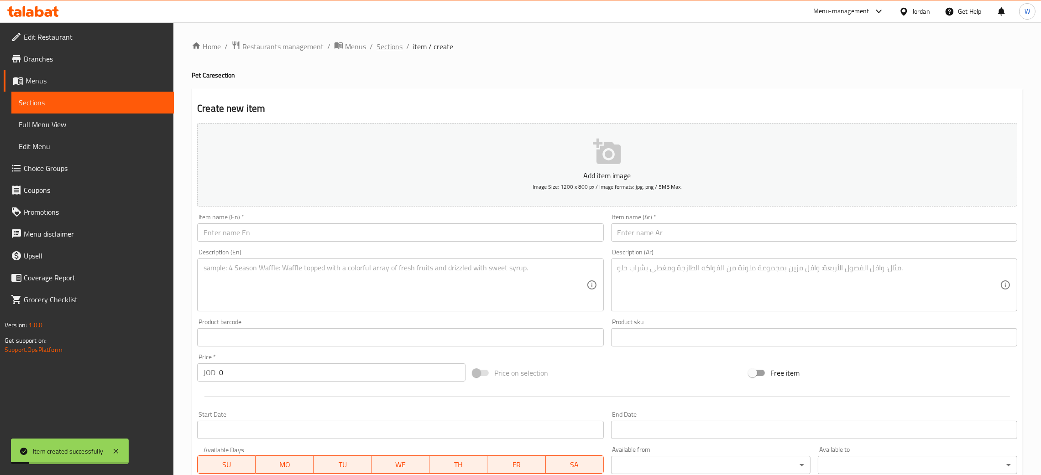
click at [395, 49] on span "Sections" at bounding box center [389, 46] width 26 height 11
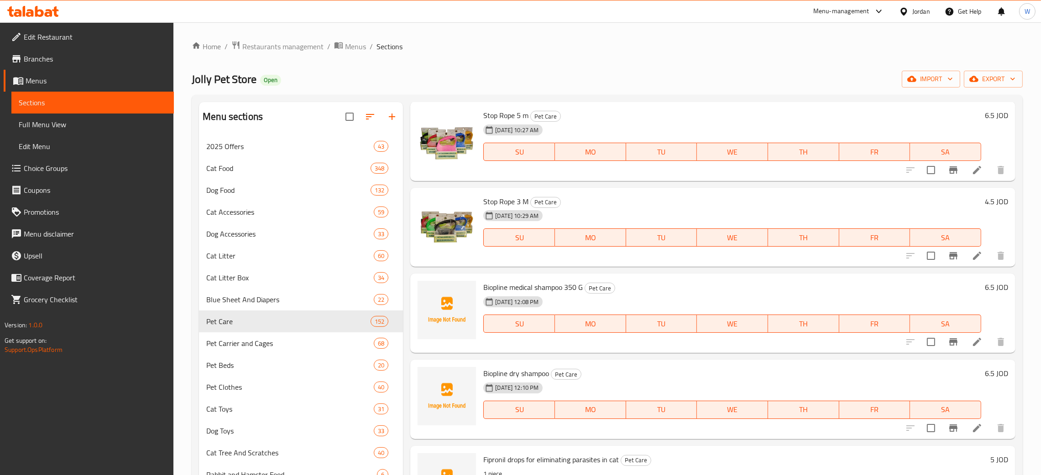
scroll to position [5564, 0]
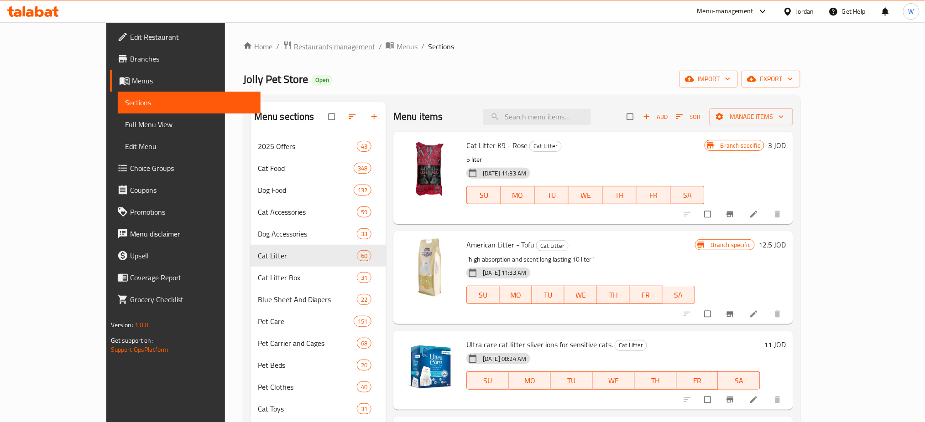
click at [294, 45] on span "Restaurants management" at bounding box center [334, 46] width 81 height 11
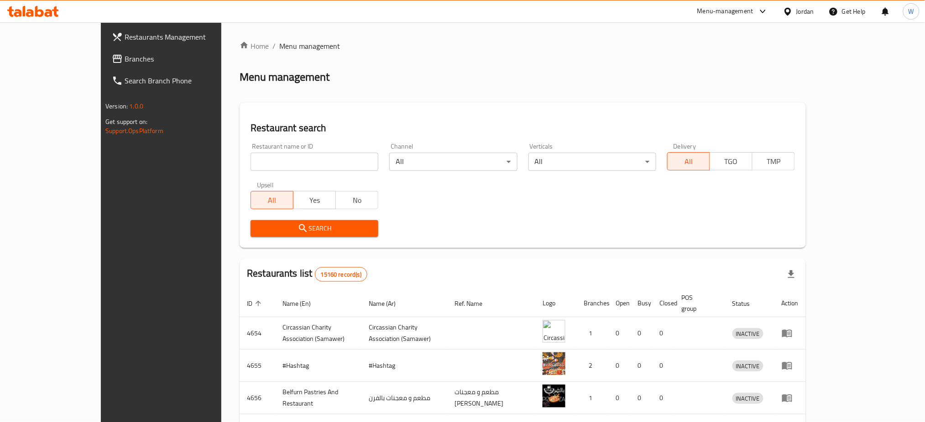
click at [288, 161] on input "search" at bounding box center [314, 162] width 128 height 18
type input "grape"
click button "Search" at bounding box center [314, 228] width 128 height 17
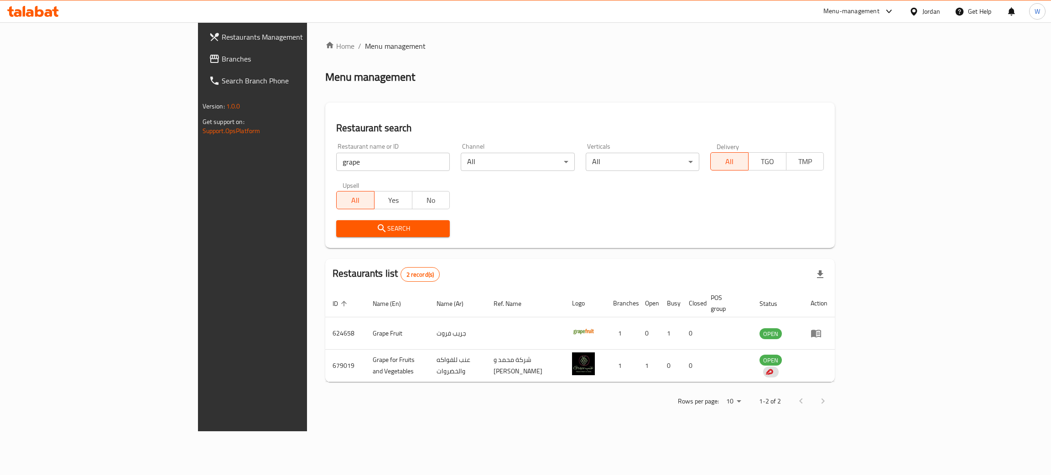
drag, startPoint x: 236, startPoint y: 176, endPoint x: 151, endPoint y: 161, distance: 86.1
click at [198, 163] on div "Restaurants Management Branches Search Branch Phone Version: 1.0.0 Get support …" at bounding box center [526, 226] width 656 height 409
drag, startPoint x: 239, startPoint y: 166, endPoint x: 0, endPoint y: 161, distance: 239.1
click at [198, 161] on div "Restaurants Management Branches Search Branch Phone Version: 1.0.0 Get support …" at bounding box center [526, 226] width 656 height 409
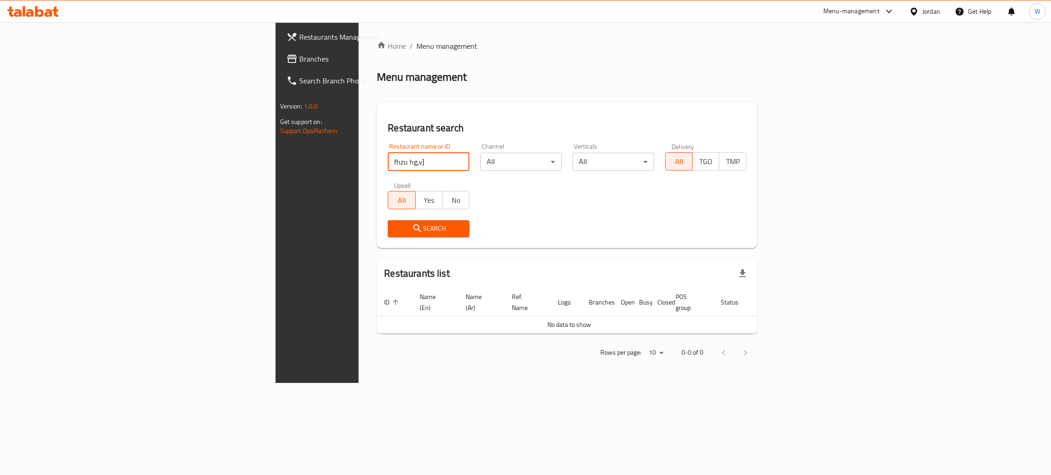
drag, startPoint x: 270, startPoint y: 163, endPoint x: 0, endPoint y: 161, distance: 270.1
click at [276, 161] on div "Restaurants Management Branches Search Branch Phone Version: 1.0.0 Get support …" at bounding box center [526, 202] width 500 height 361
type input "بائع الورد"
click button "Search" at bounding box center [429, 228] width 82 height 17
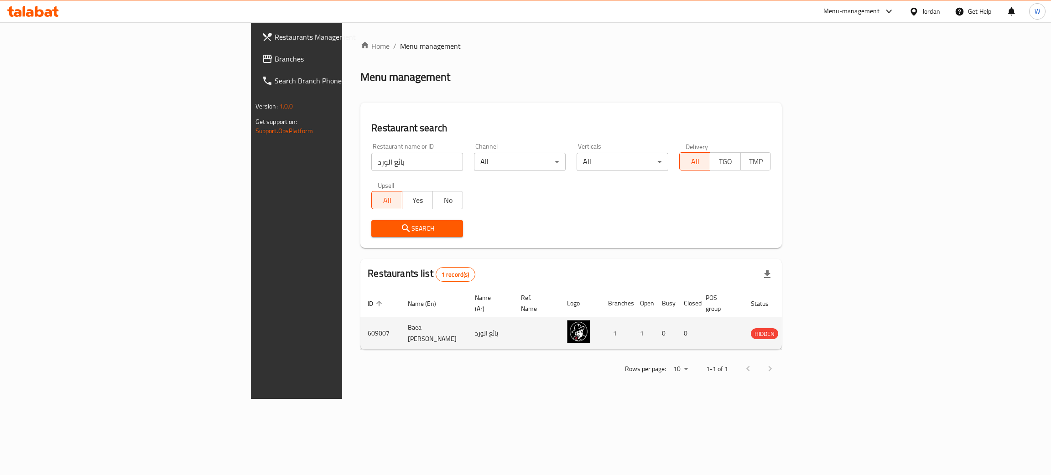
click at [810, 328] on icon "enhanced table" at bounding box center [804, 333] width 11 height 11
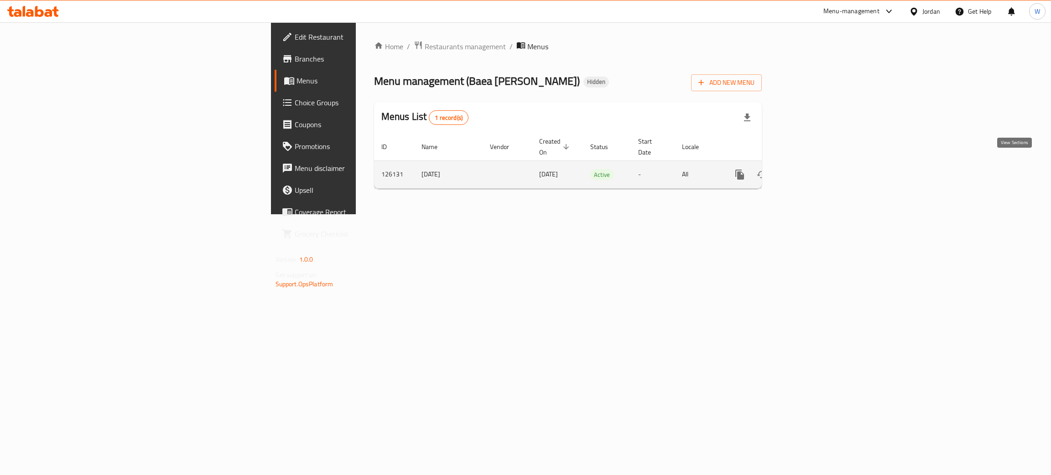
click at [811, 169] on icon "enhanced table" at bounding box center [805, 174] width 11 height 11
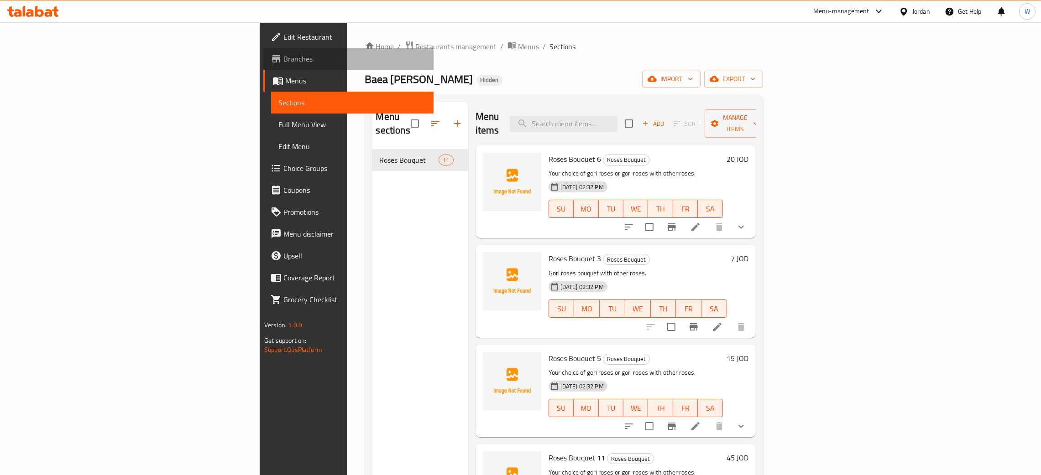
click at [283, 62] on span "Branches" at bounding box center [354, 58] width 143 height 11
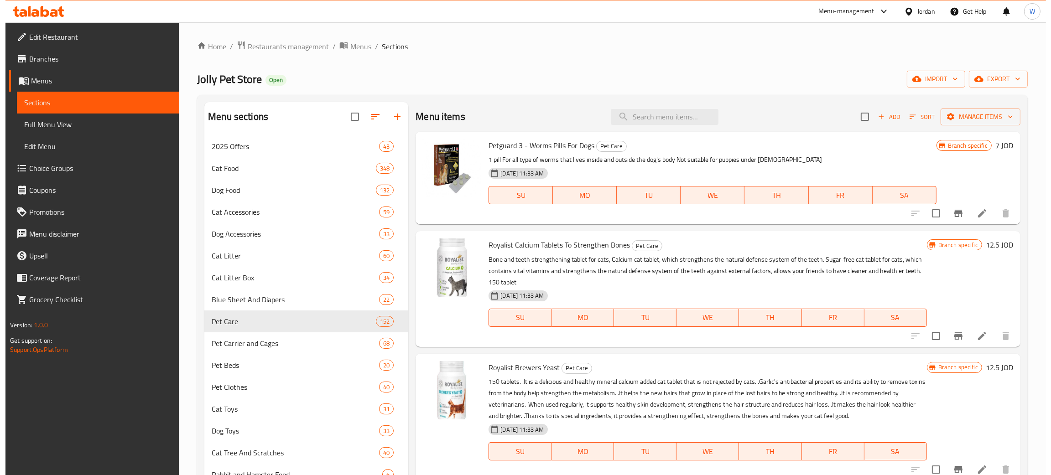
scroll to position [5564, 0]
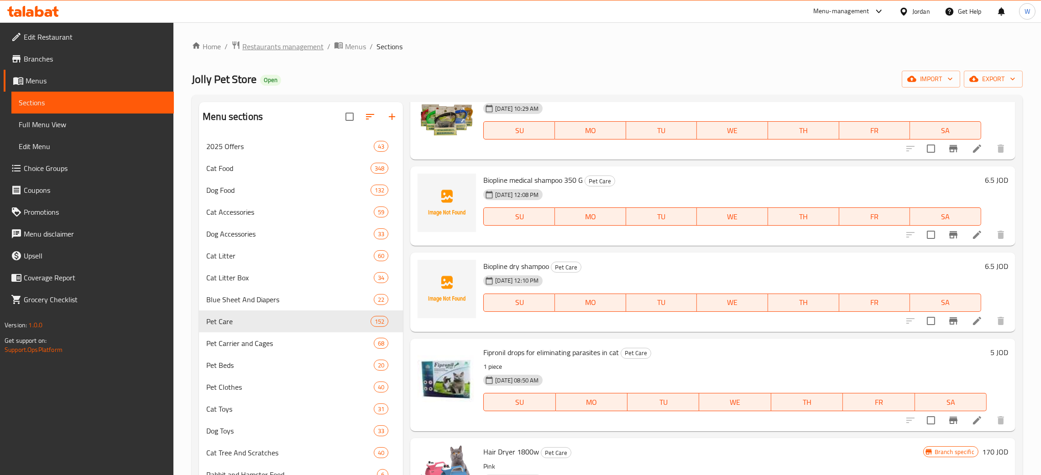
click at [281, 49] on span "Restaurants management" at bounding box center [282, 46] width 81 height 11
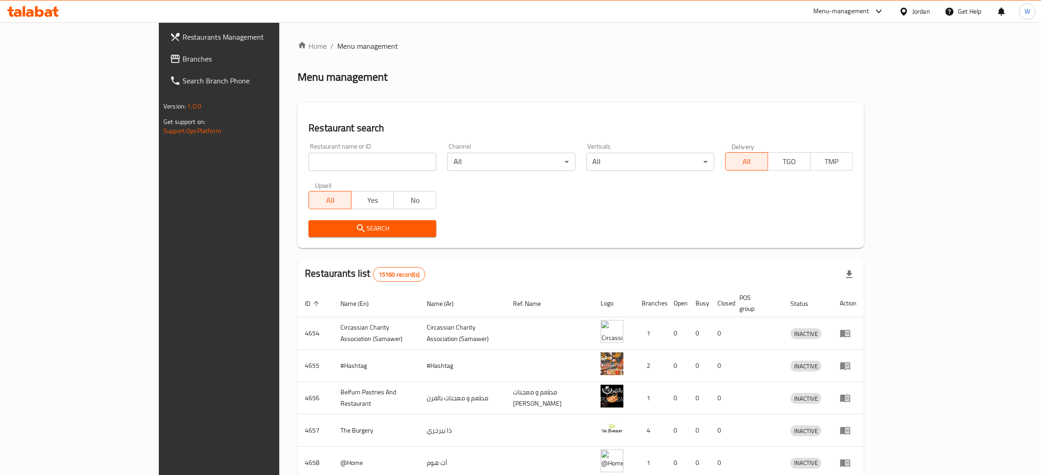
click at [324, 156] on input "search" at bounding box center [372, 162] width 128 height 18
click button "Search" at bounding box center [372, 228] width 128 height 17
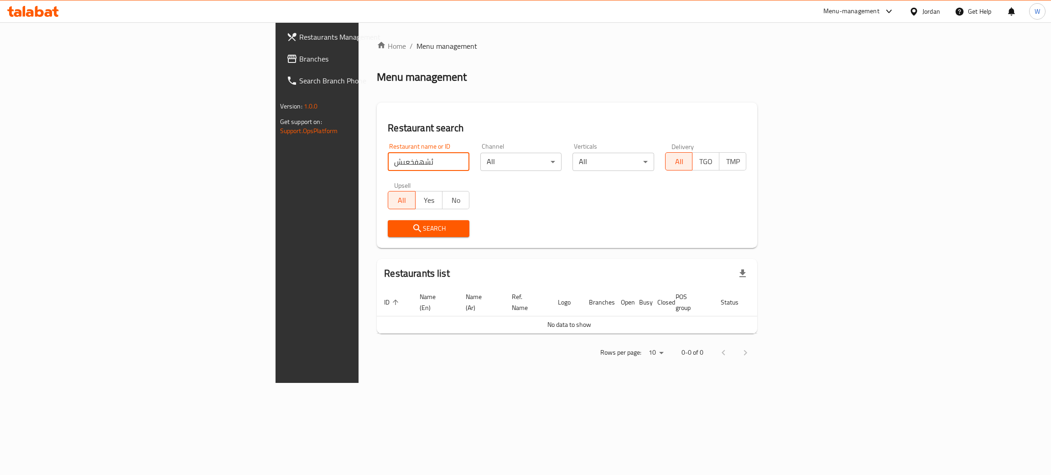
drag, startPoint x: 266, startPoint y: 167, endPoint x: 7, endPoint y: 103, distance: 266.8
click at [276, 138] on div "Restaurants Management Branches Search Branch Phone Version: 1.0.0 Get support …" at bounding box center [526, 202] width 500 height 361
type input "zaitouna"
click button "Search" at bounding box center [429, 228] width 82 height 17
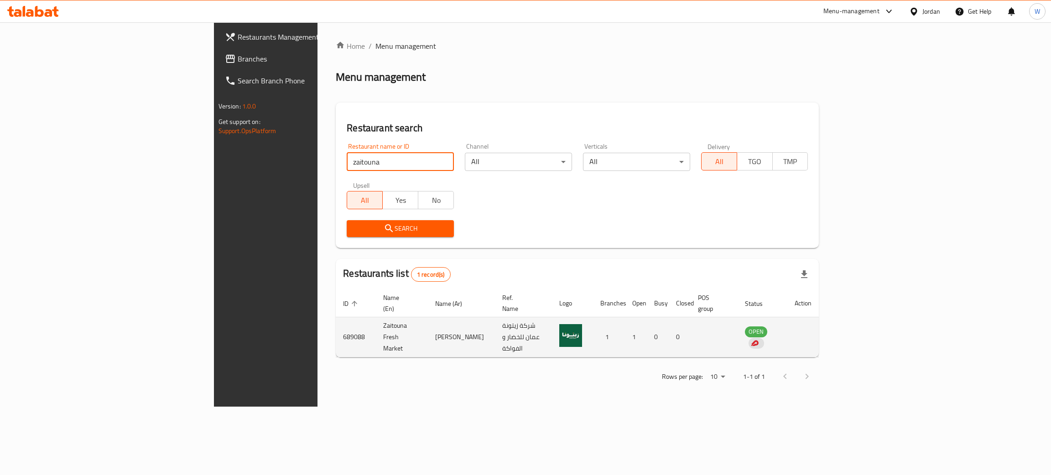
click at [376, 318] on td "Zaitouna Fresh Market" at bounding box center [402, 338] width 52 height 40
copy td "Zaitouna Fresh Market"
click at [336, 327] on td "689088" at bounding box center [356, 338] width 40 height 40
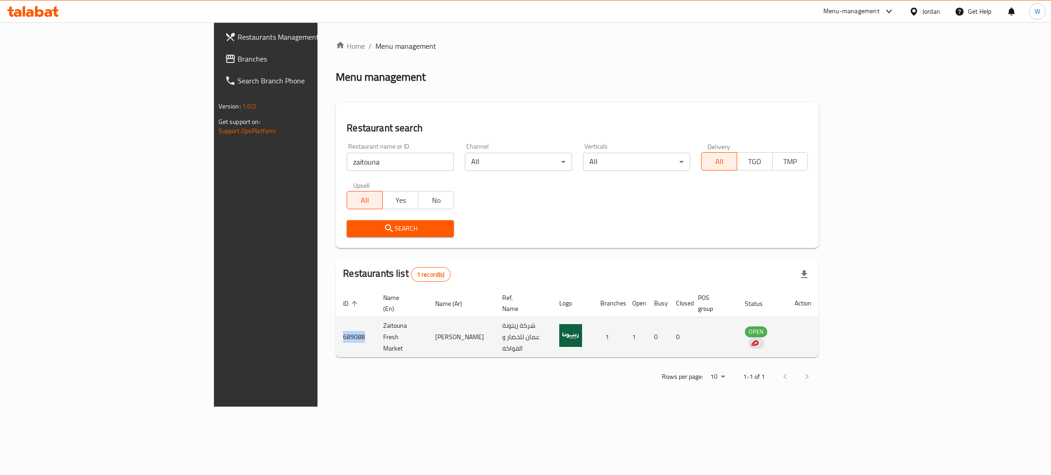
click at [336, 327] on td "689088" at bounding box center [356, 338] width 40 height 40
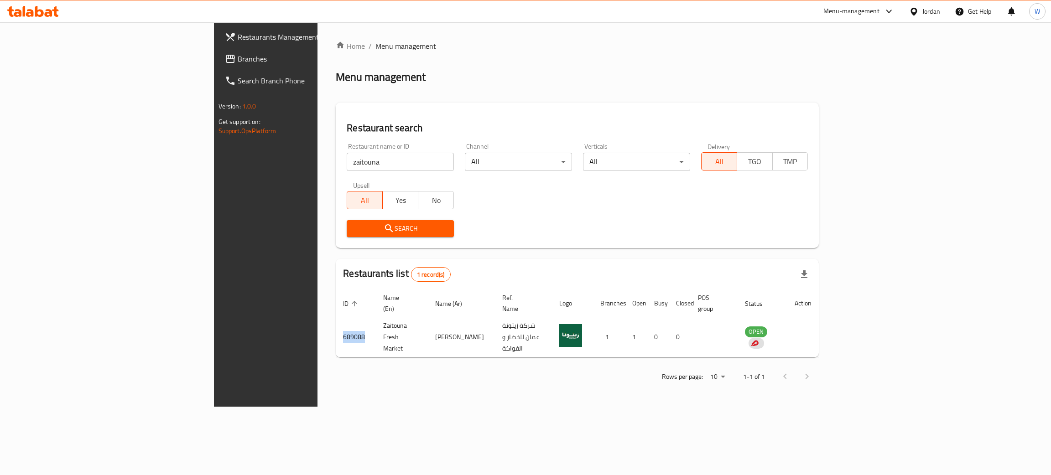
copy td "689088"
click at [368, 369] on div "Rows per page: 10 1-1 of 1" at bounding box center [577, 377] width 483 height 24
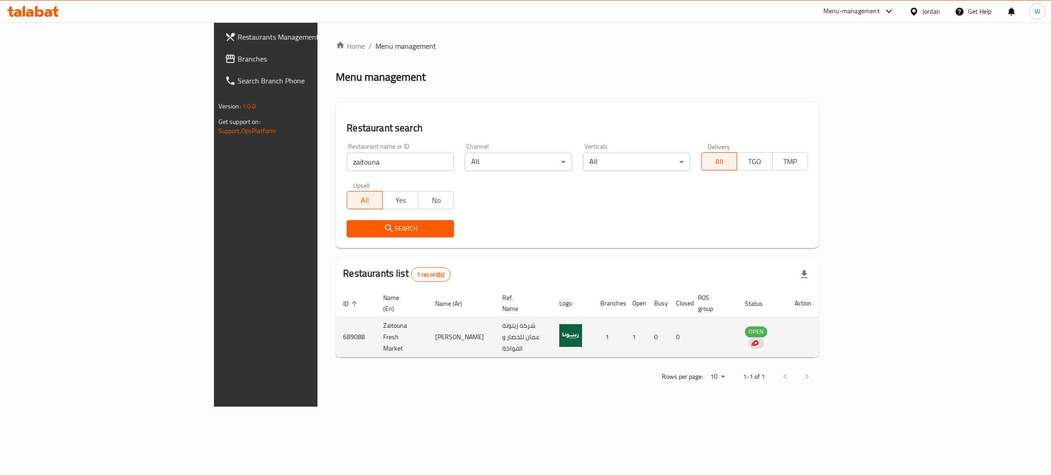
click at [787, 320] on td "OPEN" at bounding box center [763, 338] width 50 height 40
click at [764, 338] on div "enhanced table" at bounding box center [757, 343] width 16 height 11
